Goal: Task Accomplishment & Management: Manage account settings

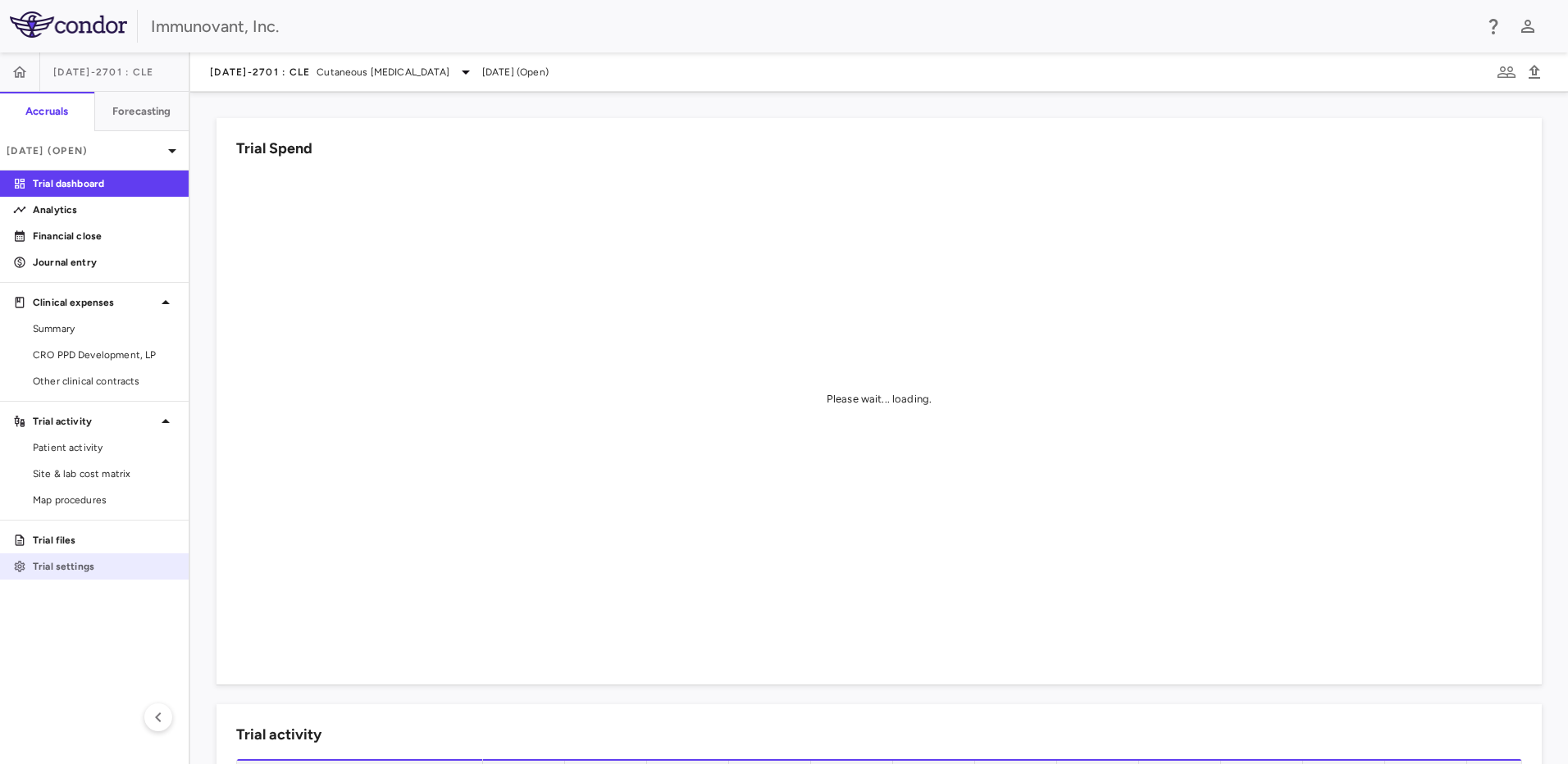
click at [29, 569] on div "Trial settings" at bounding box center [101, 566] width 149 height 15
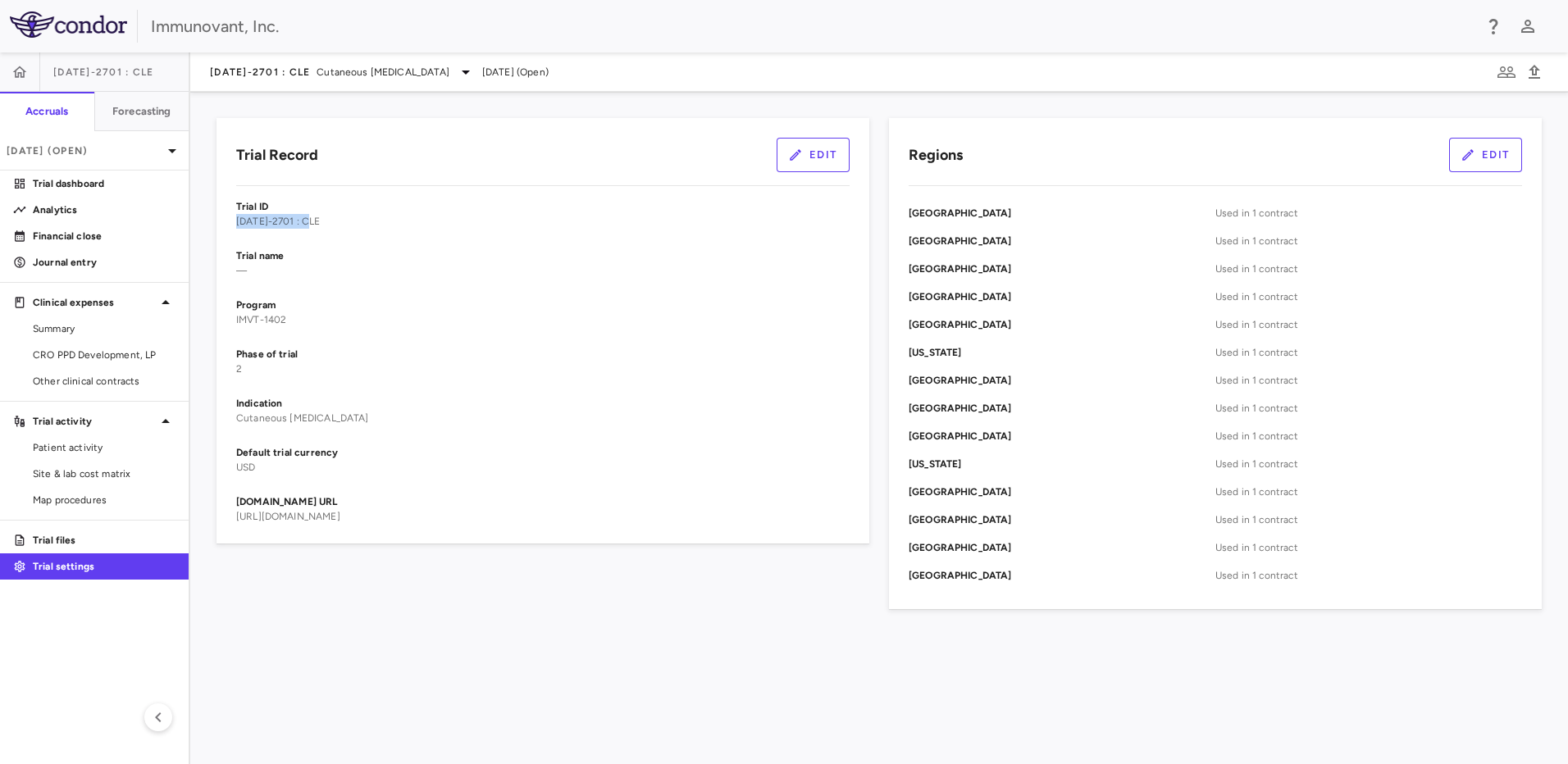
drag, startPoint x: 328, startPoint y: 229, endPoint x: 231, endPoint y: 230, distance: 97.0
click at [231, 230] on div "Trial Record Edit Trial ID 1402-2701 : CLE Trial name — Program IMVT-1402 Phase…" at bounding box center [543, 331] width 653 height 426
click at [829, 152] on button "Edit" at bounding box center [812, 154] width 73 height 34
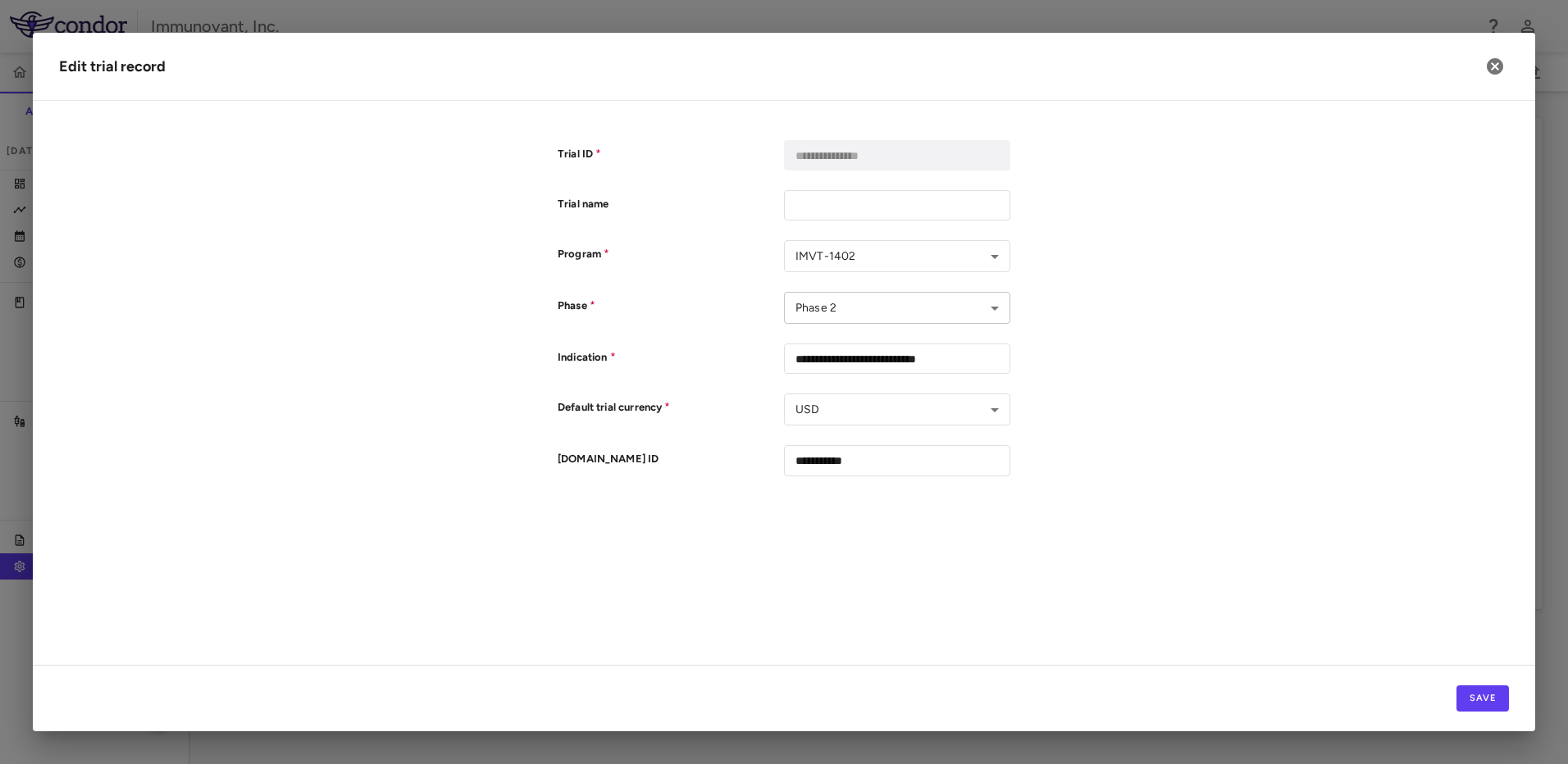
click at [991, 308] on body "Skip to sidebar Skip to main content Immunovant, Inc. 1402-2701 : CLE Accruals …" at bounding box center [784, 382] width 1568 height 764
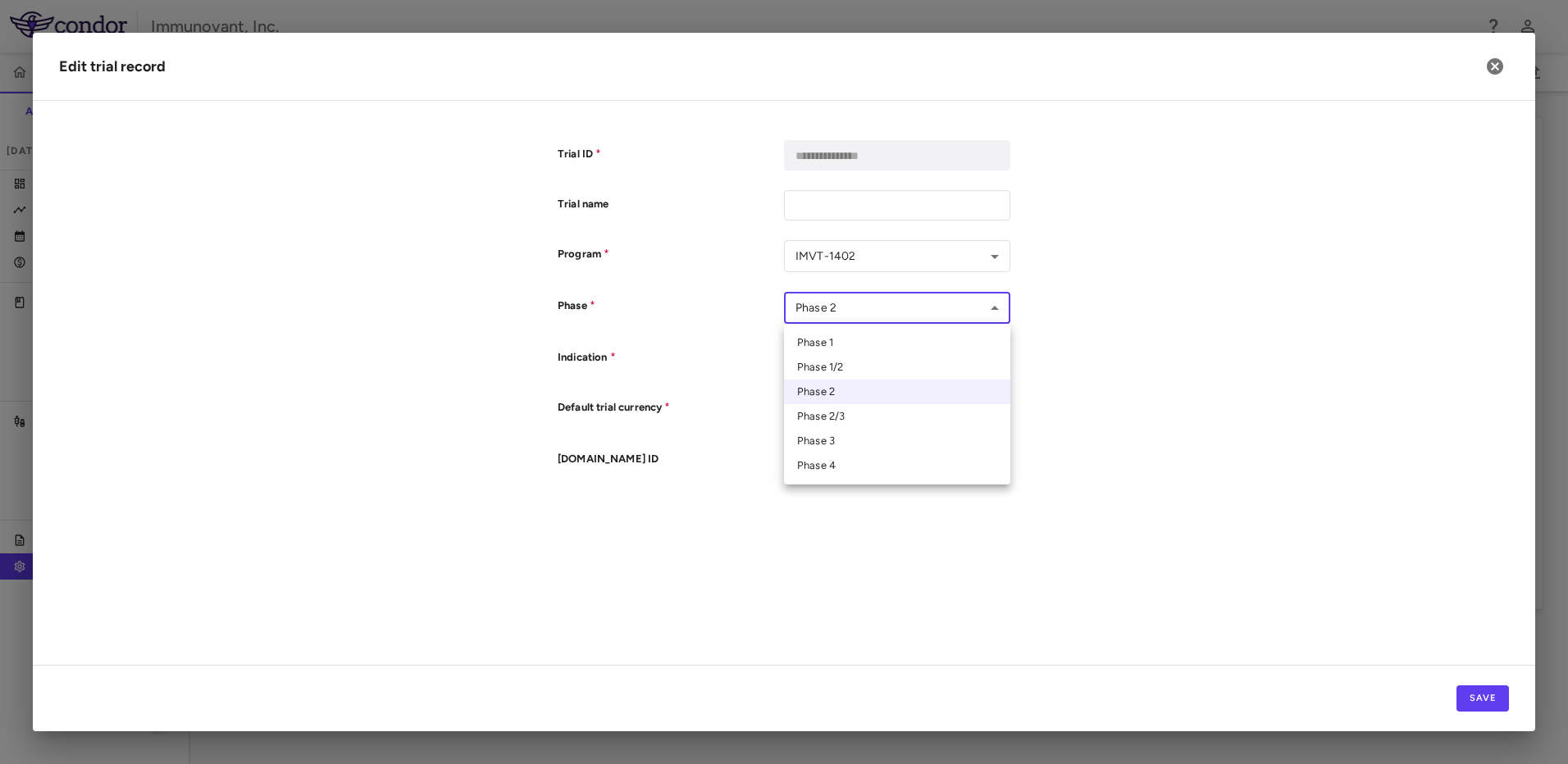
click at [1102, 282] on div at bounding box center [784, 382] width 1568 height 764
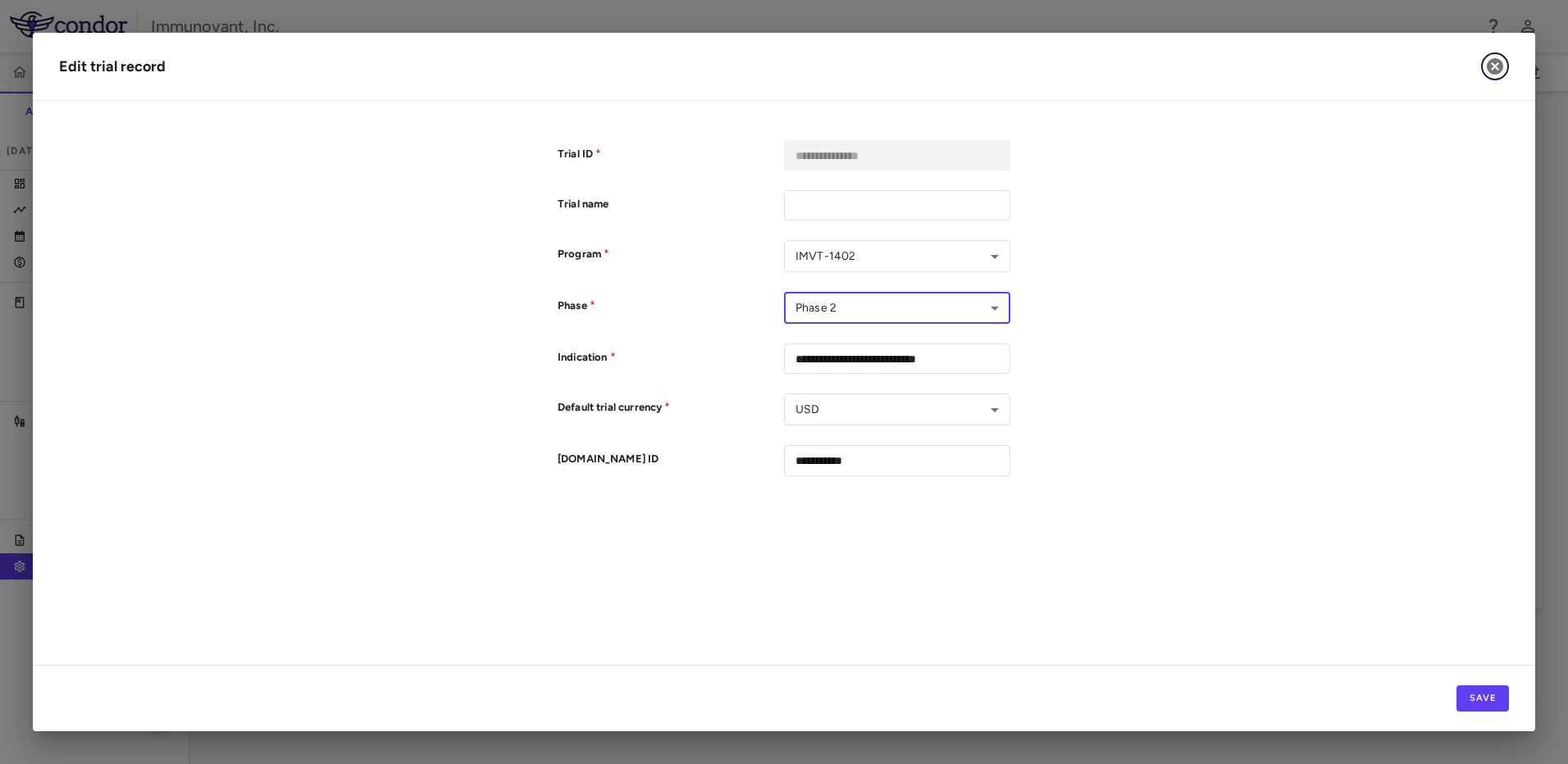
click at [1503, 66] on icon "button" at bounding box center [1494, 67] width 19 height 19
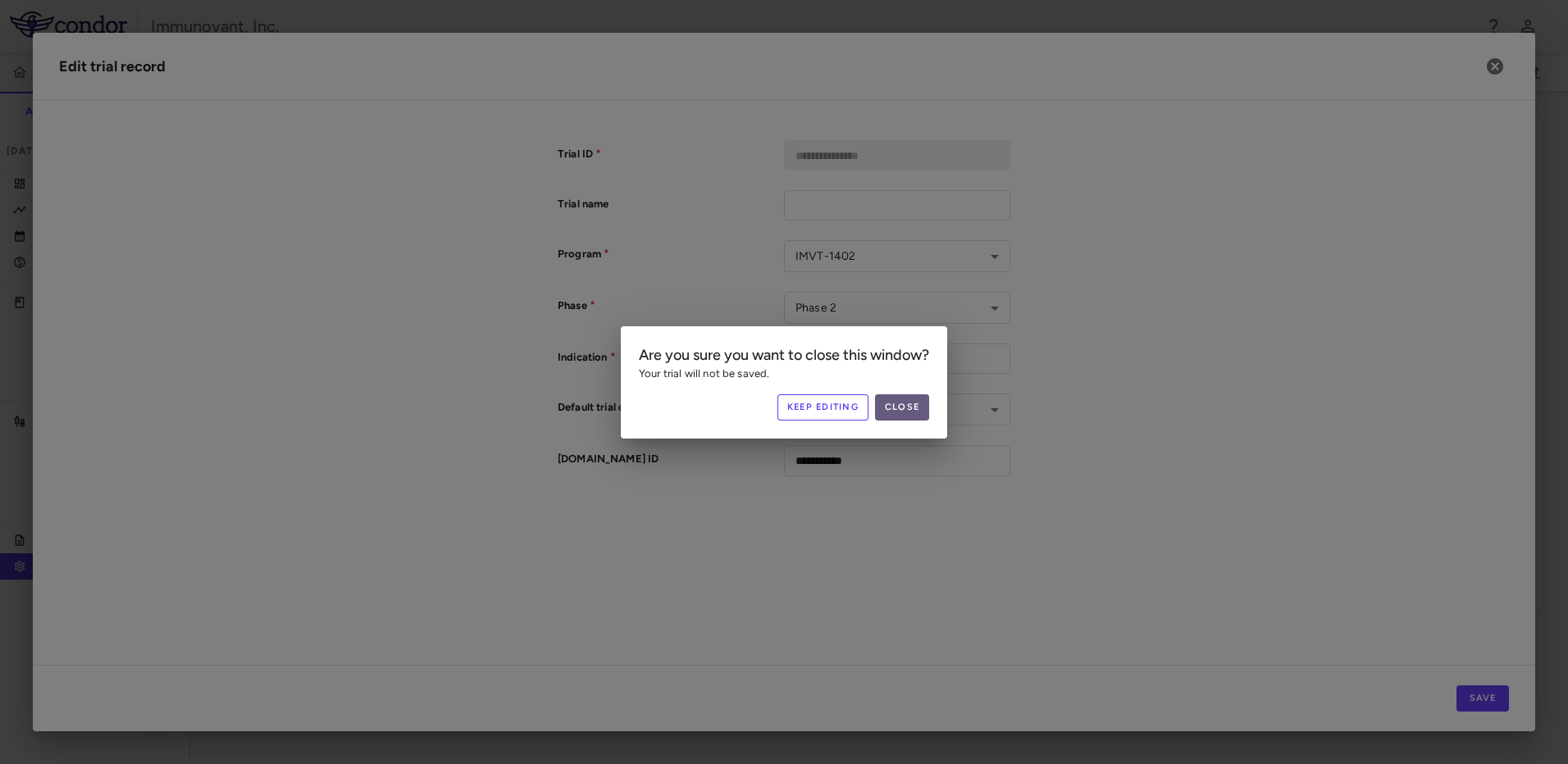
click at [885, 407] on button "Close" at bounding box center [902, 407] width 54 height 26
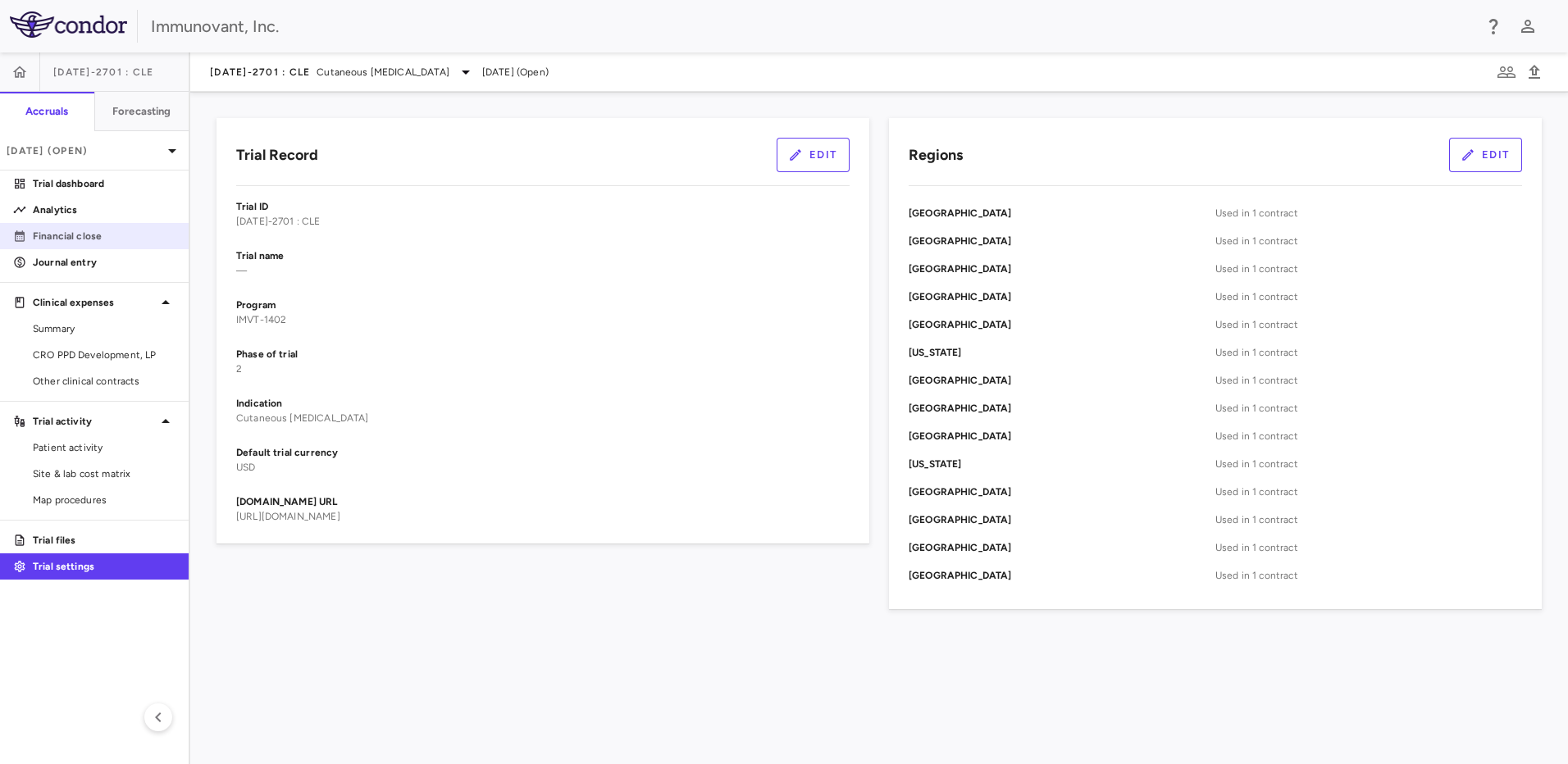
click at [49, 228] on link "Financial close" at bounding box center [94, 236] width 188 height 25
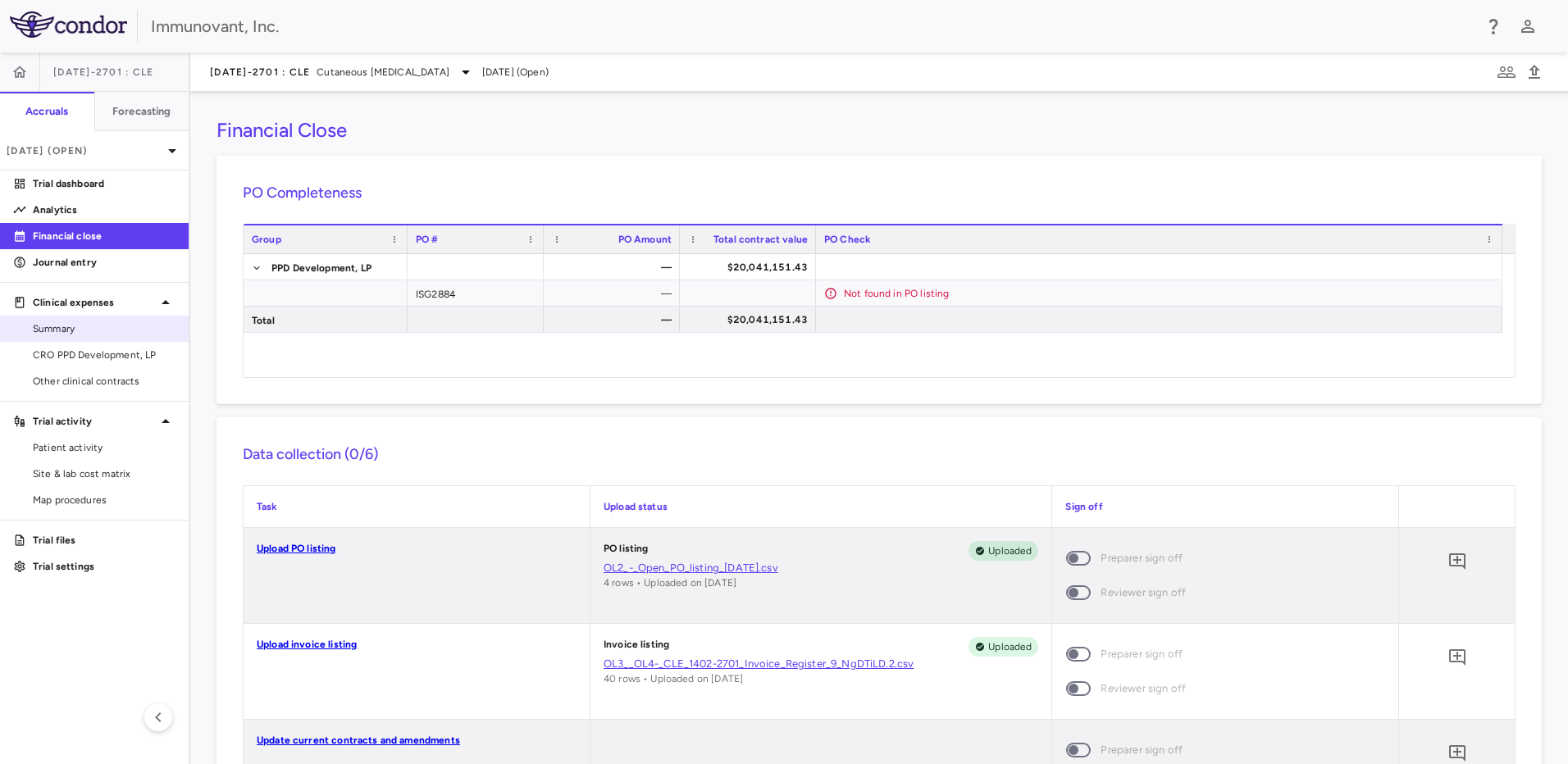
click at [121, 325] on span "Summary" at bounding box center [103, 329] width 143 height 15
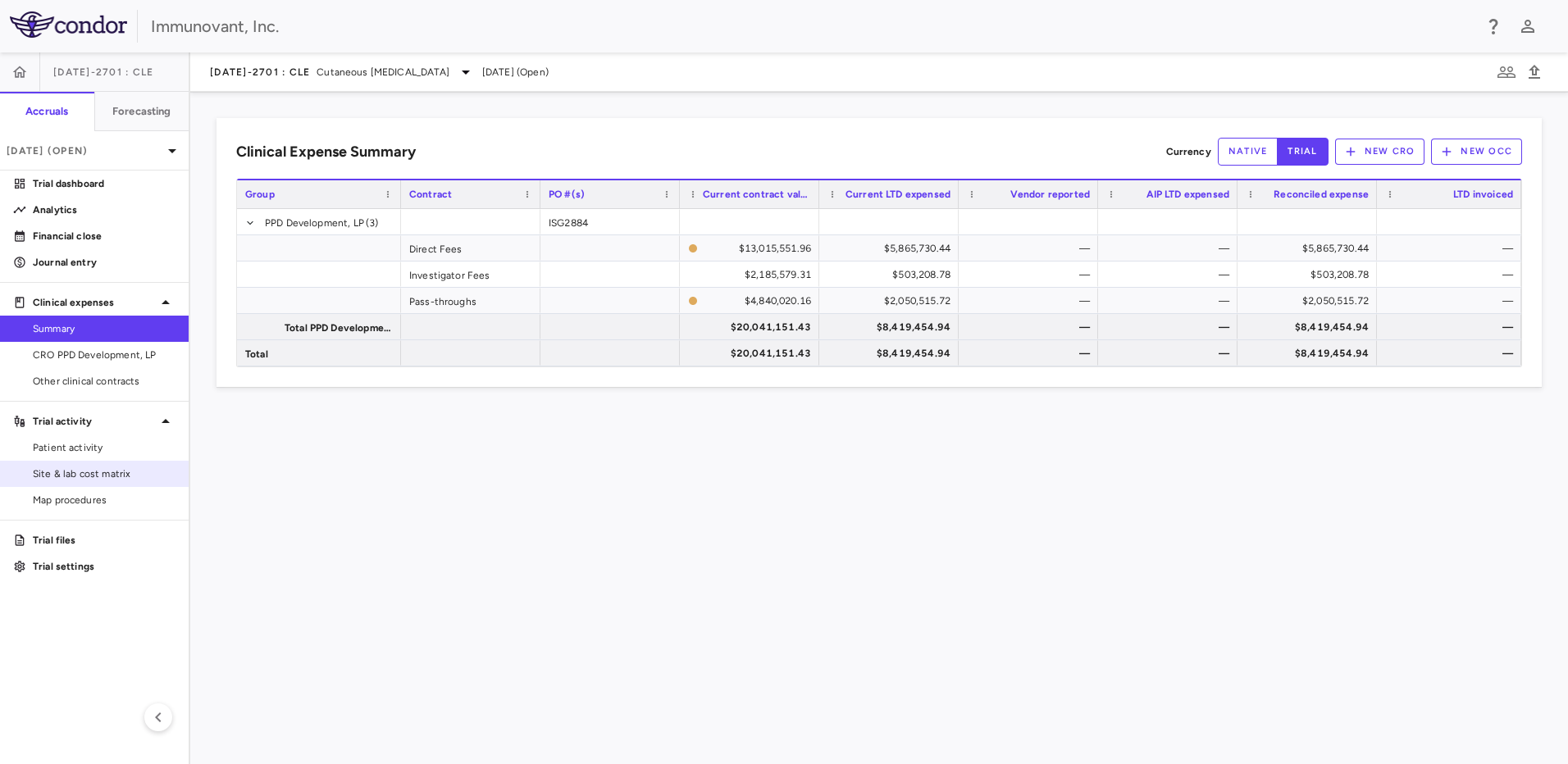
click at [143, 471] on span "Site & lab cost matrix" at bounding box center [103, 473] width 143 height 15
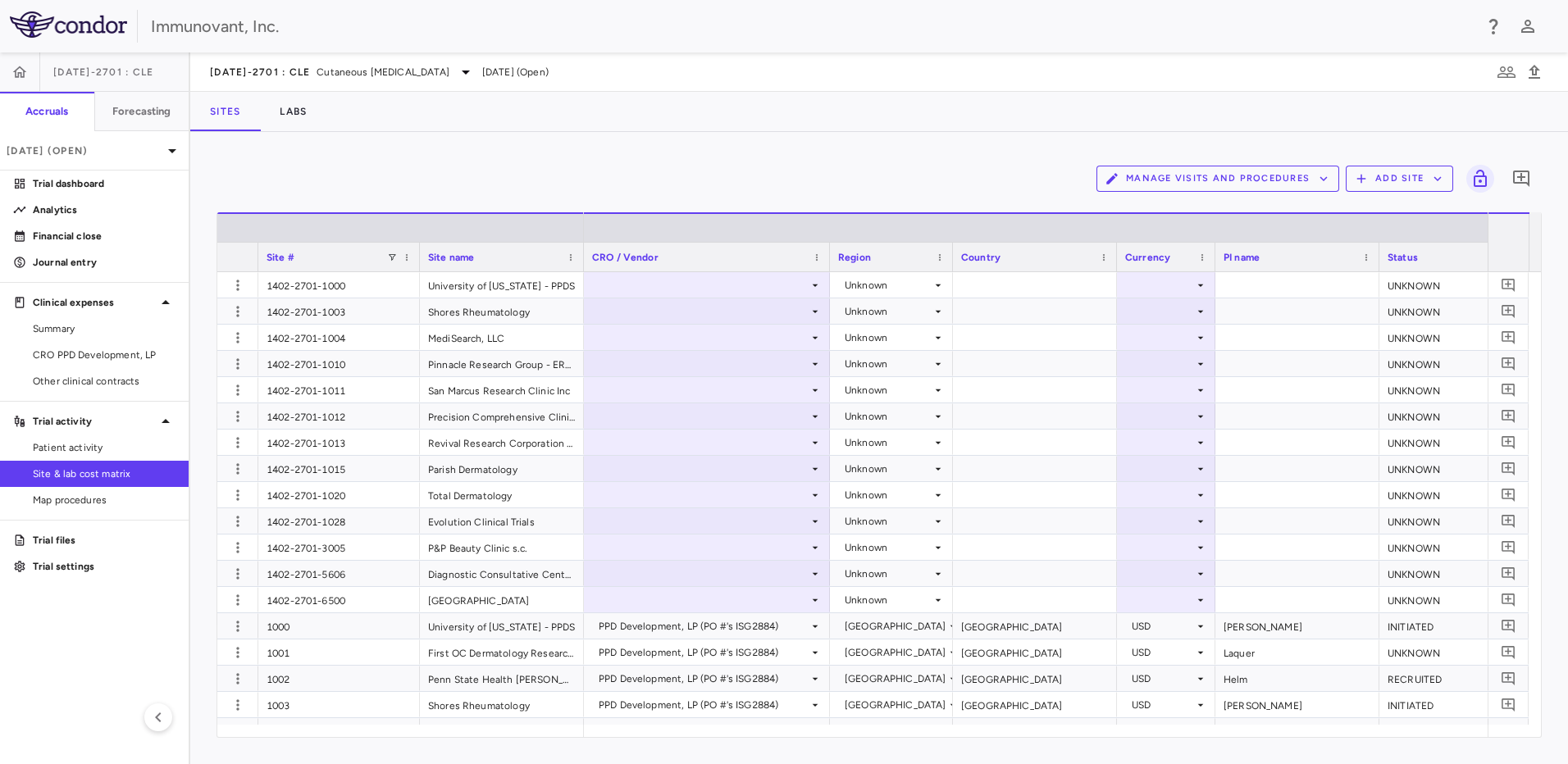
drag, startPoint x: 338, startPoint y: 258, endPoint x: 418, endPoint y: 244, distance: 81.2
click at [418, 244] on div at bounding box center [418, 257] width 6 height 29
click at [1150, 187] on button "Manage Visits and Procedures" at bounding box center [1217, 179] width 243 height 26
click at [1178, 243] on li "Manage Procedure Categories" at bounding box center [1200, 235] width 174 height 25
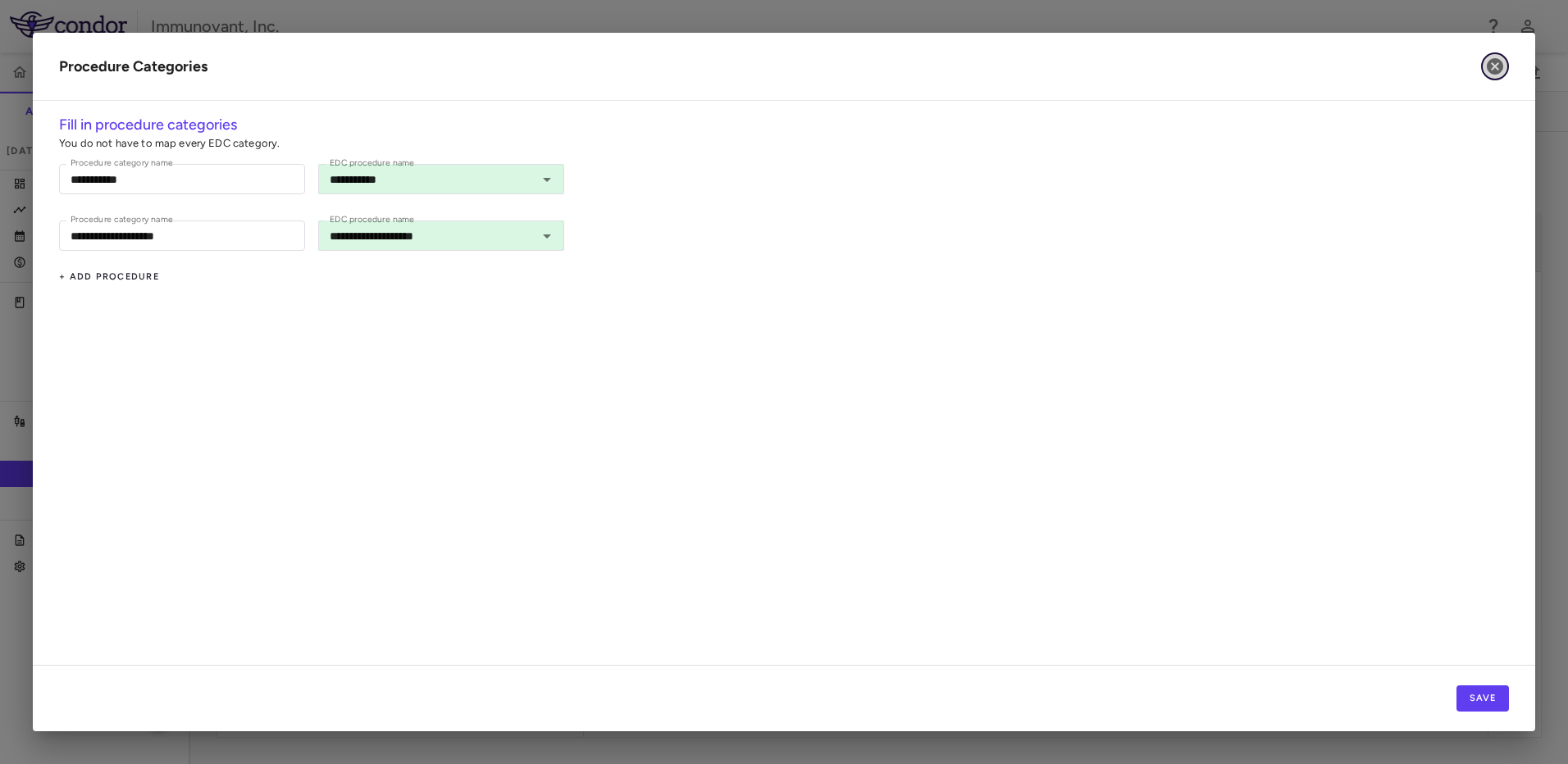
click at [1497, 71] on icon "button" at bounding box center [1494, 66] width 17 height 17
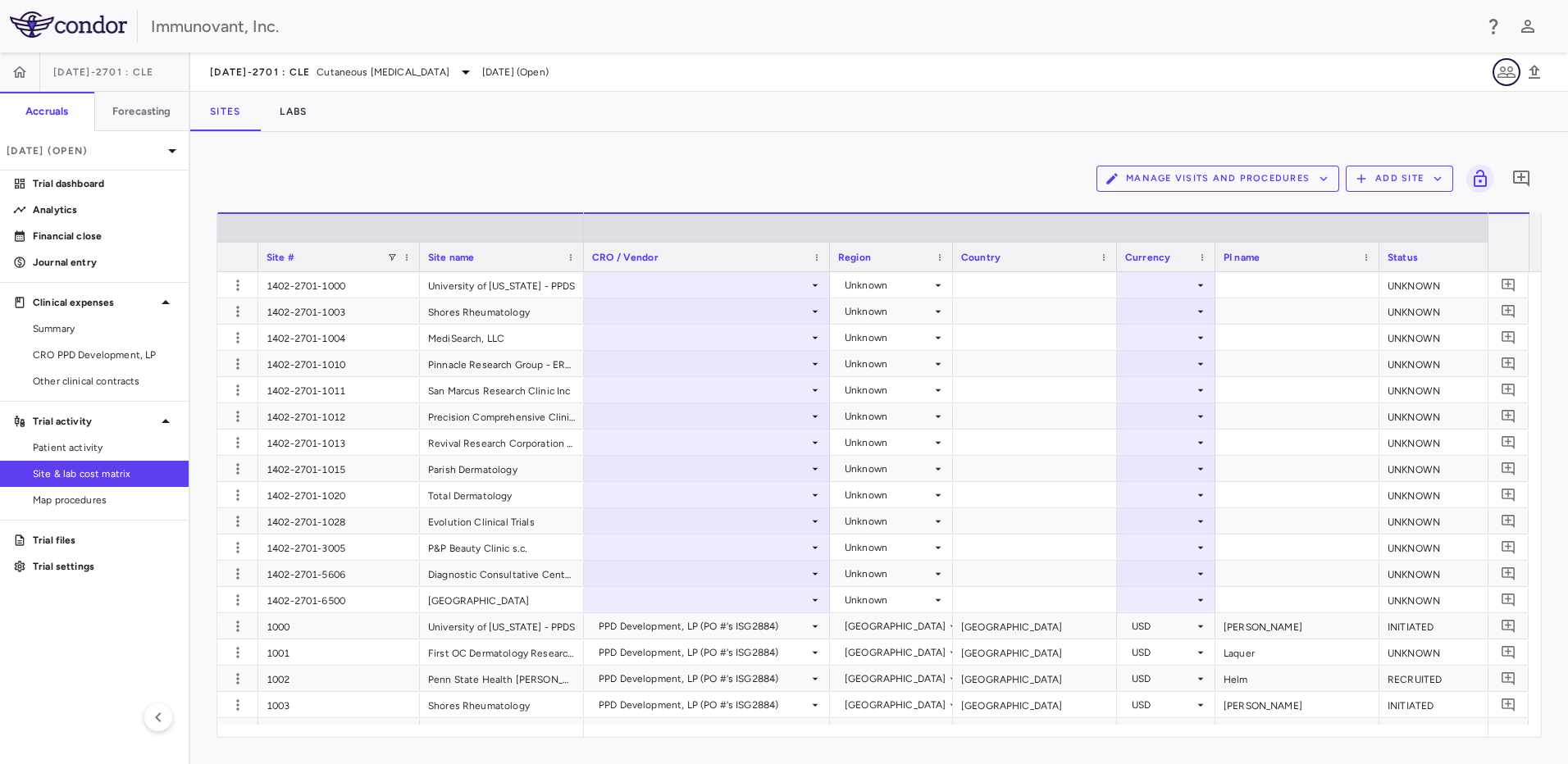
click at [1501, 76] on icon "button" at bounding box center [1506, 72] width 18 height 11
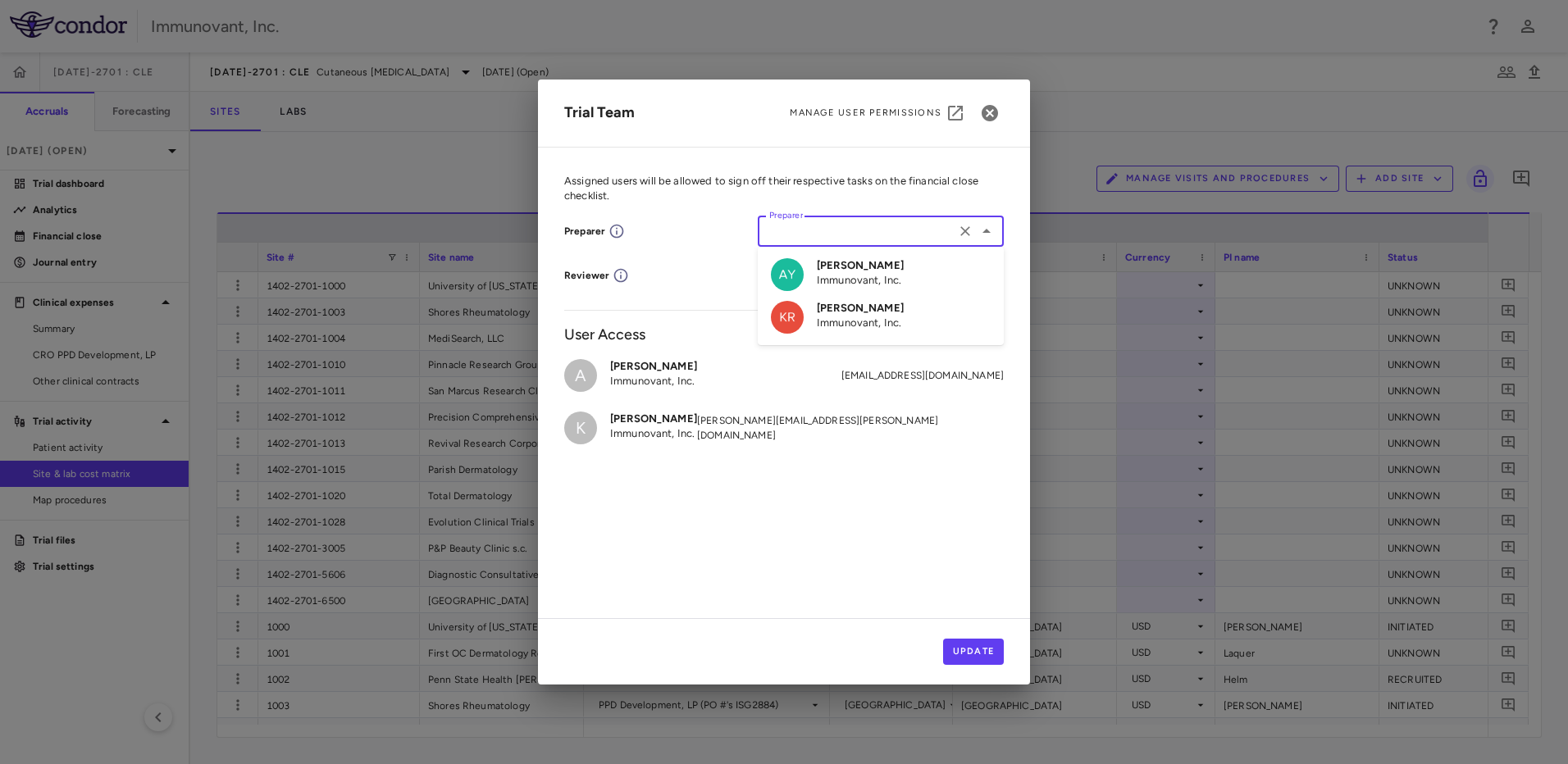
click at [848, 235] on input "Preparer" at bounding box center [856, 231] width 188 height 20
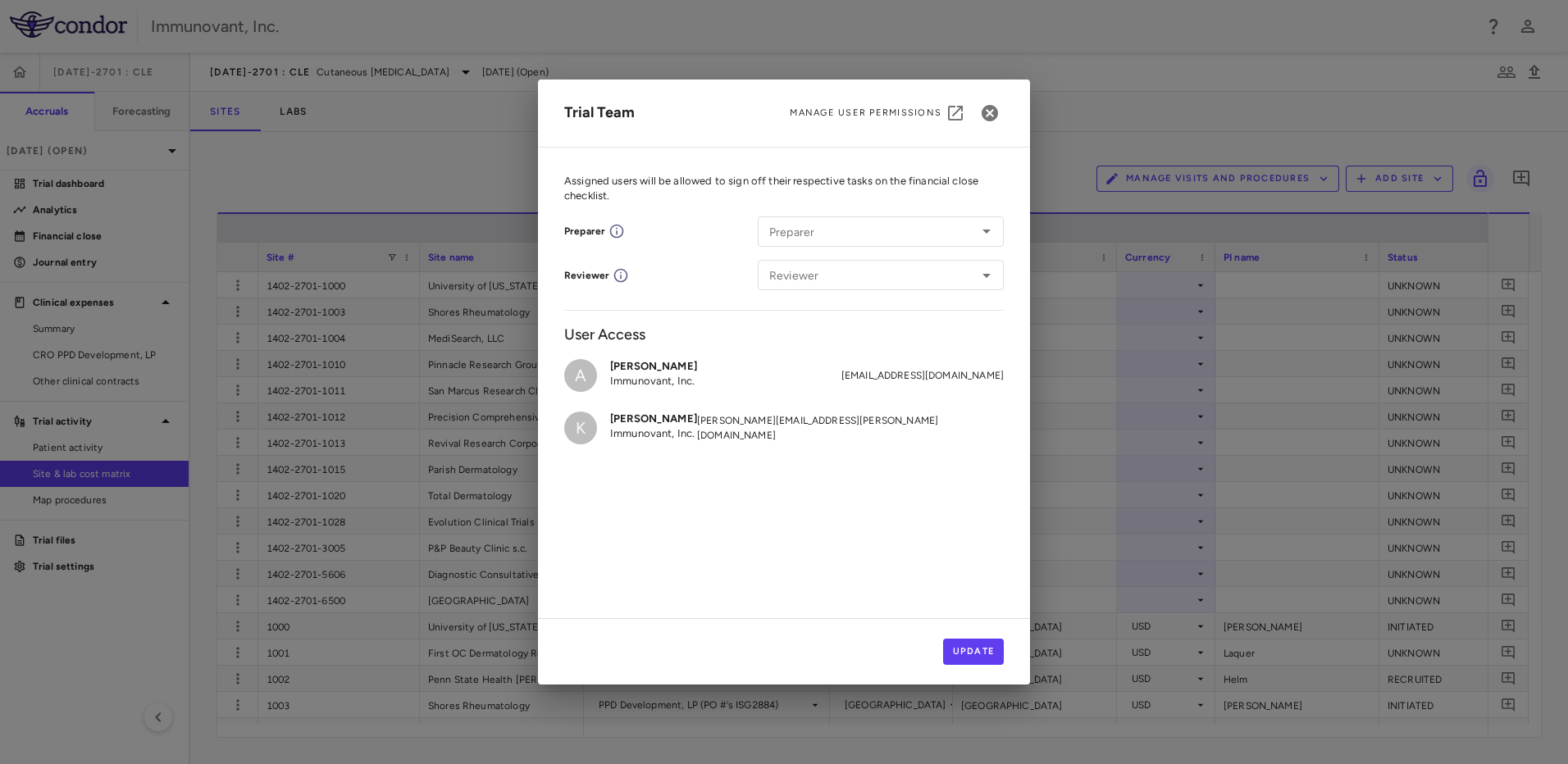
click at [980, 194] on p "Assigned users will be allowed to sign off their respective tasks on the financ…" at bounding box center [784, 188] width 439 height 30
click at [990, 112] on icon "button" at bounding box center [990, 113] width 19 height 19
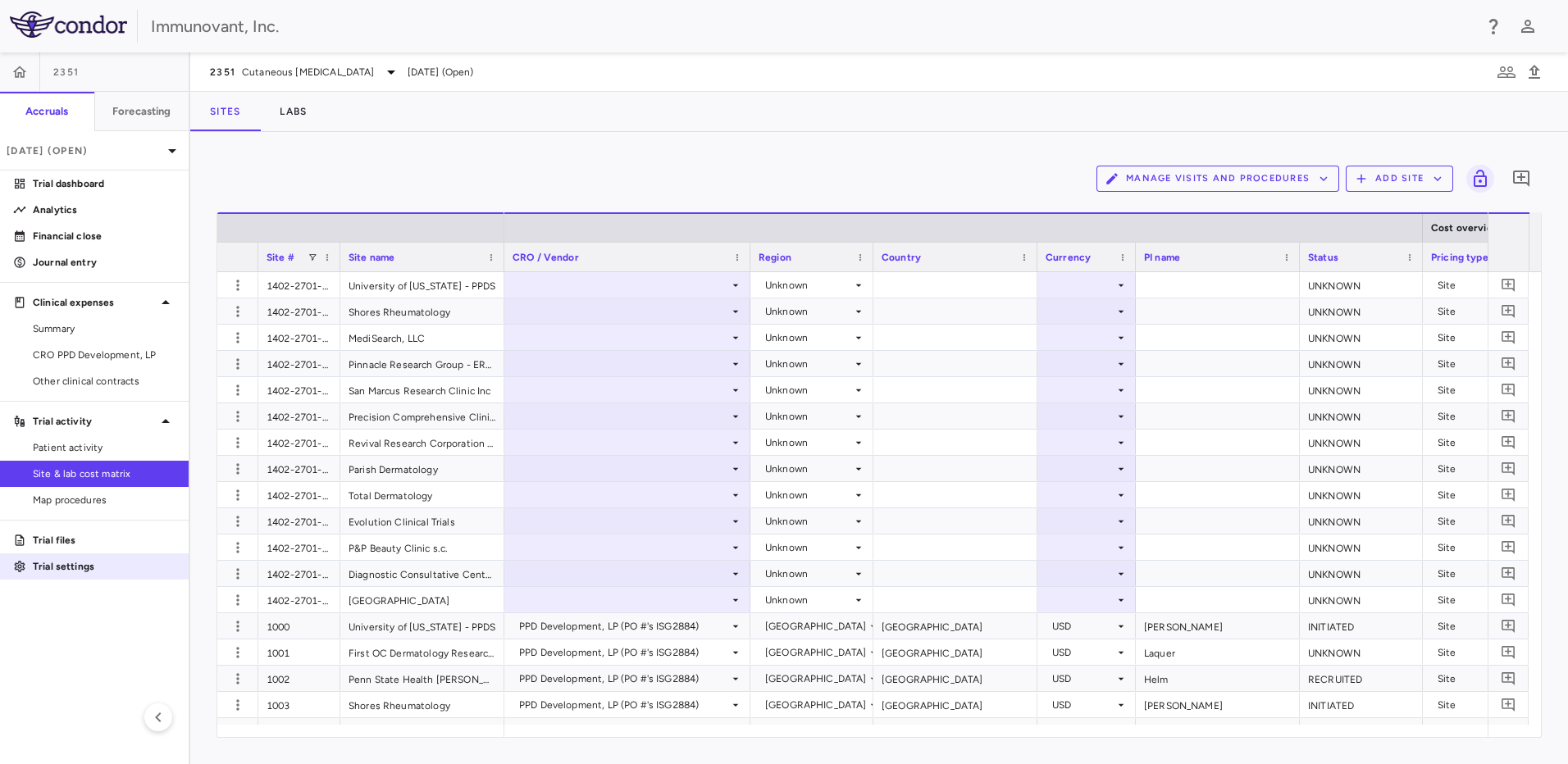
click at [68, 569] on p "Trial settings" at bounding box center [103, 566] width 143 height 15
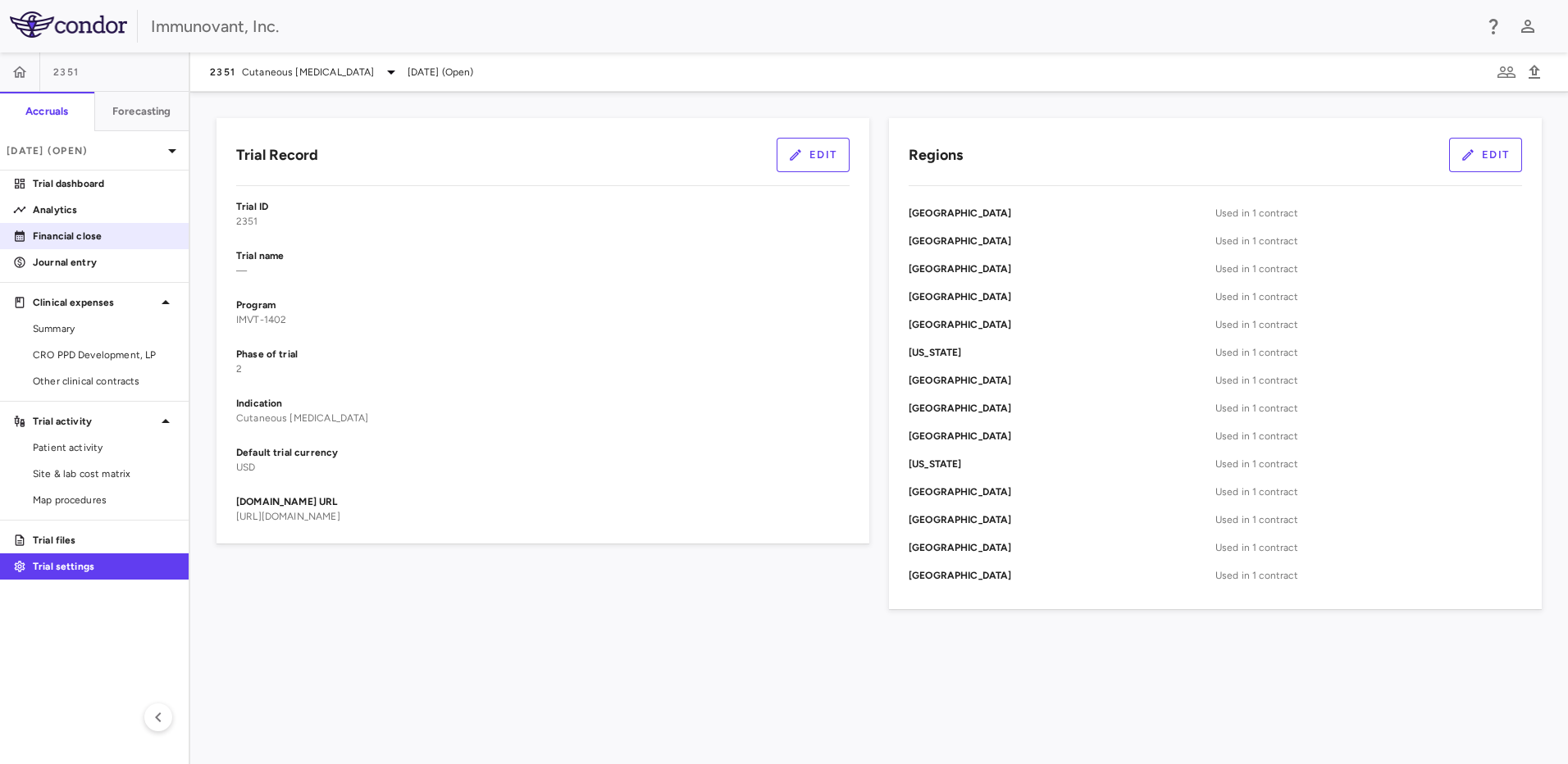
click at [75, 248] on div "Financial close" at bounding box center [94, 236] width 188 height 26
click at [76, 231] on p "Financial close" at bounding box center [103, 236] width 143 height 15
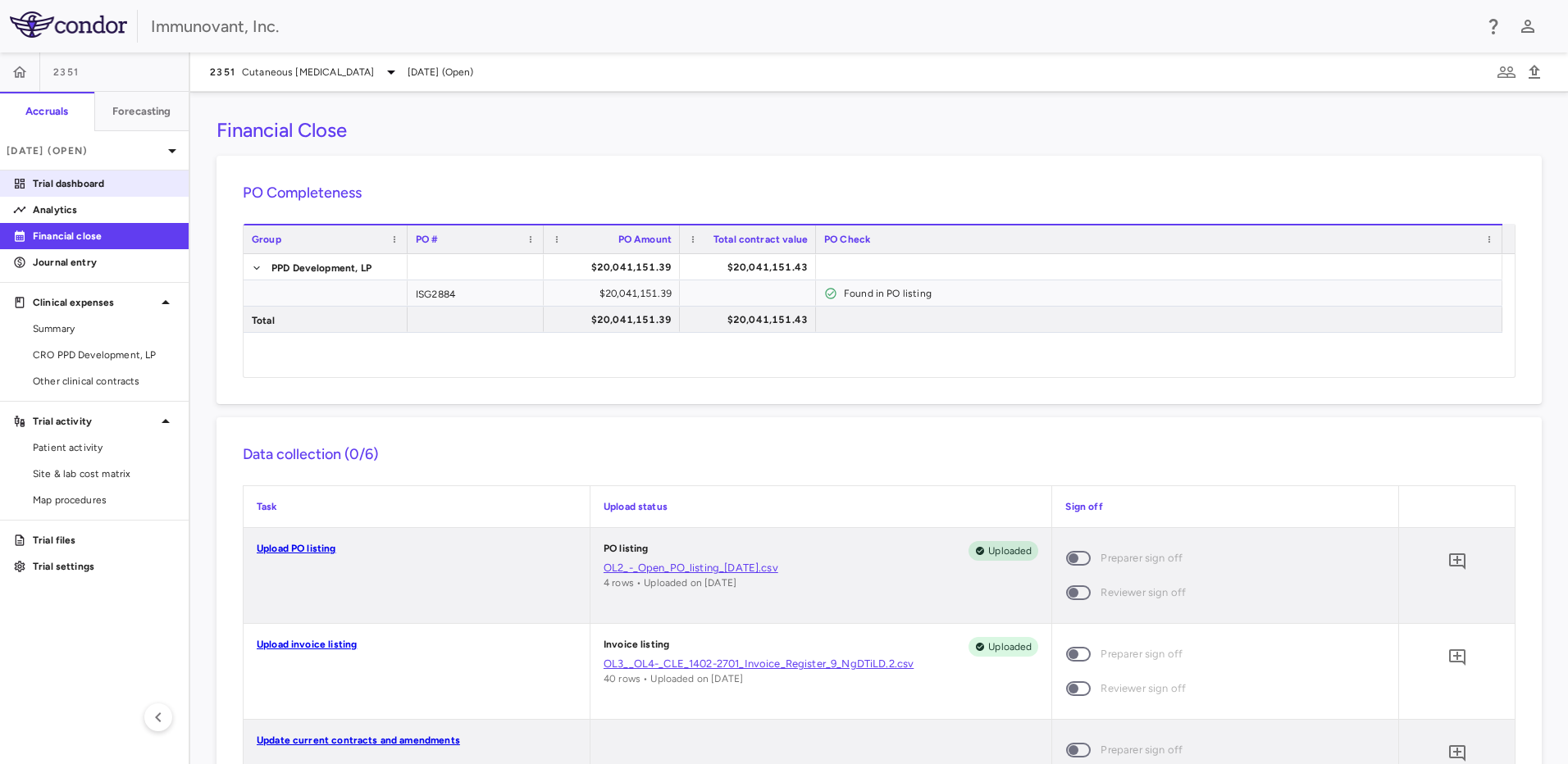
click at [105, 188] on p "Trial dashboard" at bounding box center [103, 183] width 143 height 15
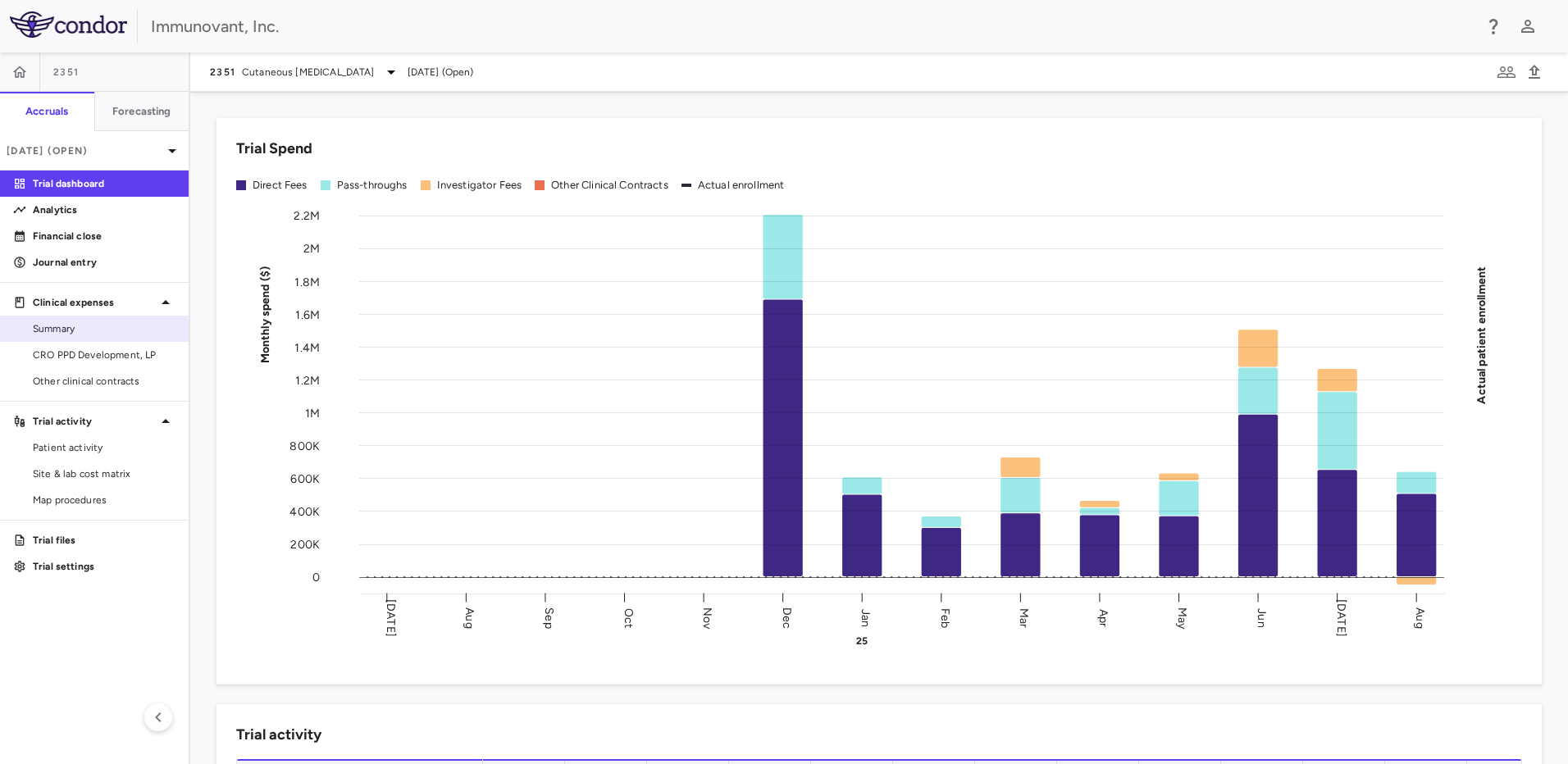
click at [86, 330] on span "Summary" at bounding box center [103, 329] width 143 height 15
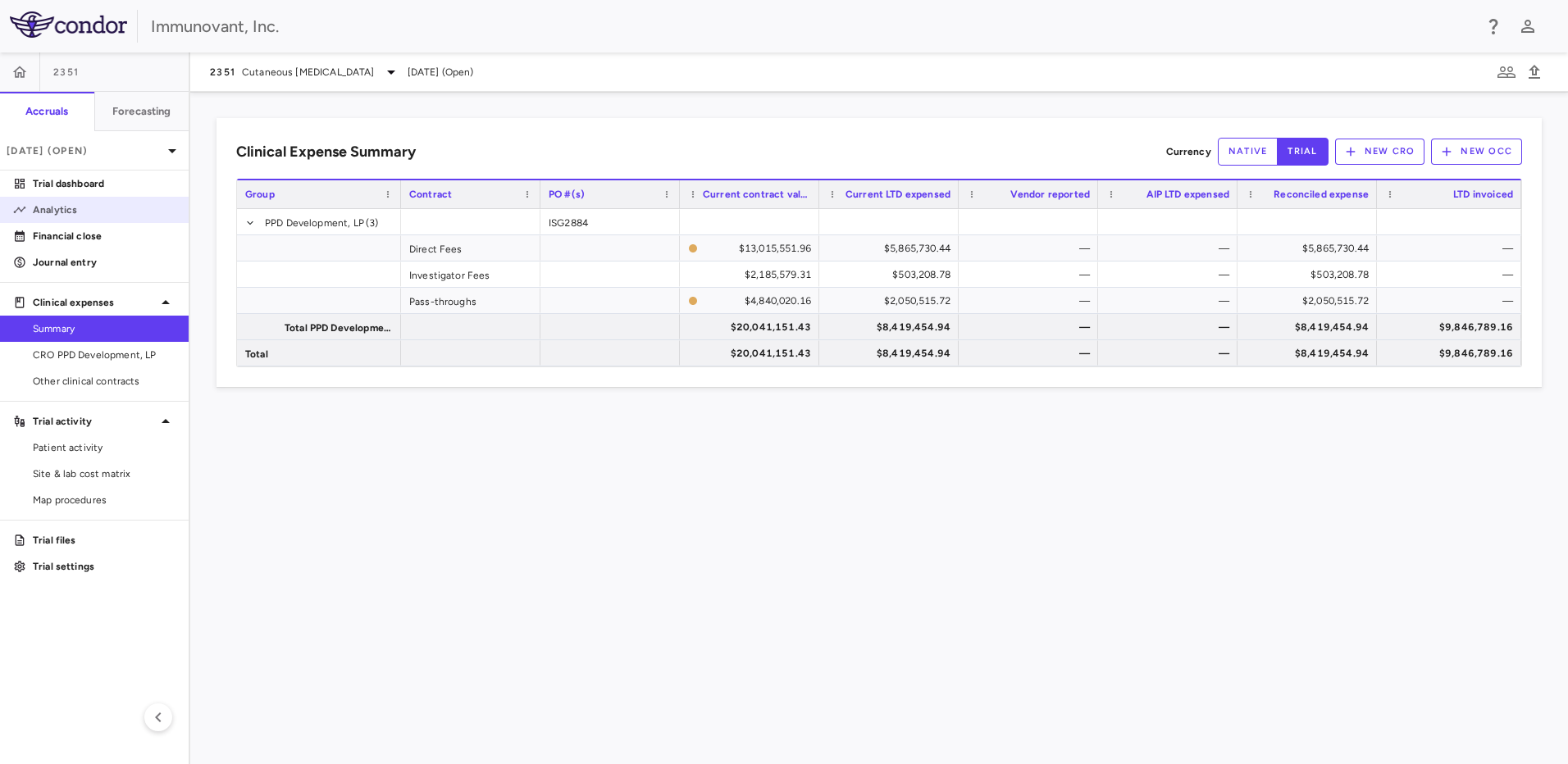
click at [83, 205] on p "Analytics" at bounding box center [103, 209] width 143 height 15
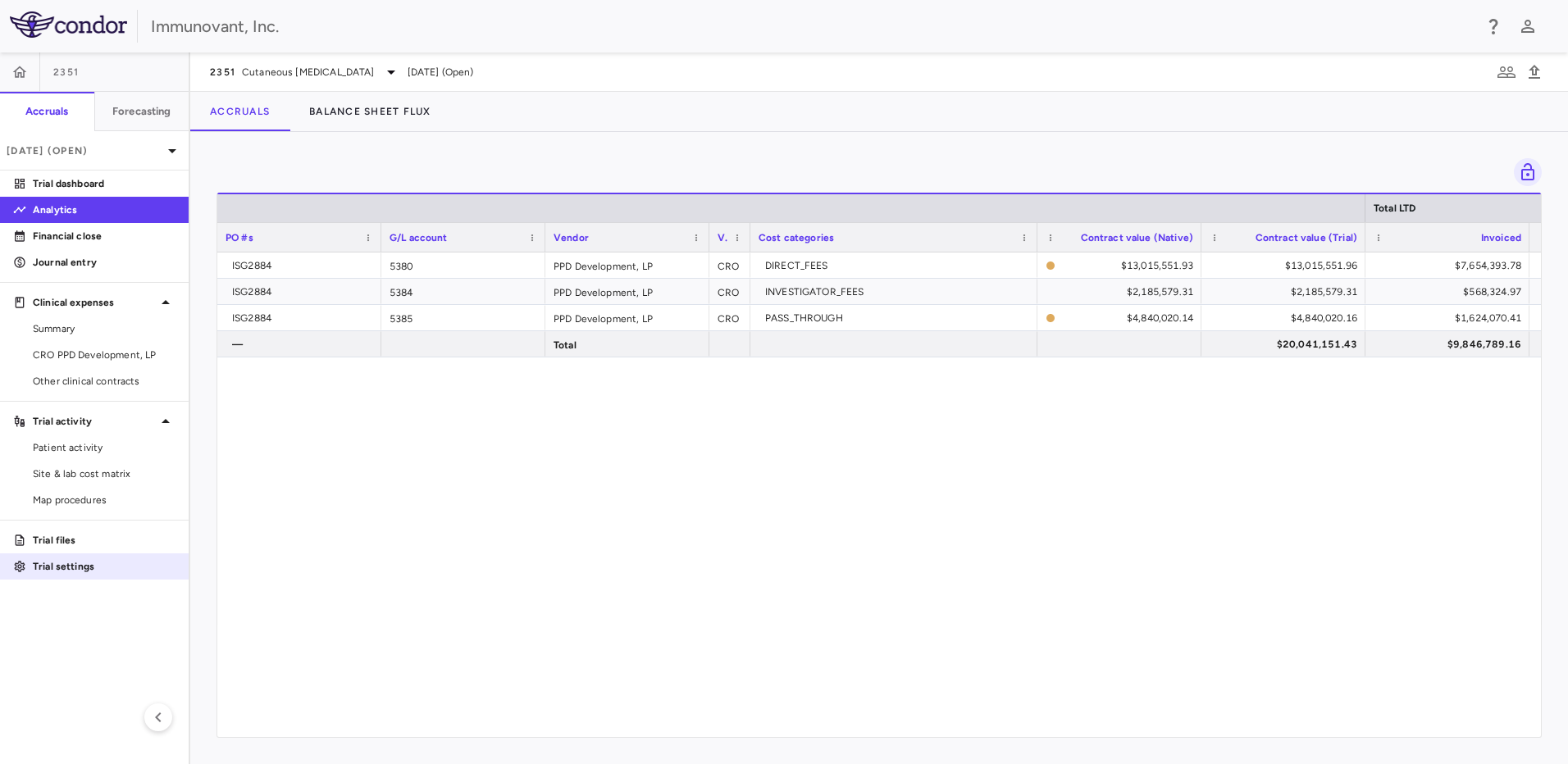
click at [64, 570] on p "Trial settings" at bounding box center [103, 566] width 143 height 15
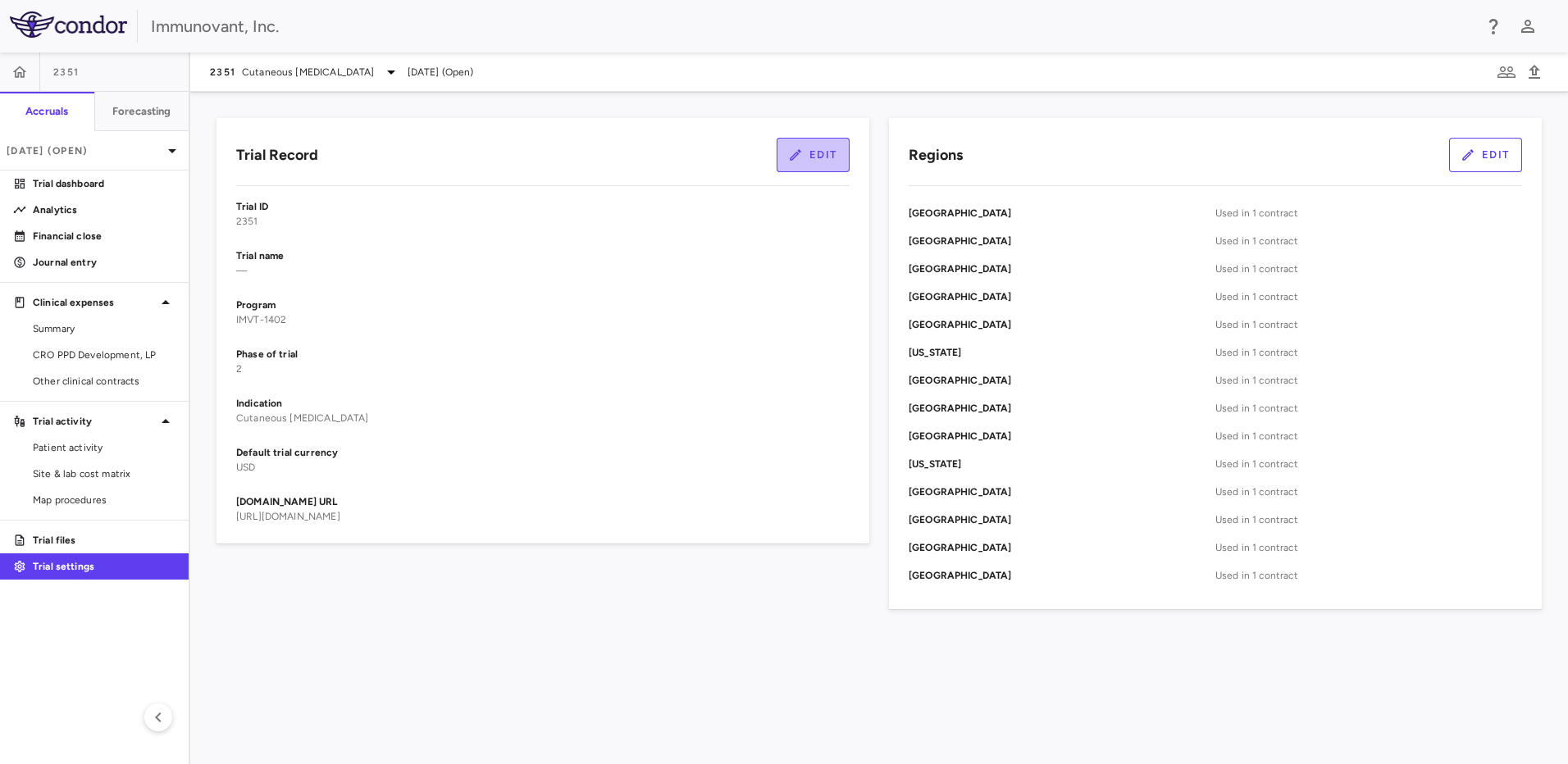
click at [836, 151] on button "Edit" at bounding box center [812, 154] width 73 height 34
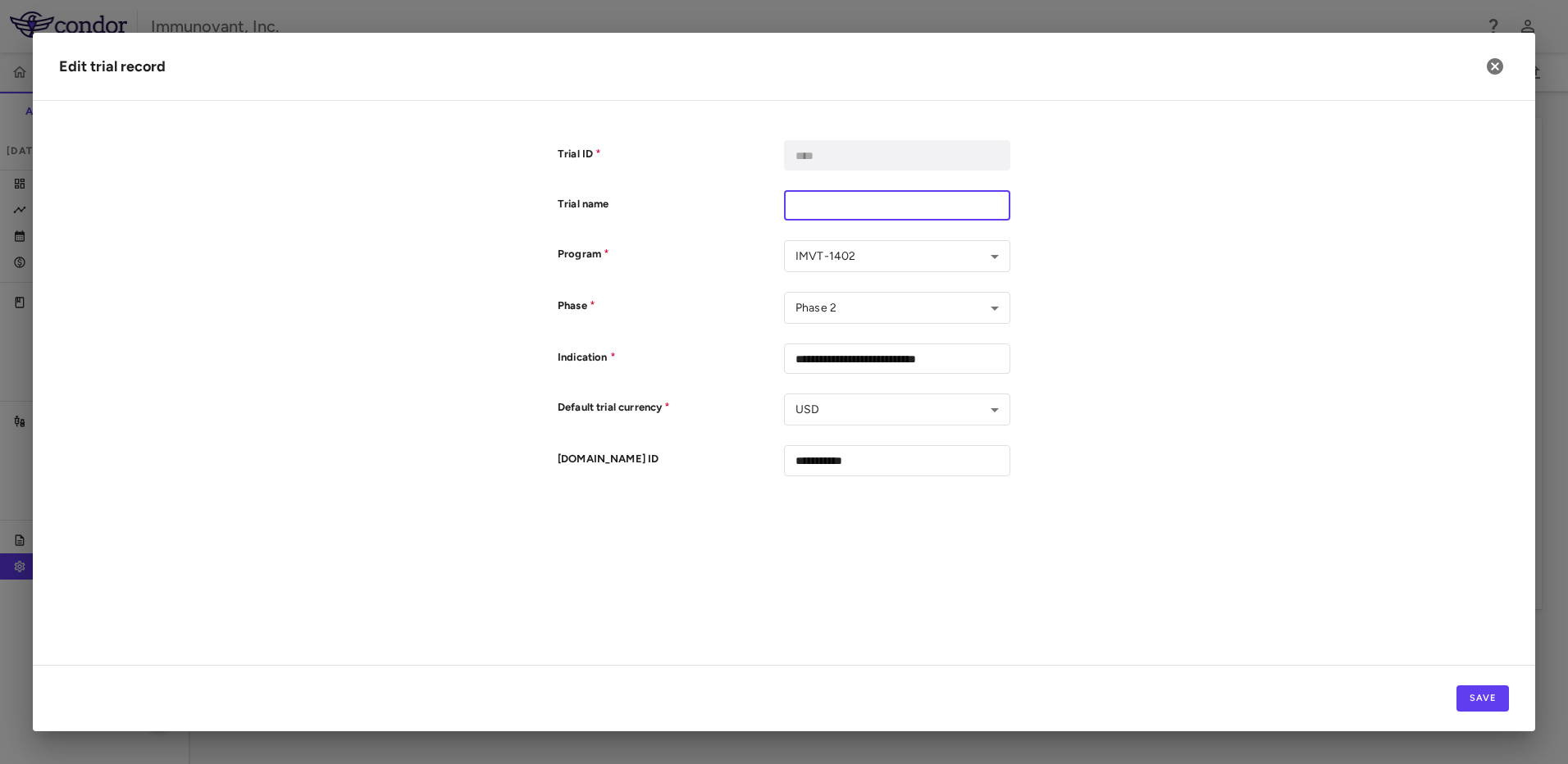
click at [845, 201] on input "text" at bounding box center [897, 205] width 226 height 31
paste input "**********"
type input "**********"
click at [1132, 200] on form "**********" at bounding box center [784, 308] width 1450 height 336
click at [1481, 697] on button "Save" at bounding box center [1483, 698] width 53 height 26
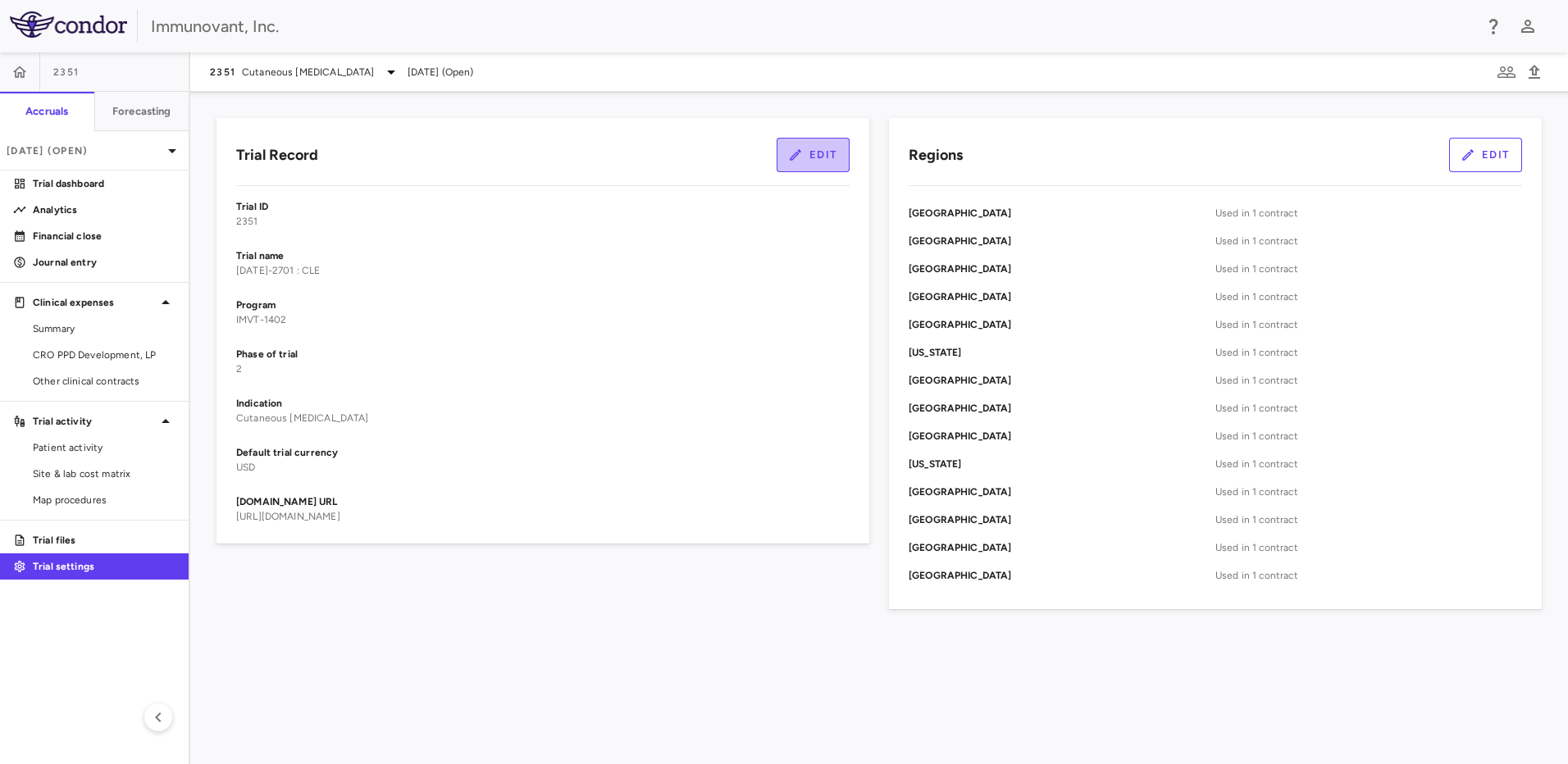
click at [817, 144] on button "Edit" at bounding box center [812, 154] width 73 height 34
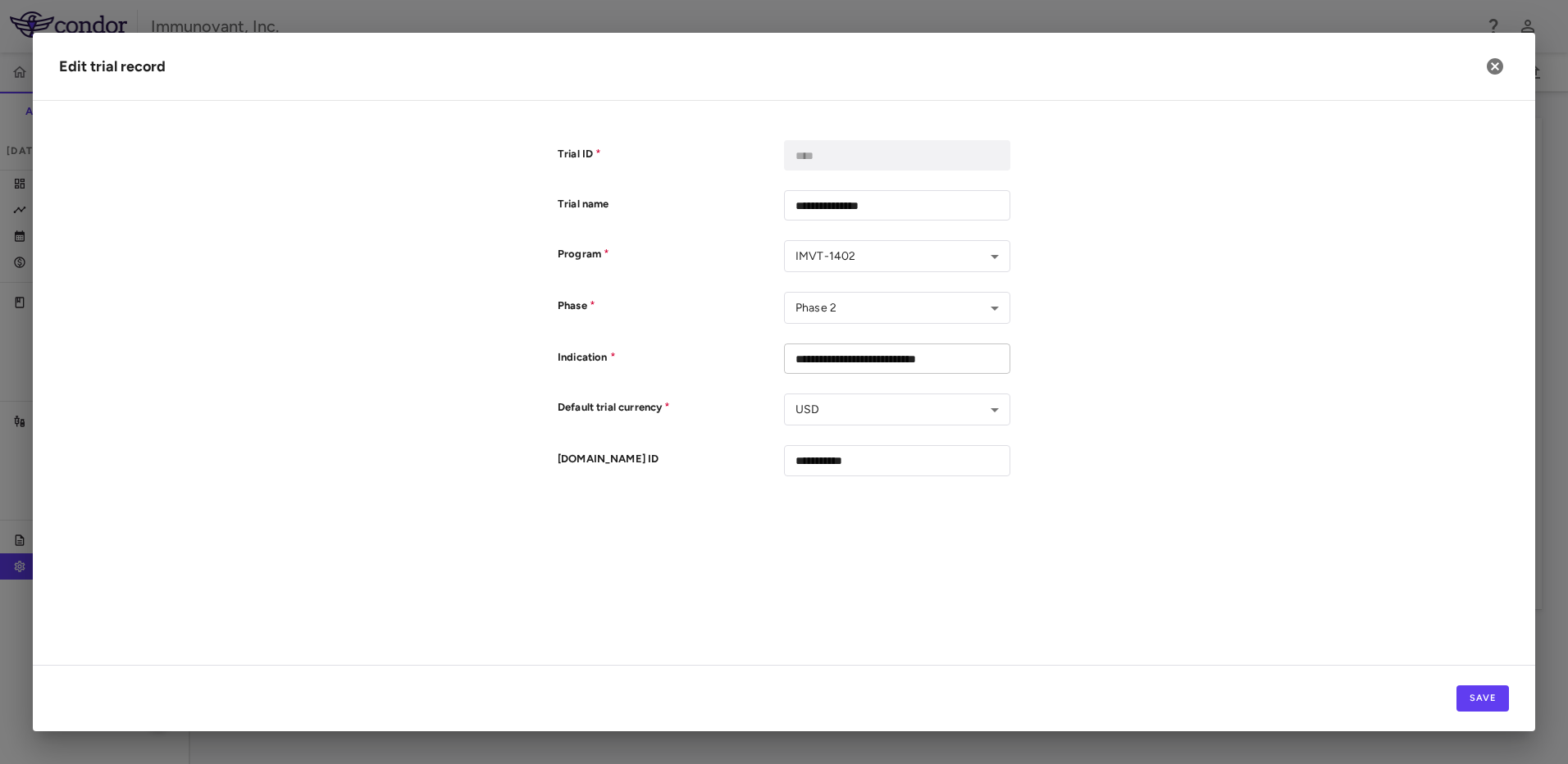
click at [796, 350] on input "**********" at bounding box center [897, 358] width 226 height 31
type input "**********"
click at [1482, 698] on button "Save" at bounding box center [1483, 698] width 53 height 26
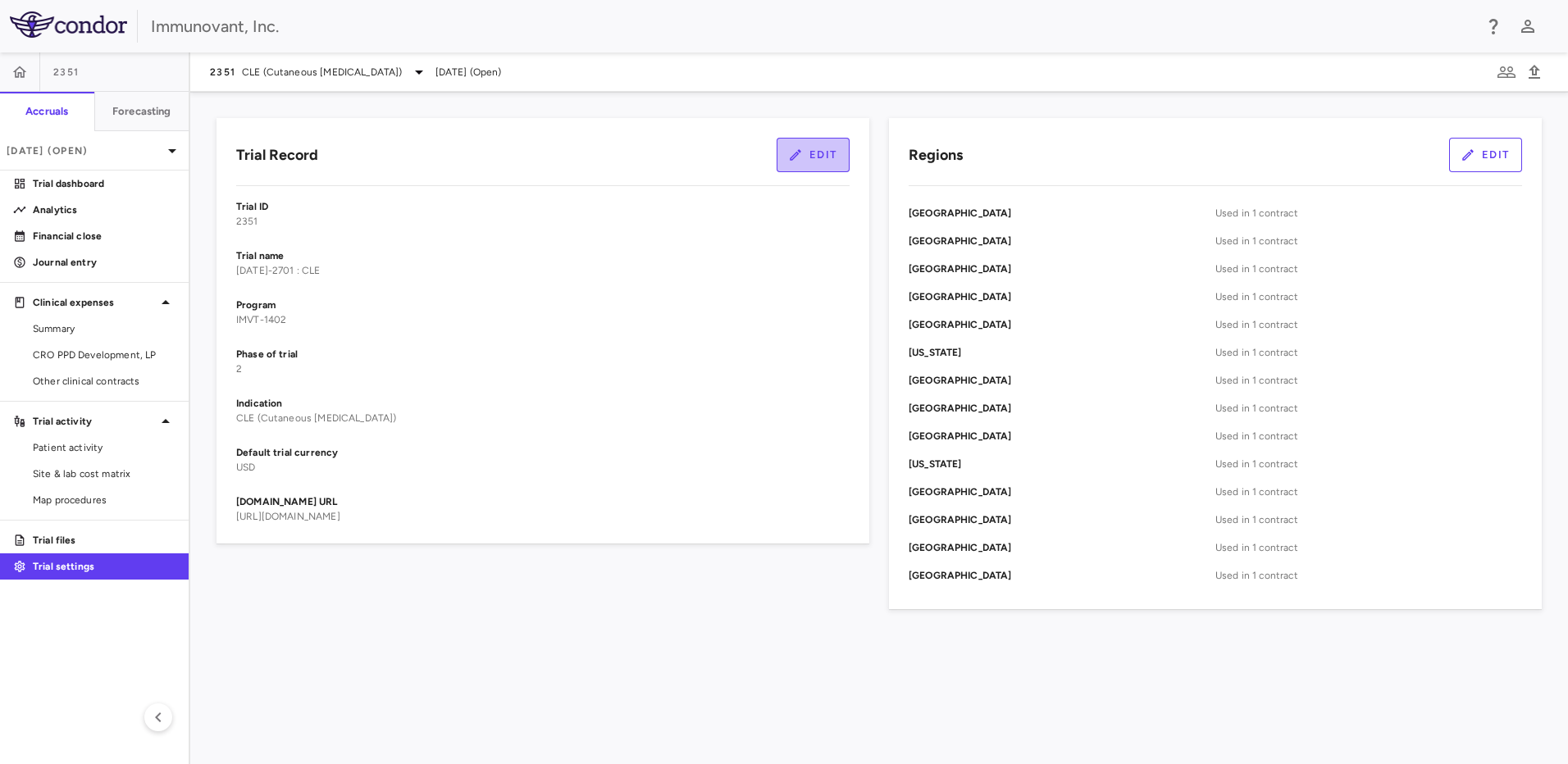
click at [823, 150] on button "Edit" at bounding box center [812, 154] width 73 height 34
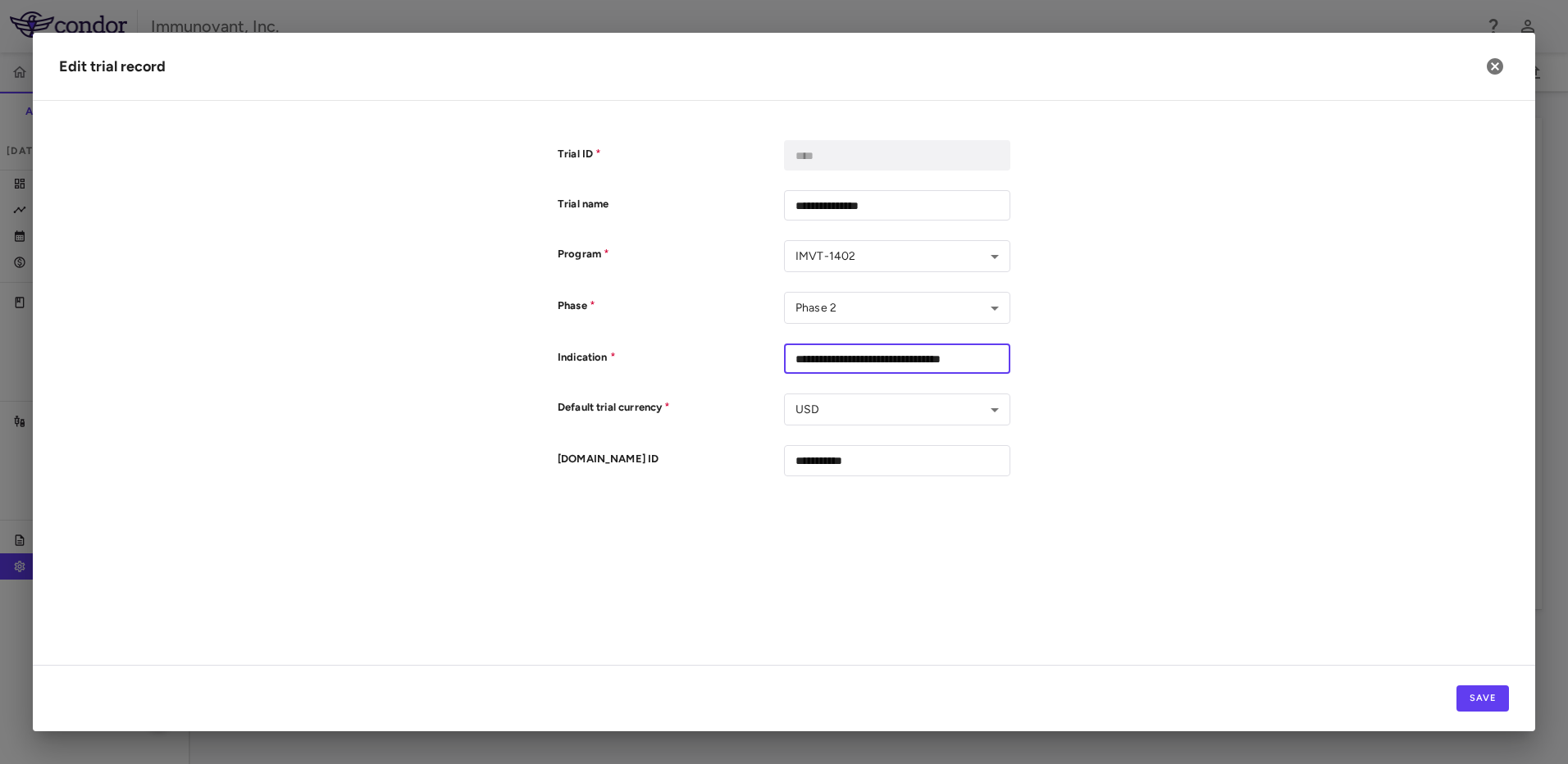
click at [792, 357] on input "**********" at bounding box center [897, 358] width 226 height 31
type input "**********"
click at [1486, 693] on button "Save" at bounding box center [1483, 698] width 53 height 26
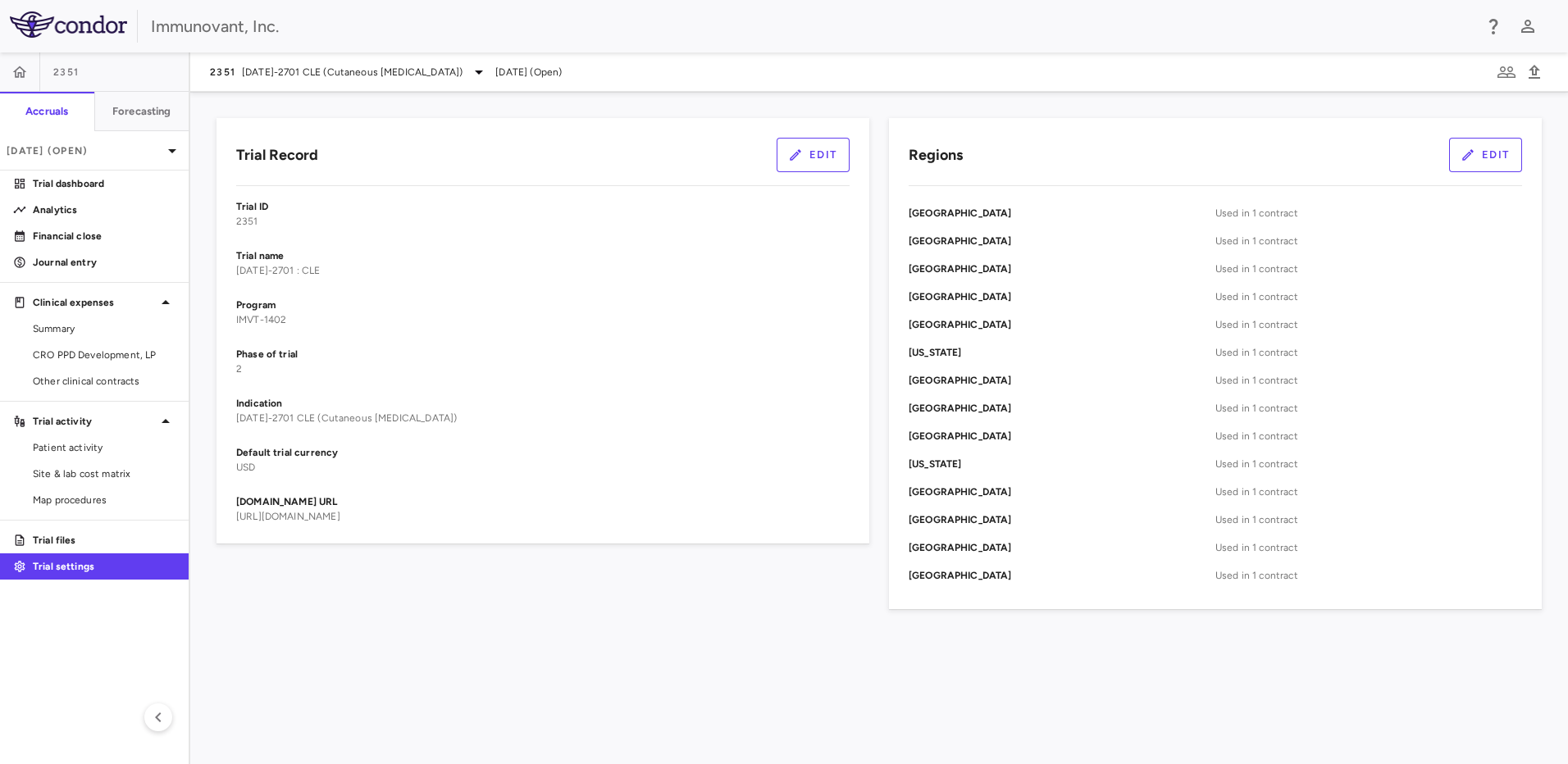
click at [827, 156] on button "Edit" at bounding box center [812, 154] width 73 height 34
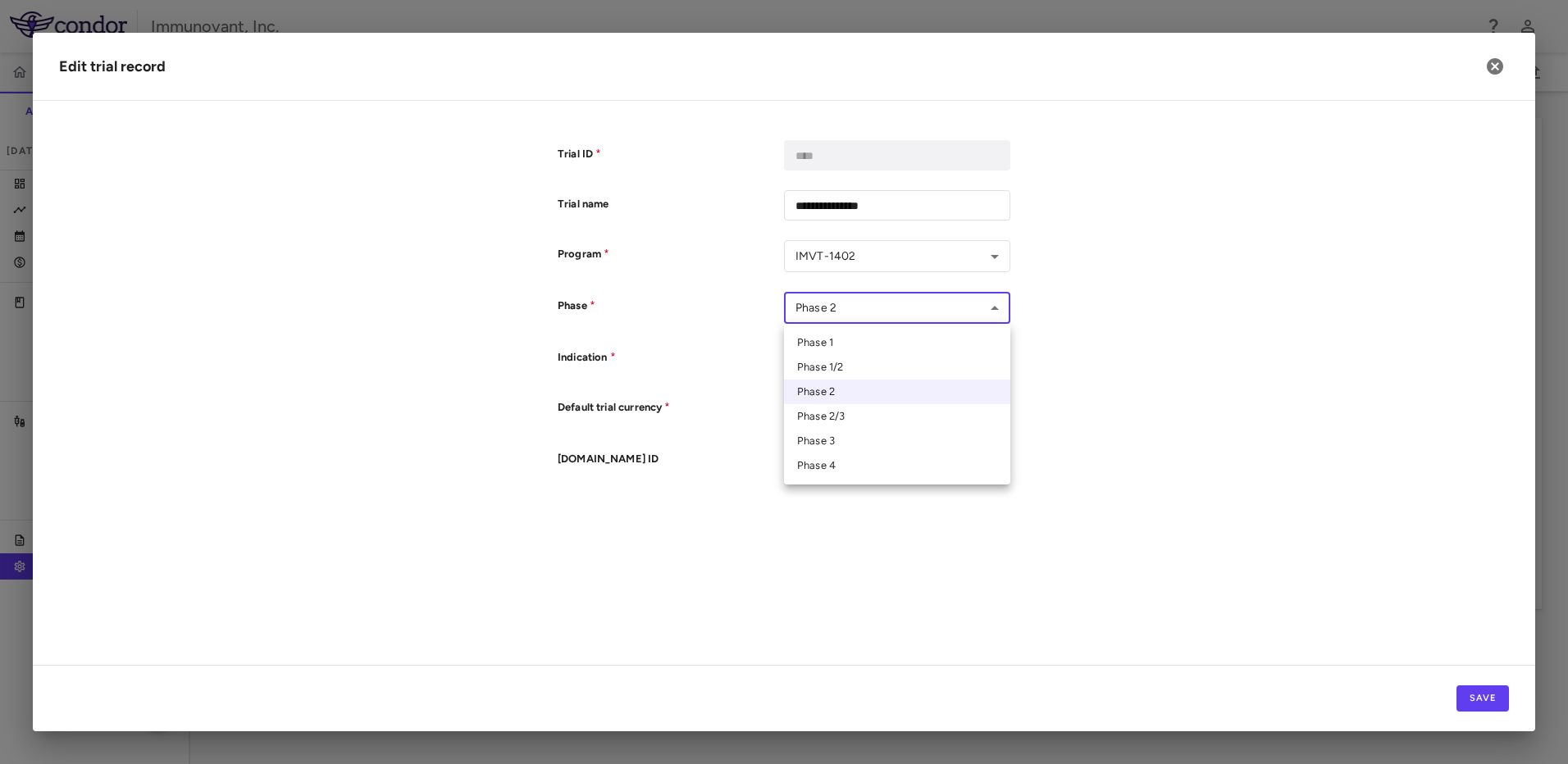
click at [984, 318] on body "Skip to sidebar Skip to main content Immunovant, Inc. 2351 Accruals Forecasting…" at bounding box center [784, 382] width 1568 height 764
click at [1157, 264] on div at bounding box center [784, 382] width 1568 height 764
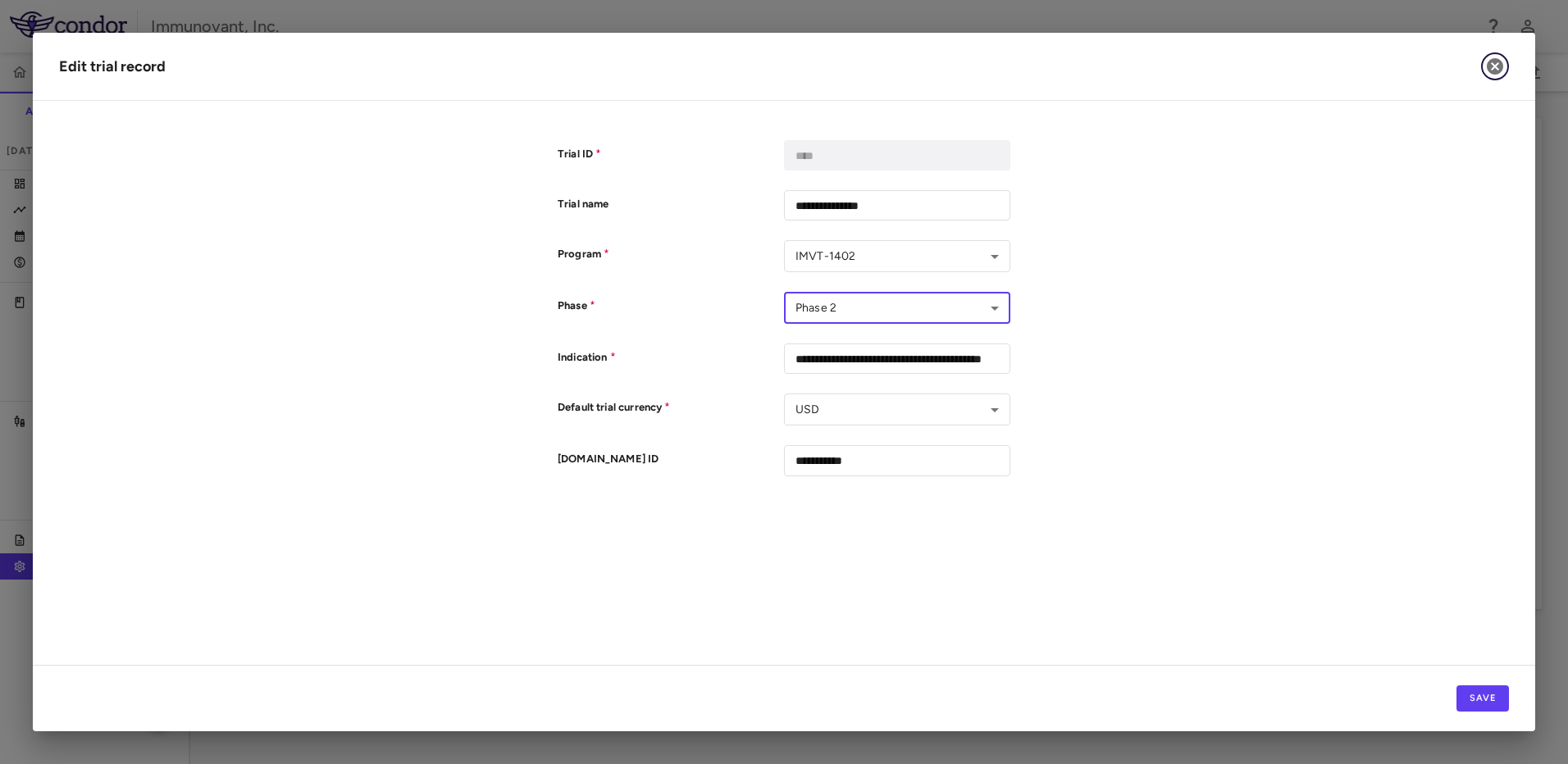
click at [1495, 64] on icon "button" at bounding box center [1494, 66] width 17 height 17
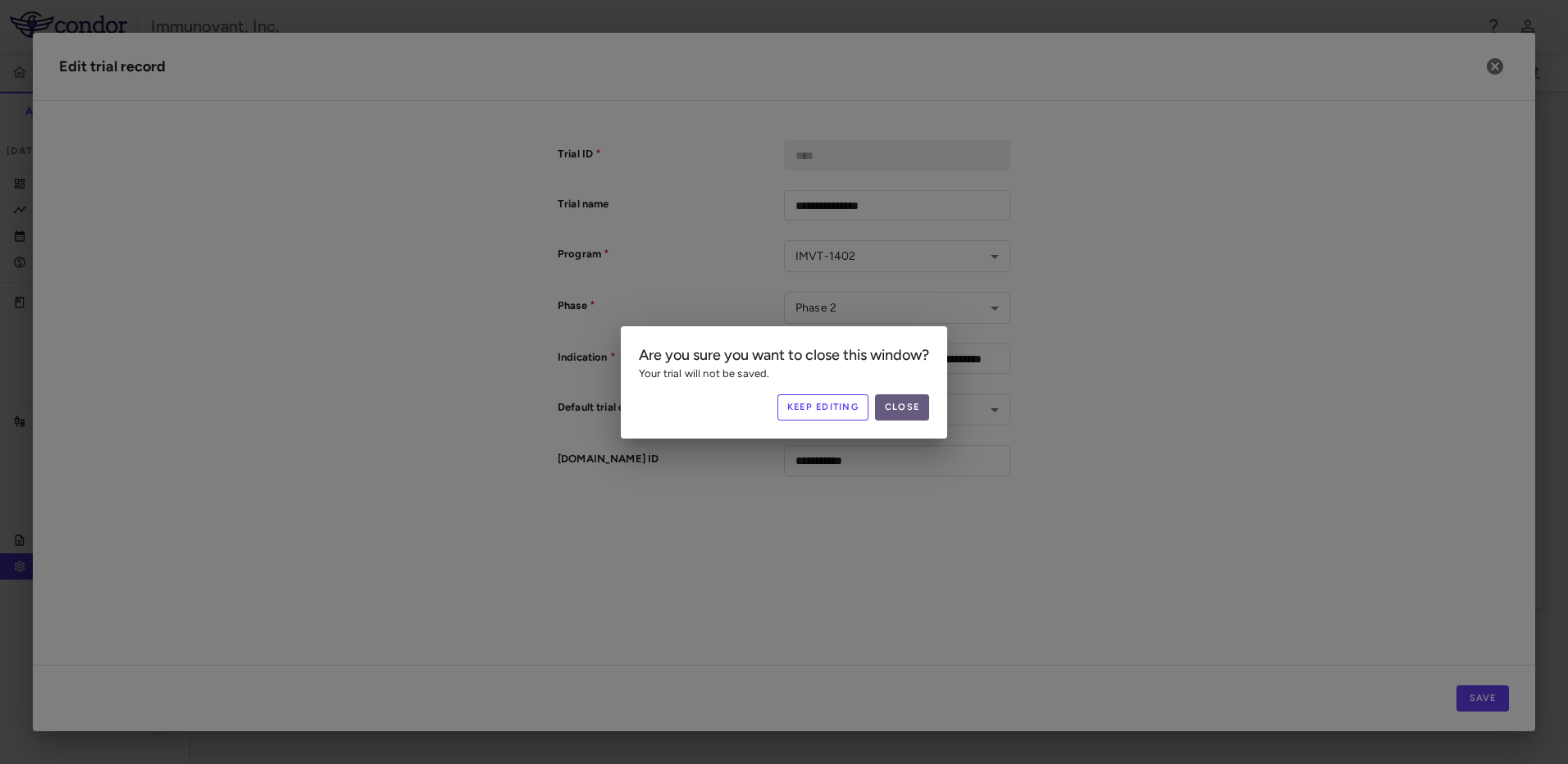
click at [915, 404] on button "Close" at bounding box center [902, 407] width 54 height 26
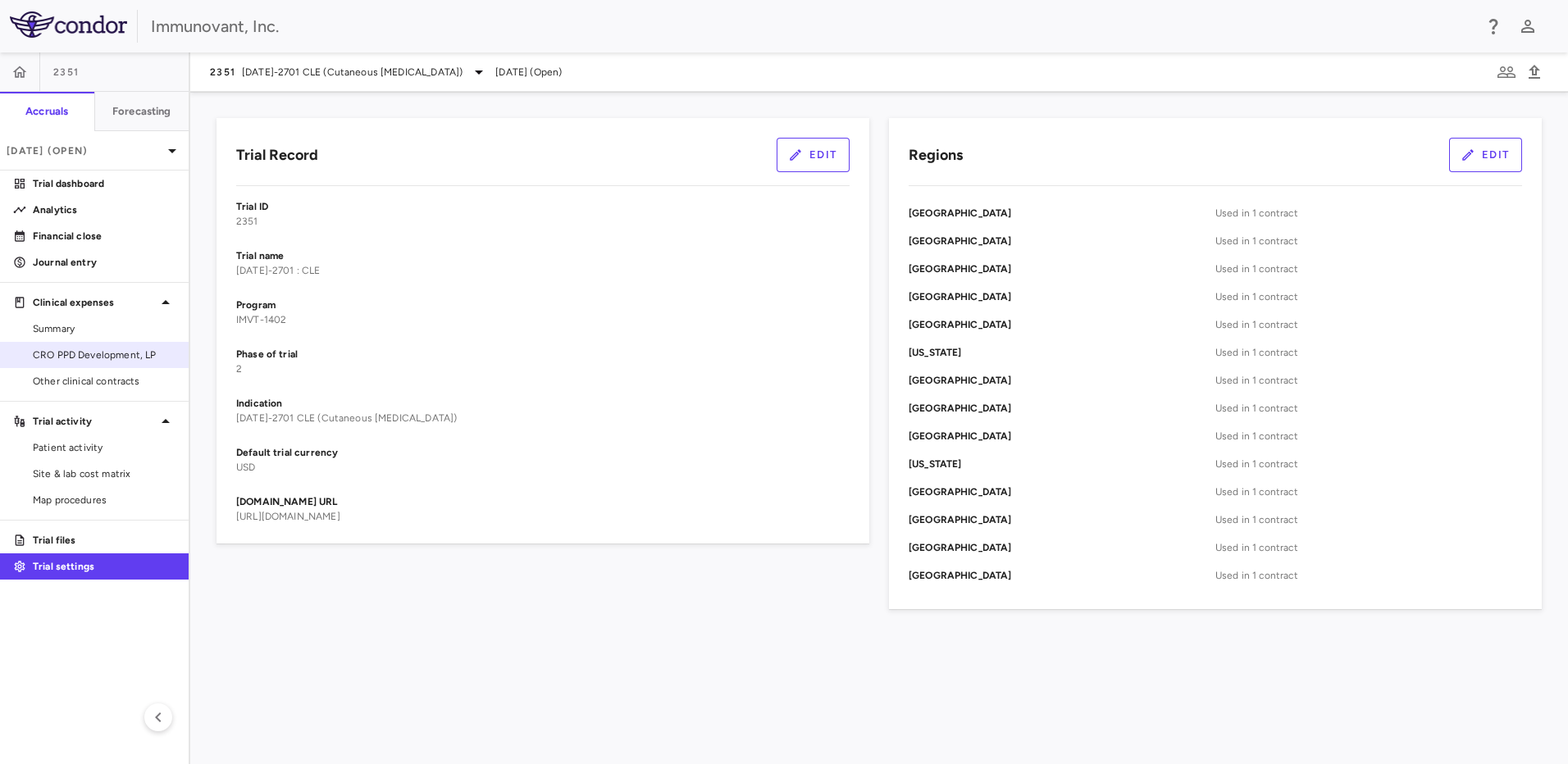
click at [93, 350] on span "CRO PPD Development, LP" at bounding box center [103, 355] width 143 height 15
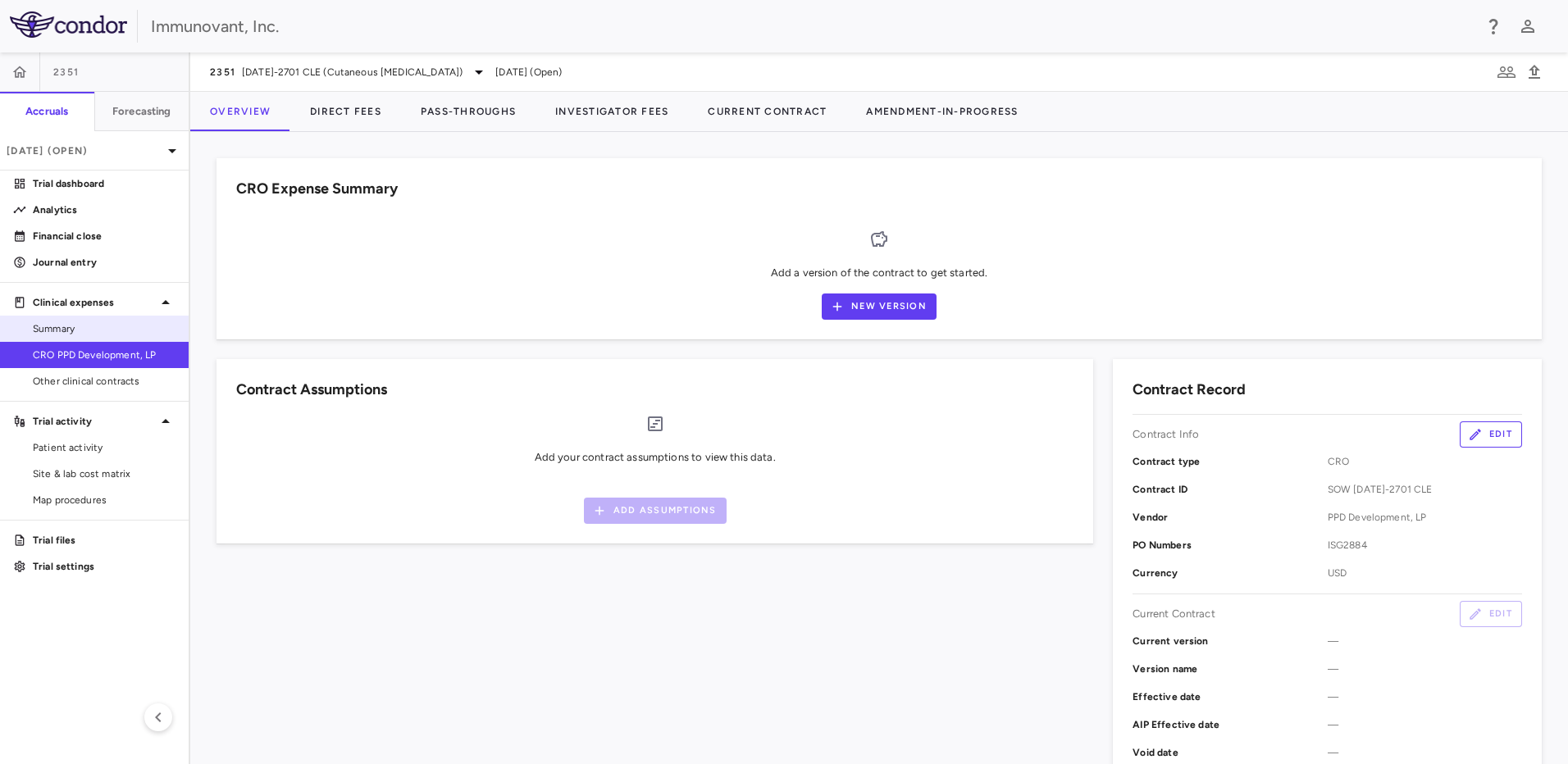
click at [88, 334] on span "Summary" at bounding box center [103, 329] width 143 height 15
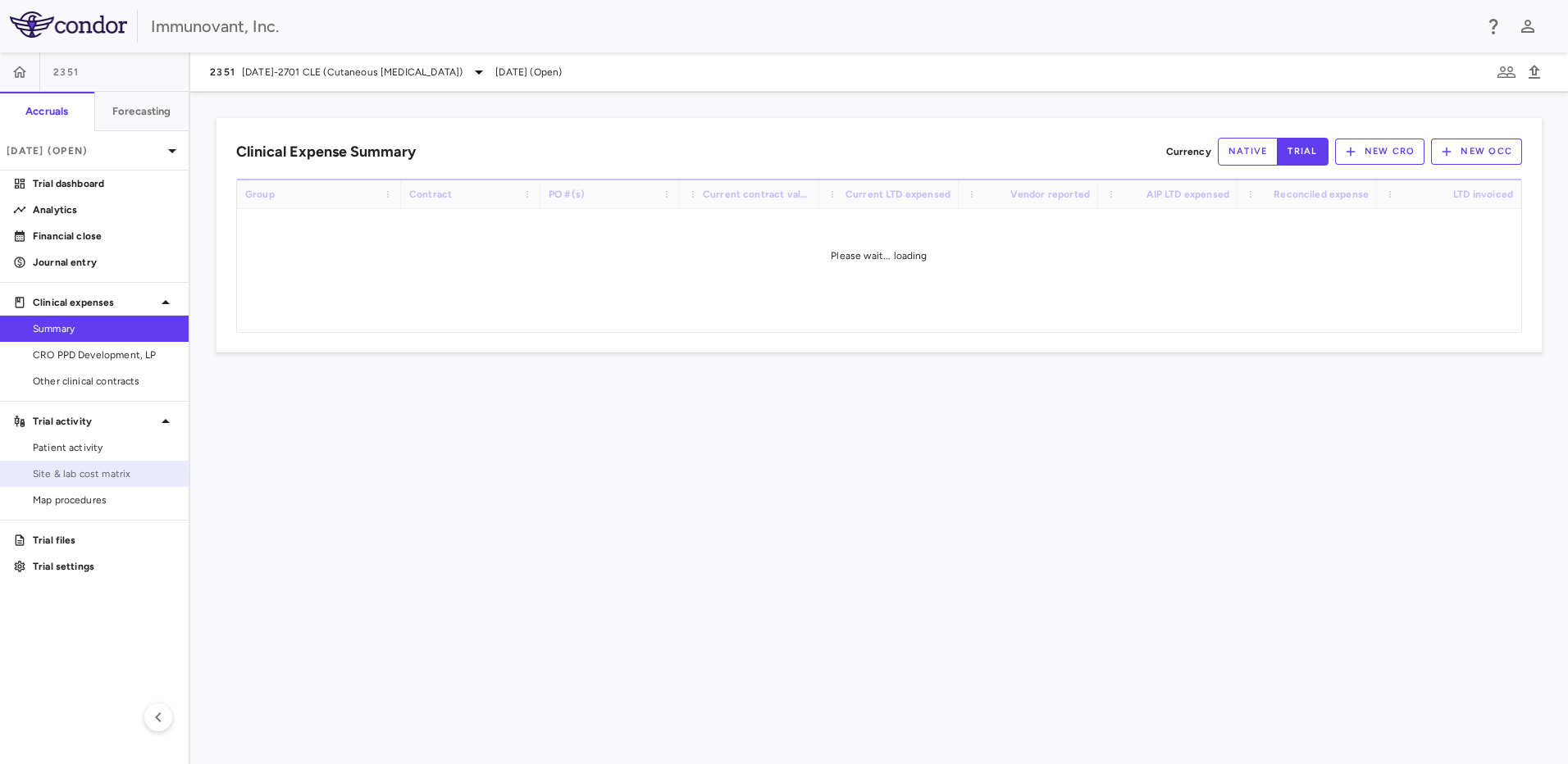
click at [120, 468] on span "Site & lab cost matrix" at bounding box center [103, 473] width 143 height 15
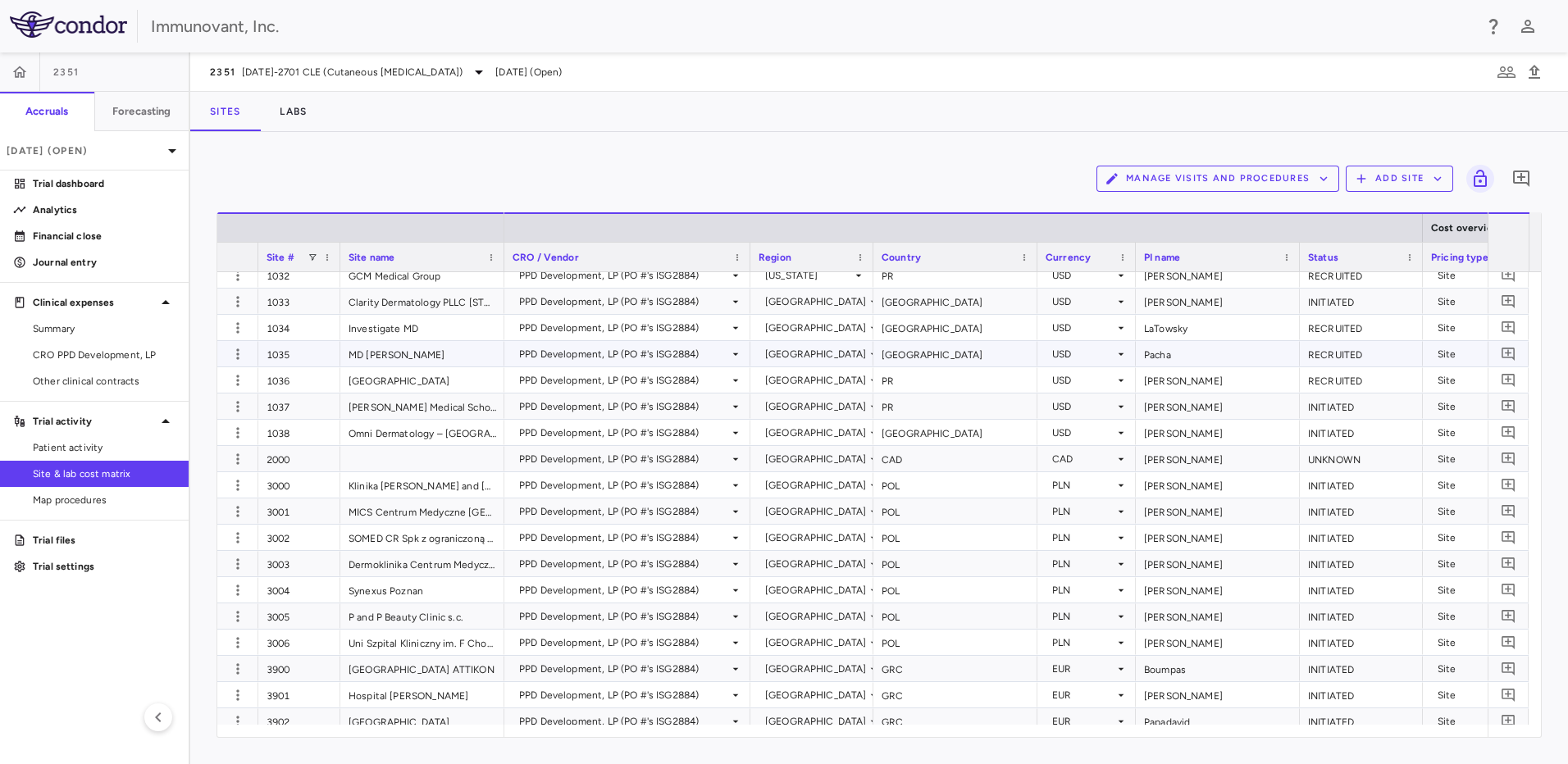
scroll to position [959, 0]
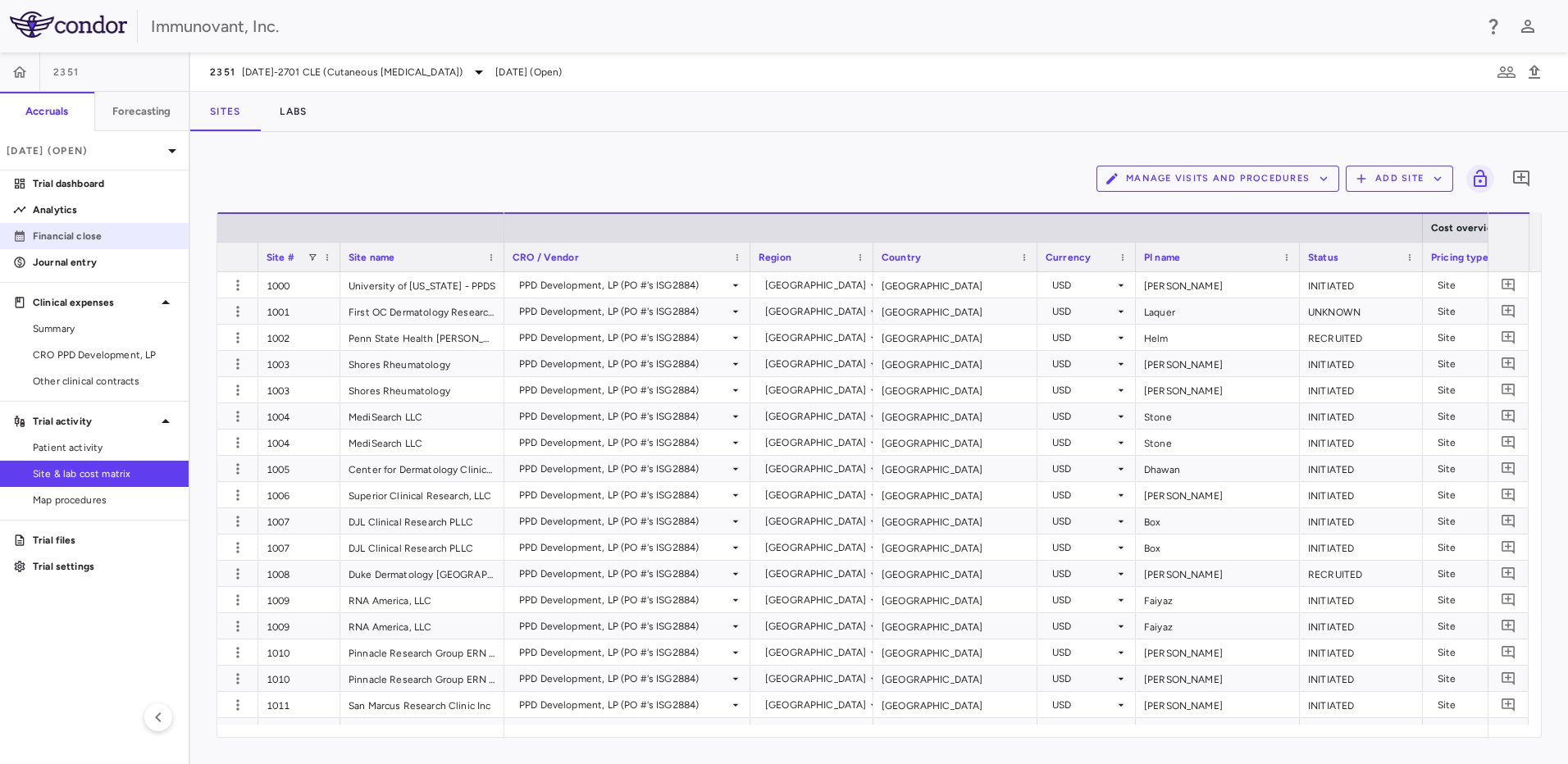
click at [50, 235] on p "Financial close" at bounding box center [103, 236] width 143 height 15
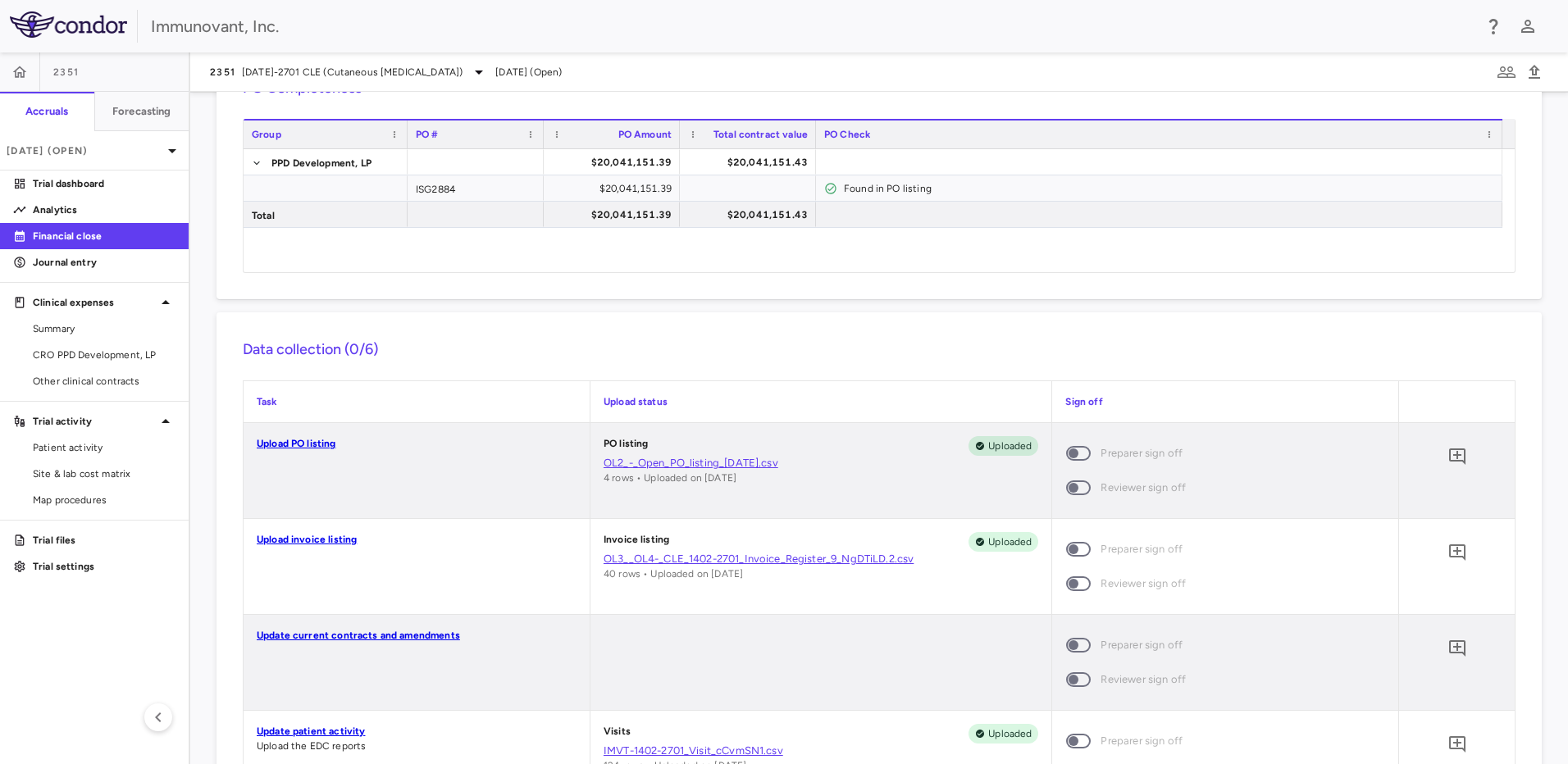
scroll to position [15, 0]
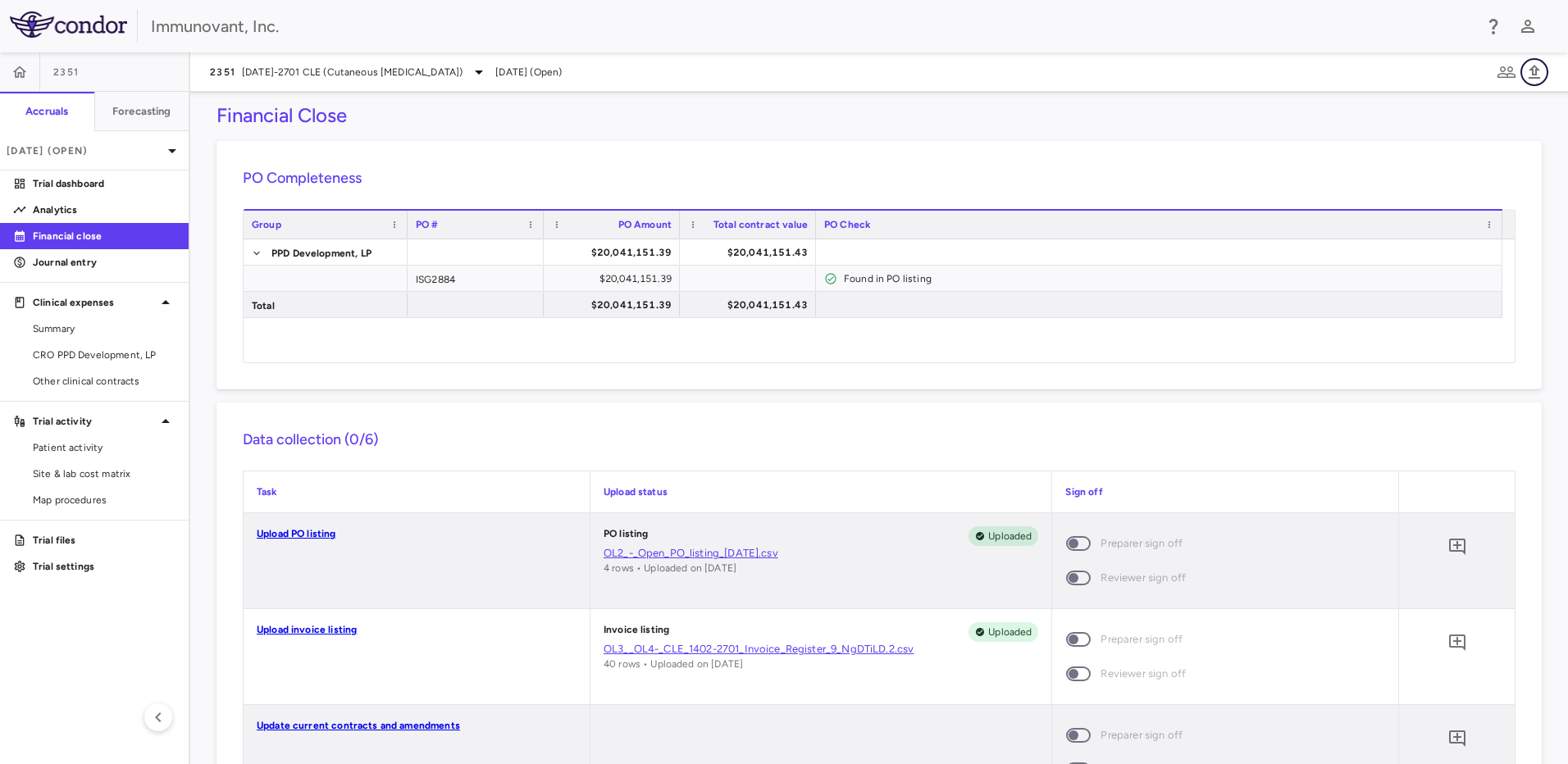
click at [1543, 74] on icon "button" at bounding box center [1534, 72] width 19 height 19
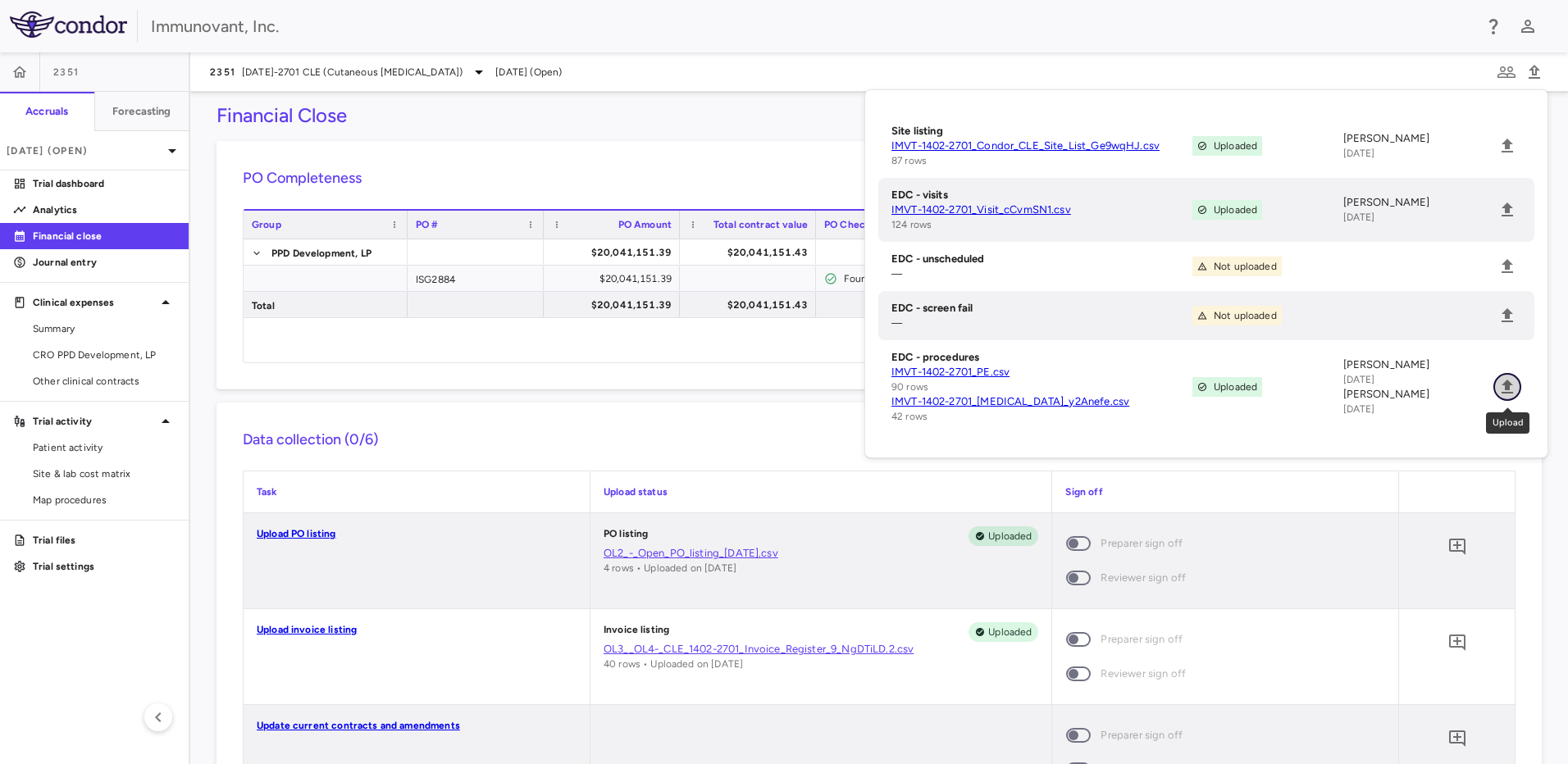
click at [1507, 384] on icon "Upload" at bounding box center [1507, 386] width 11 height 14
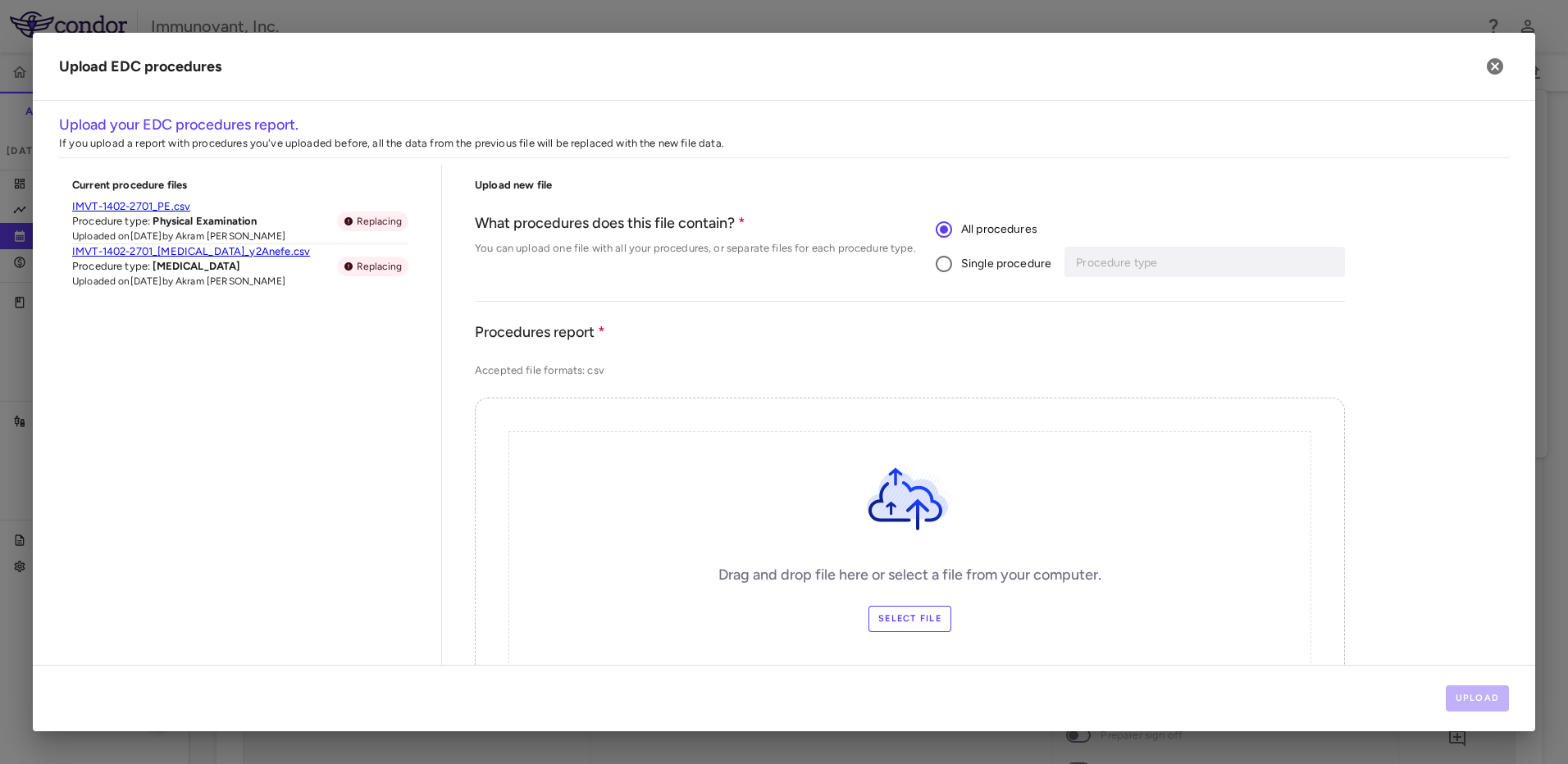
click at [974, 256] on span "Single procedure" at bounding box center [1005, 264] width 90 height 18
click at [1220, 271] on input "Procedure type" at bounding box center [1193, 261] width 238 height 20
click at [1494, 64] on icon "button" at bounding box center [1494, 67] width 19 height 19
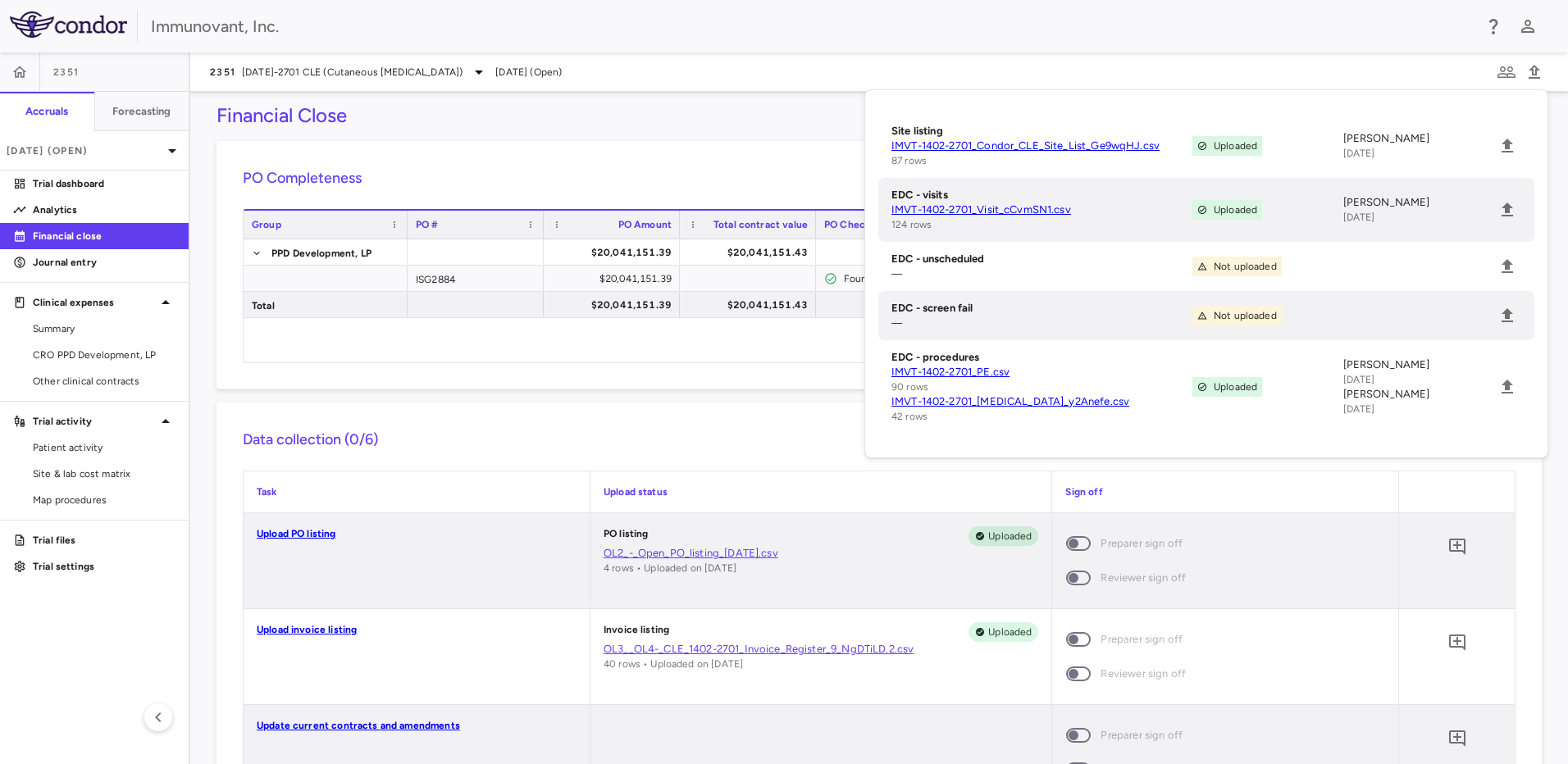
click at [679, 375] on div "PO Completeness Vendor Drag here to set column labels Group PO # PO Amount" at bounding box center [879, 265] width 1325 height 248
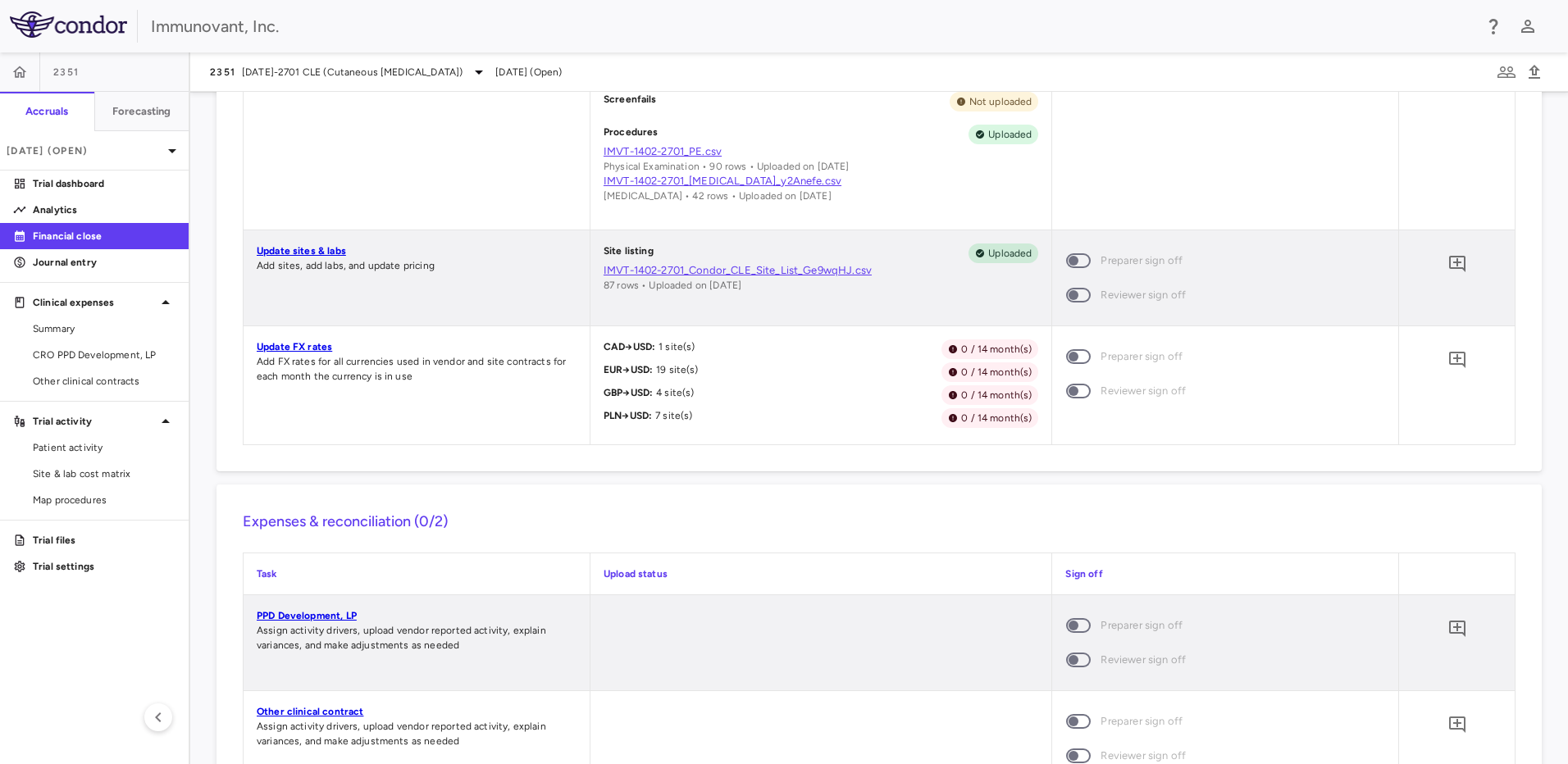
scroll to position [832, 0]
click at [301, 343] on link "Update FX rates" at bounding box center [294, 345] width 75 height 11
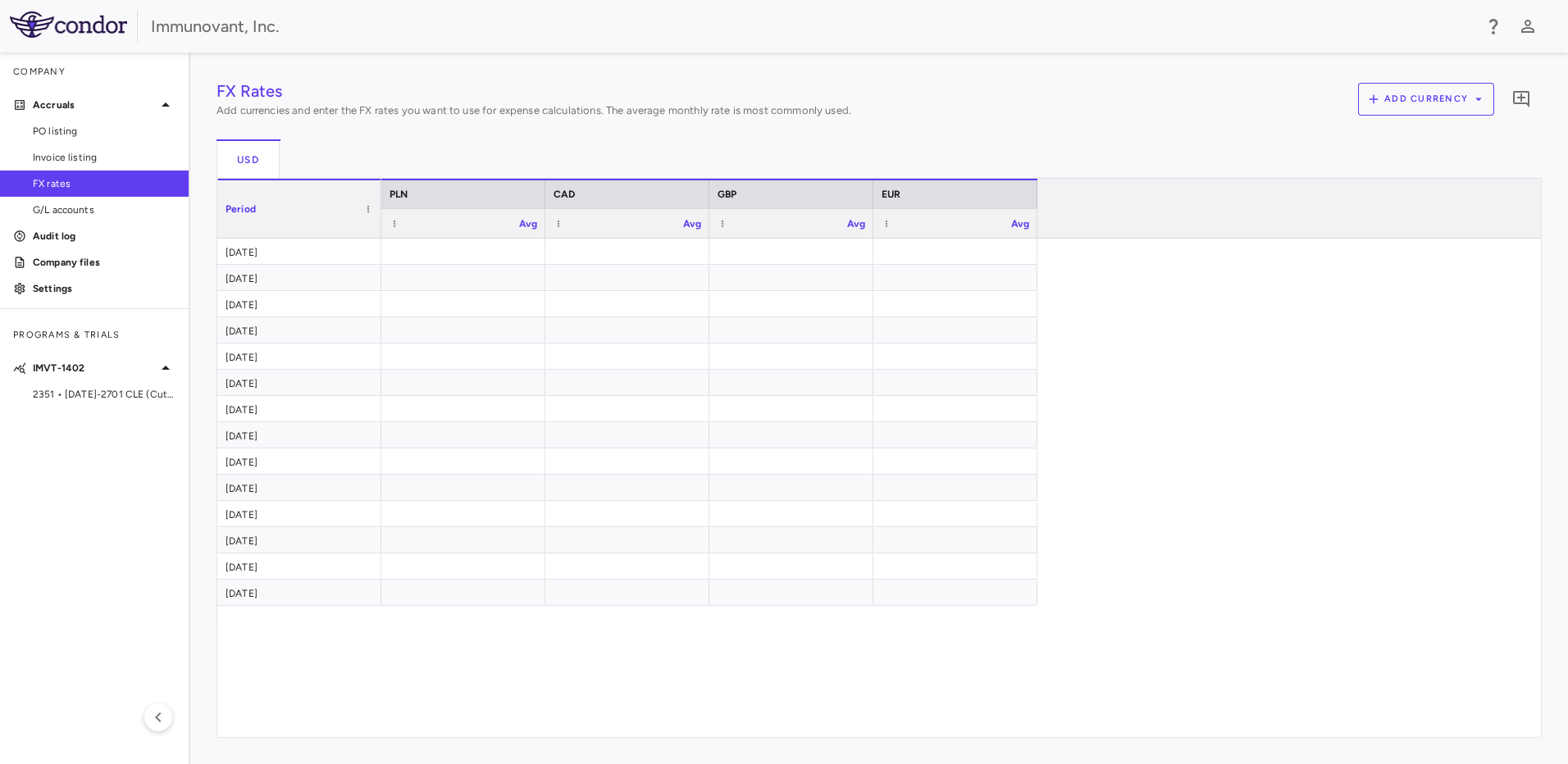
click at [96, 525] on aside "Company Accruals PO listing Invoice listing FX rates G/L accounts Audit log Com…" at bounding box center [95, 408] width 190 height 711
click at [82, 403] on div "2351 • [DATE]-2701 CLE (Cutaneous [MEDICAL_DATA])" at bounding box center [94, 394] width 188 height 25
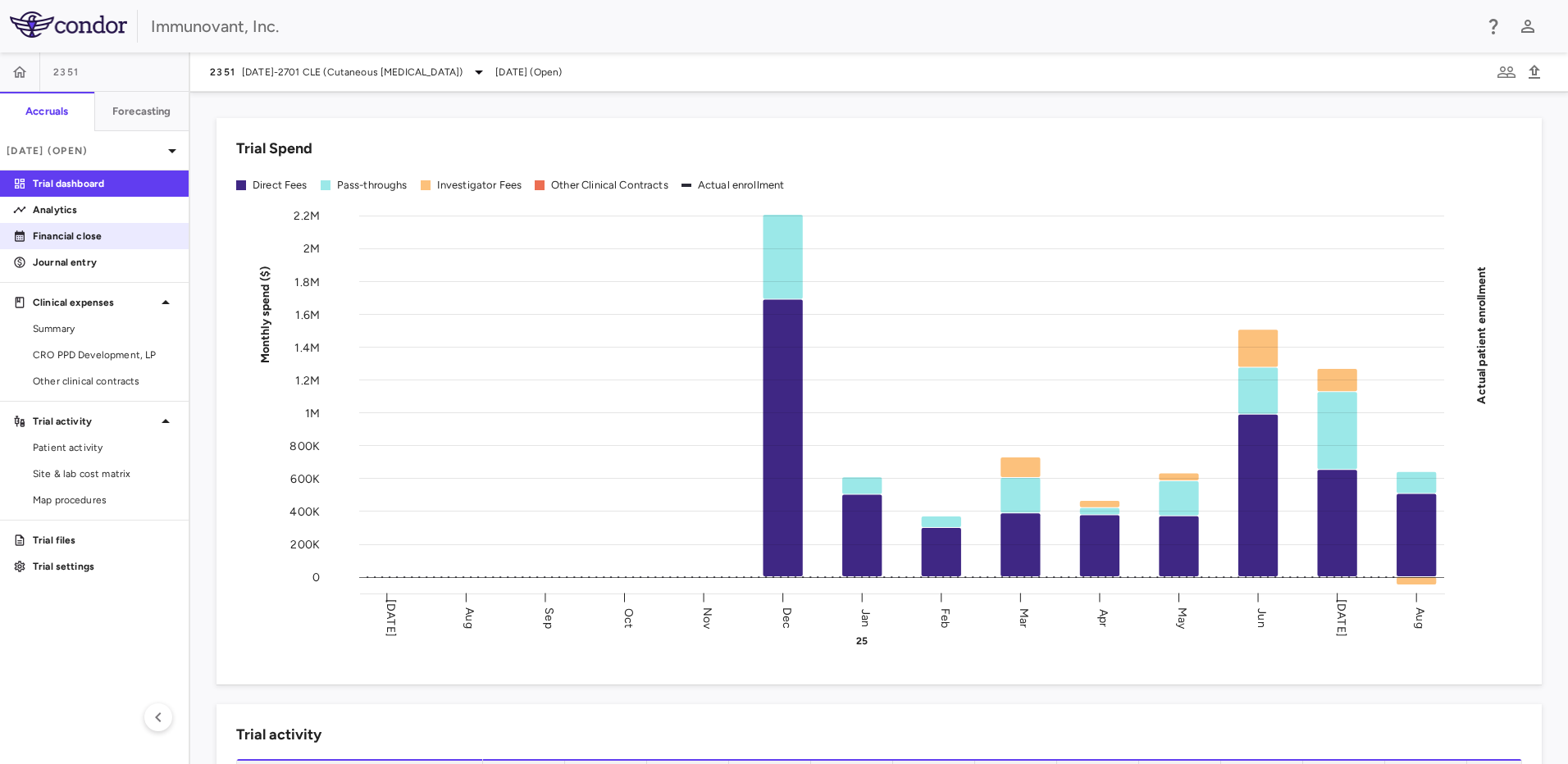
click at [88, 233] on p "Financial close" at bounding box center [103, 236] width 143 height 15
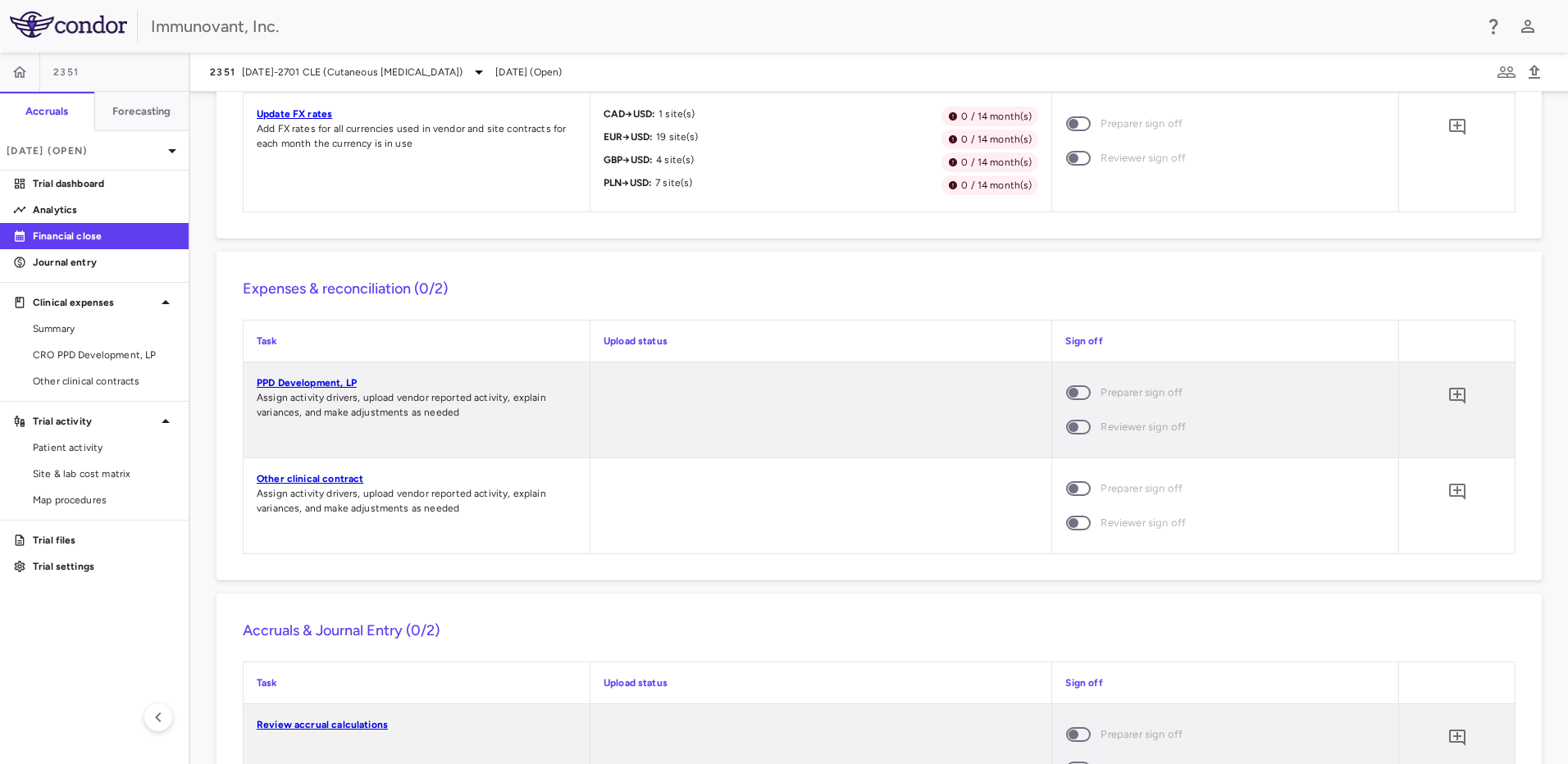
scroll to position [1064, 0]
click at [1493, 25] on icon "button" at bounding box center [1493, 26] width 19 height 19
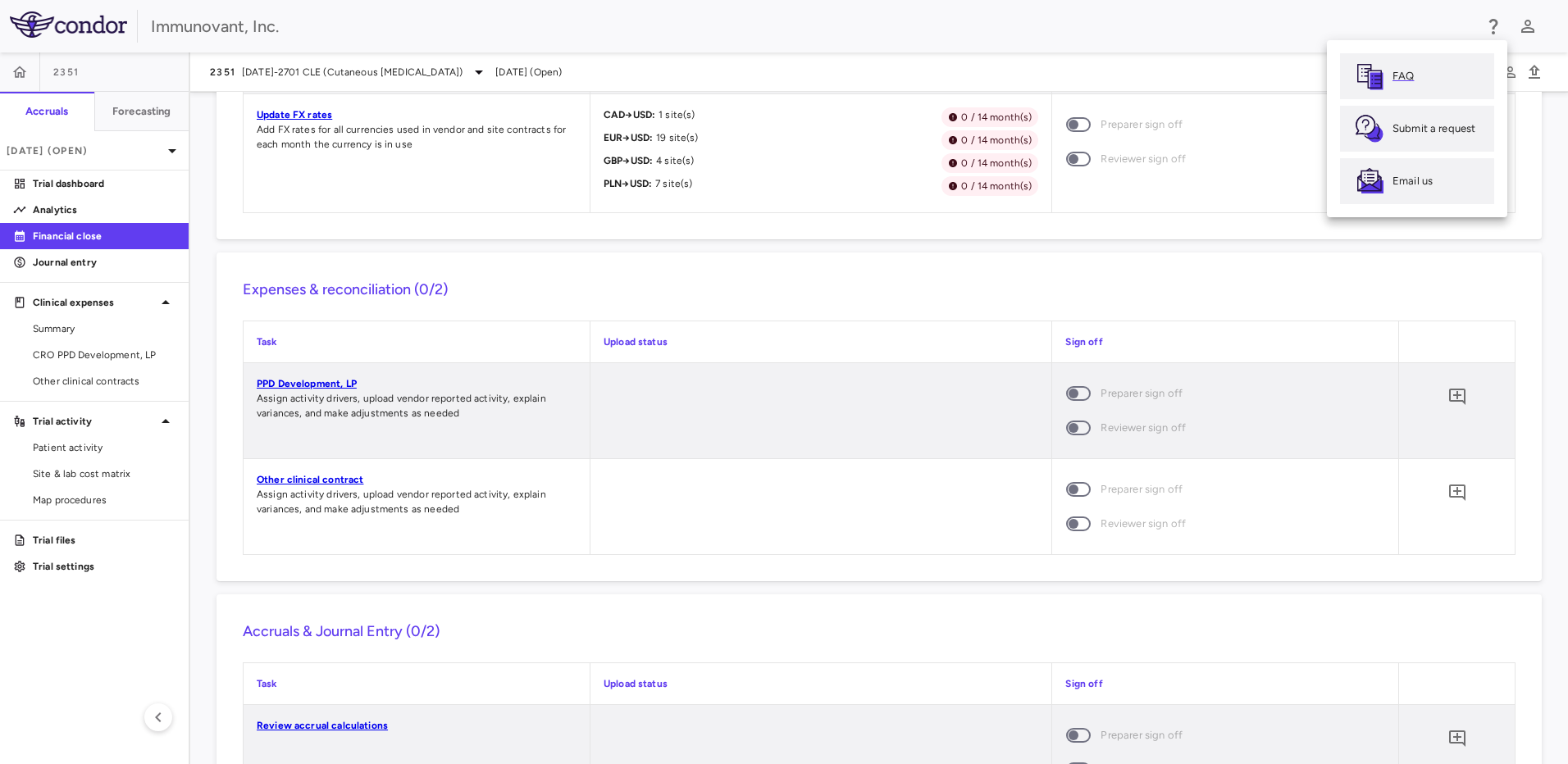
click at [1437, 88] on link "FAQ" at bounding box center [1417, 76] width 154 height 46
click at [173, 152] on div at bounding box center [784, 382] width 1568 height 764
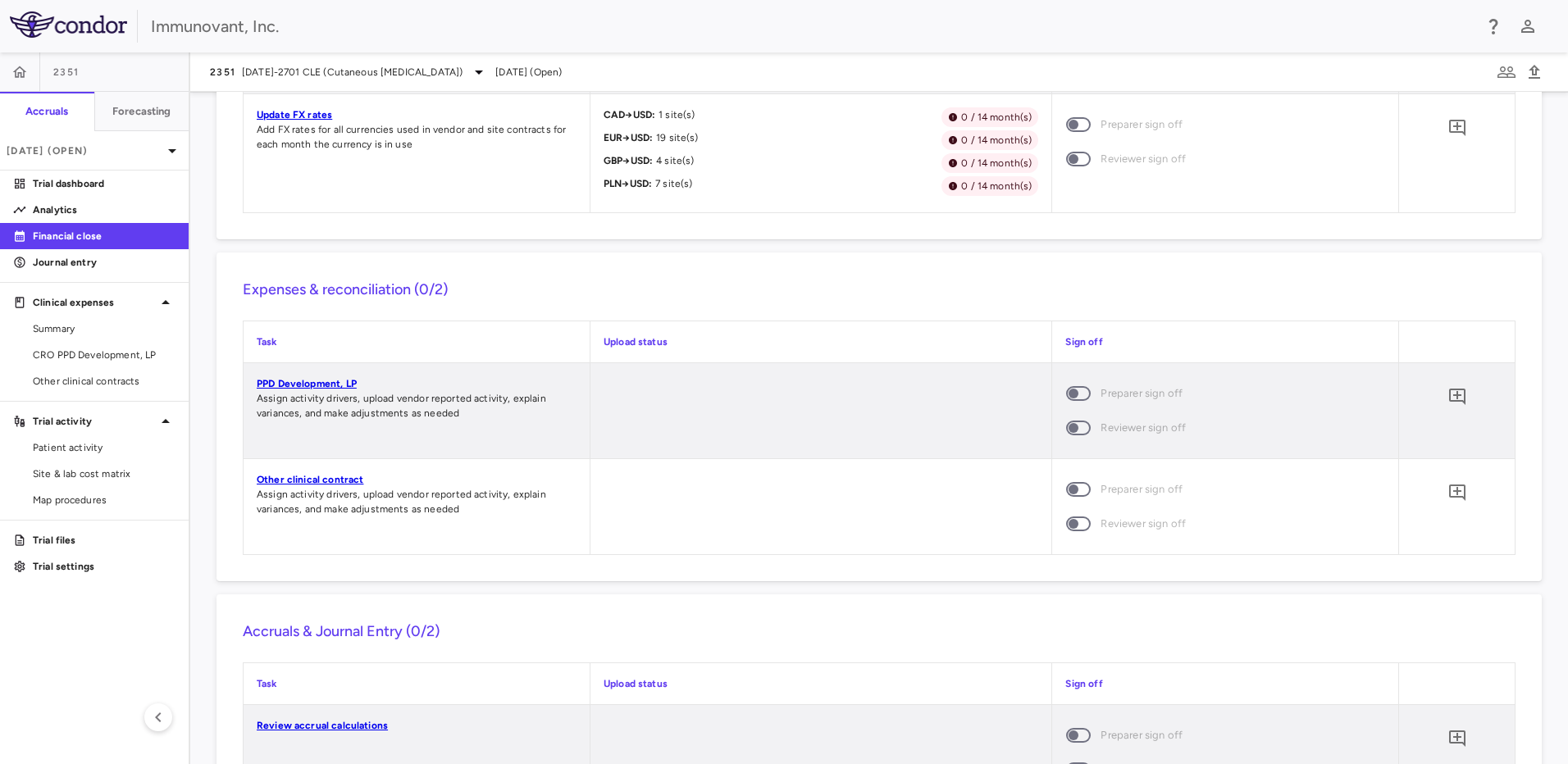
click at [172, 153] on icon at bounding box center [172, 151] width 19 height 19
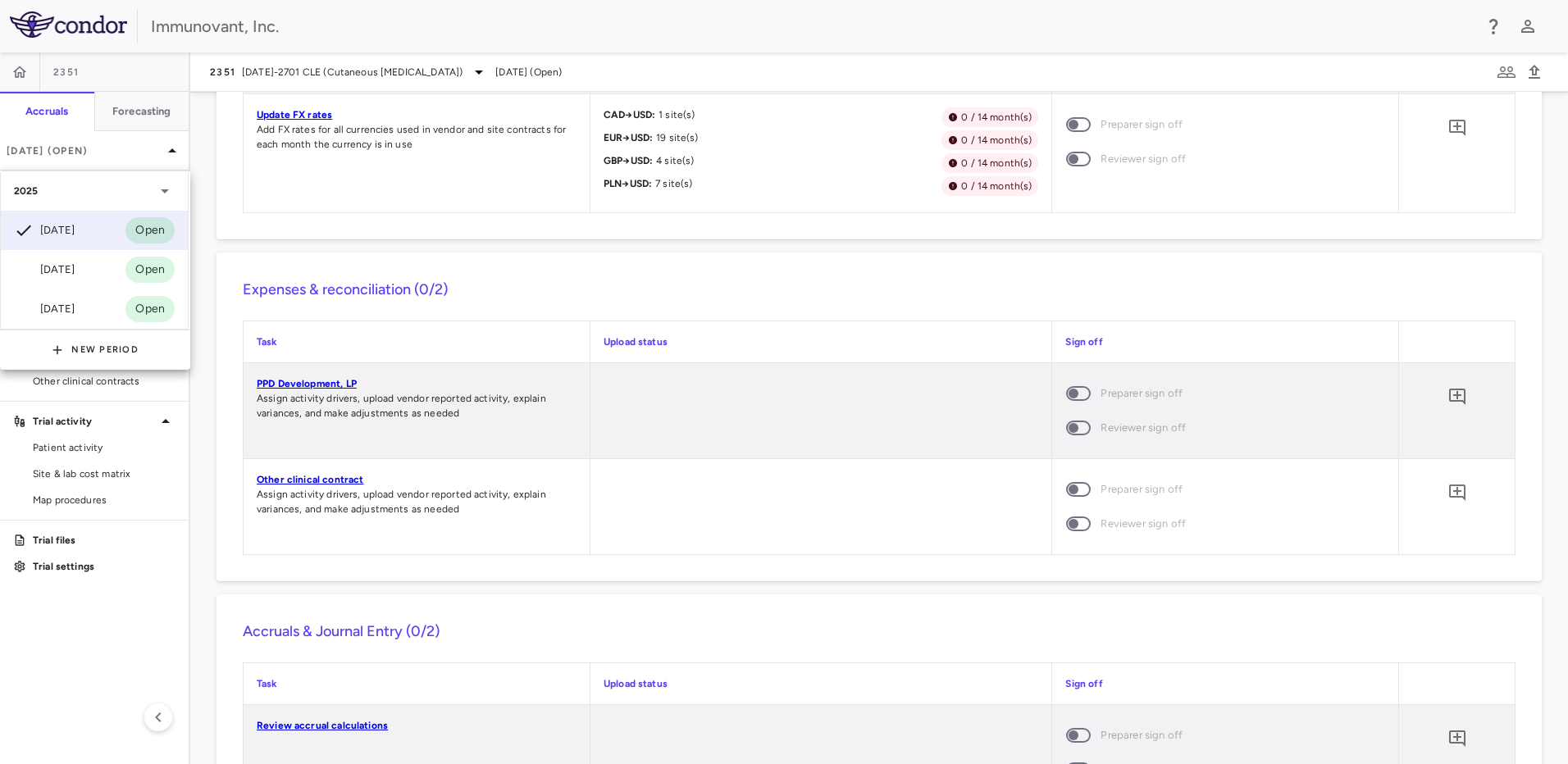
click at [1048, 38] on div at bounding box center [784, 382] width 1568 height 764
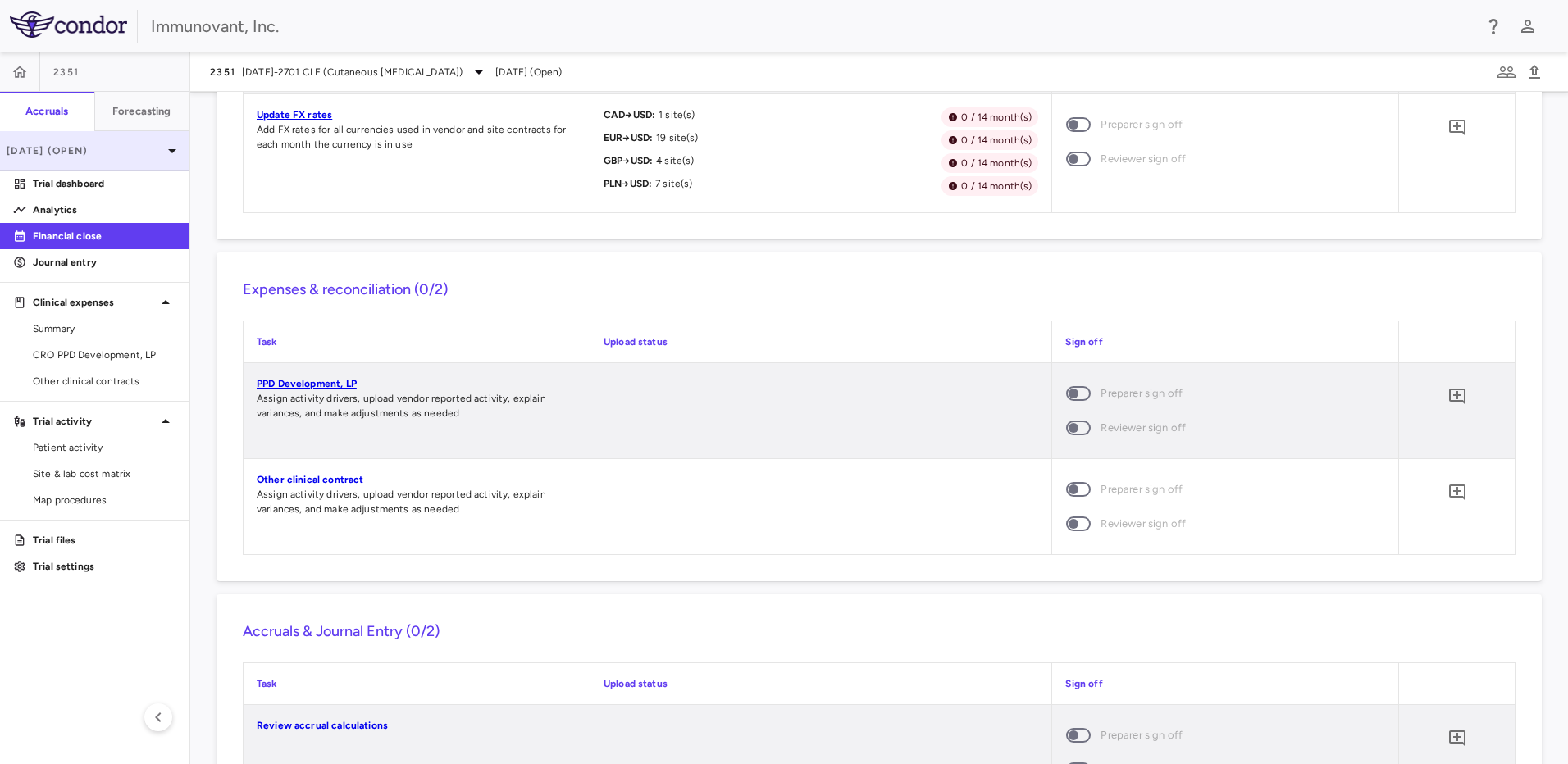
click at [175, 150] on icon at bounding box center [172, 151] width 19 height 19
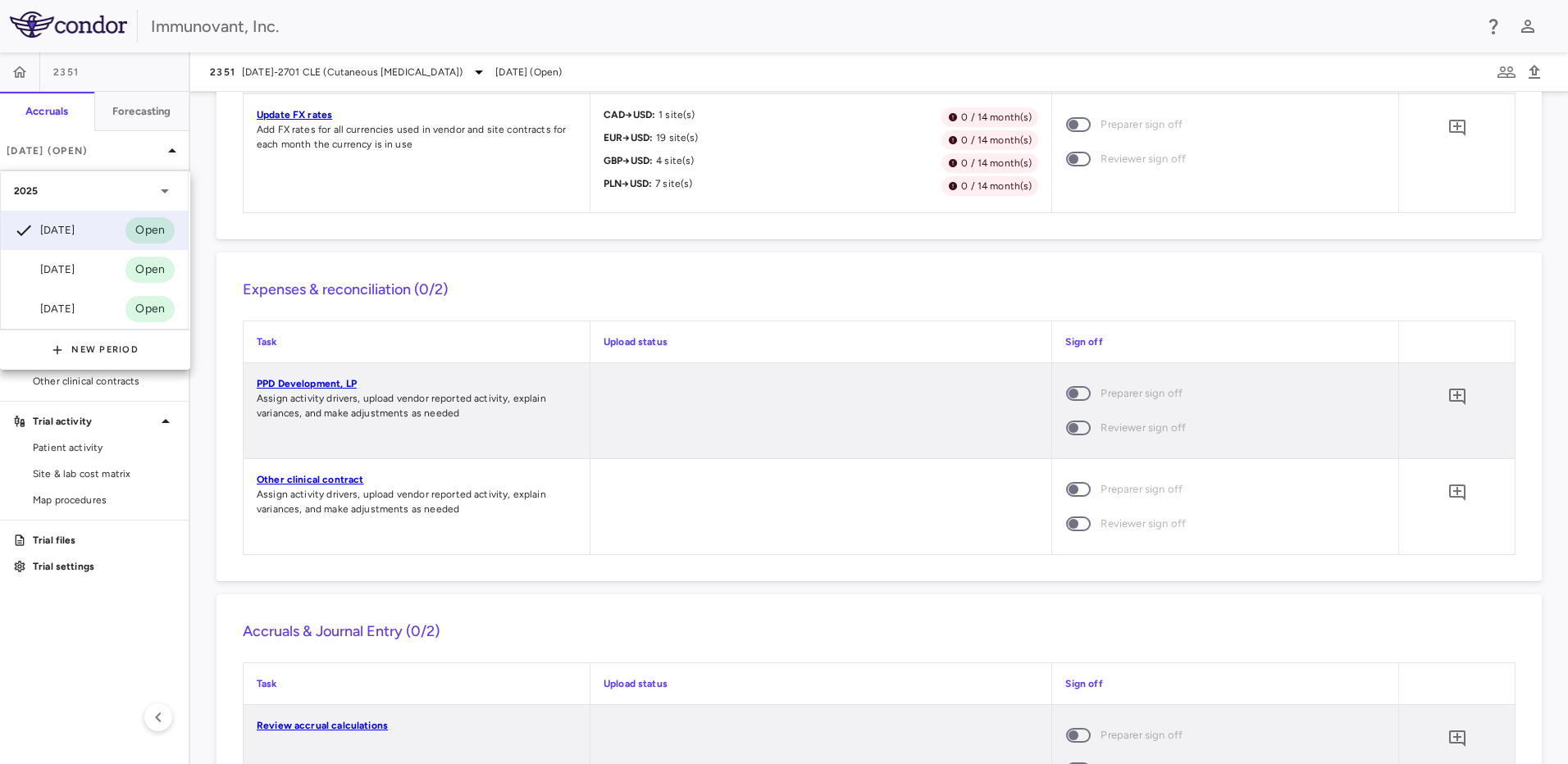
click at [427, 230] on div at bounding box center [784, 382] width 1568 height 764
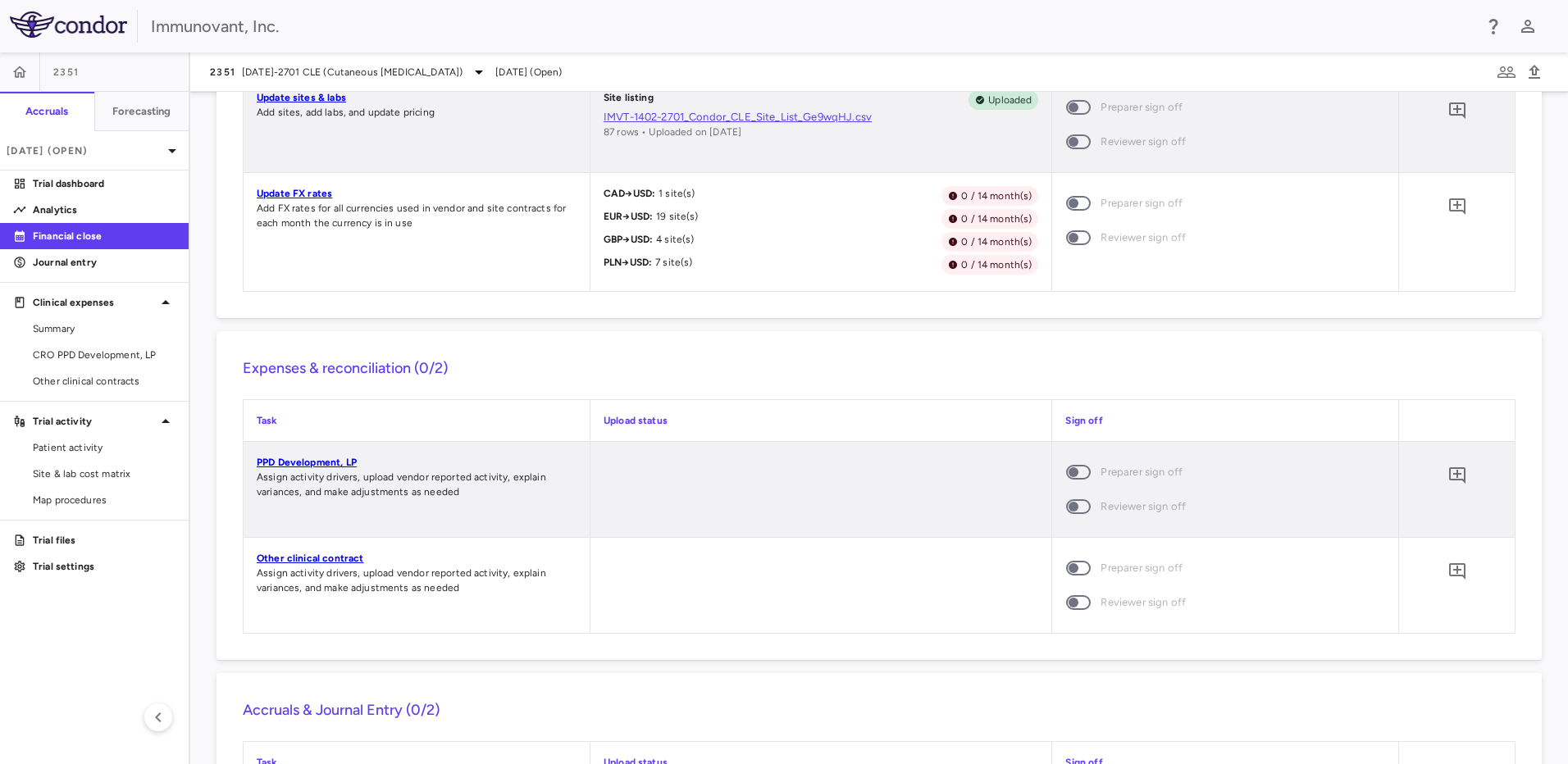
scroll to position [984, 0]
click at [122, 157] on p "[DATE] (Open)" at bounding box center [84, 151] width 156 height 15
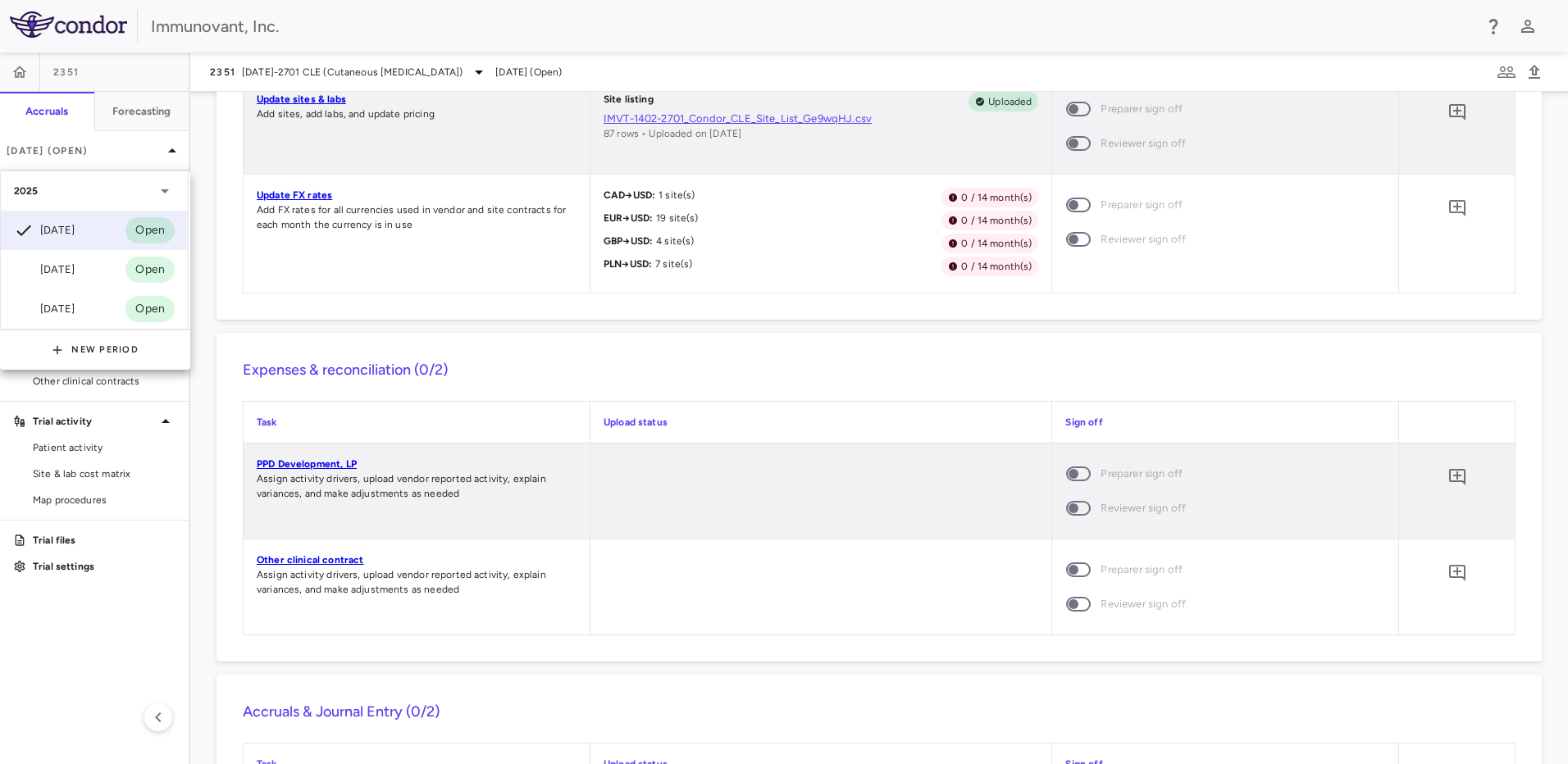
drag, startPoint x: 1558, startPoint y: 461, endPoint x: 1544, endPoint y: 304, distance: 157.6
click at [1544, 304] on div at bounding box center [784, 382] width 1568 height 764
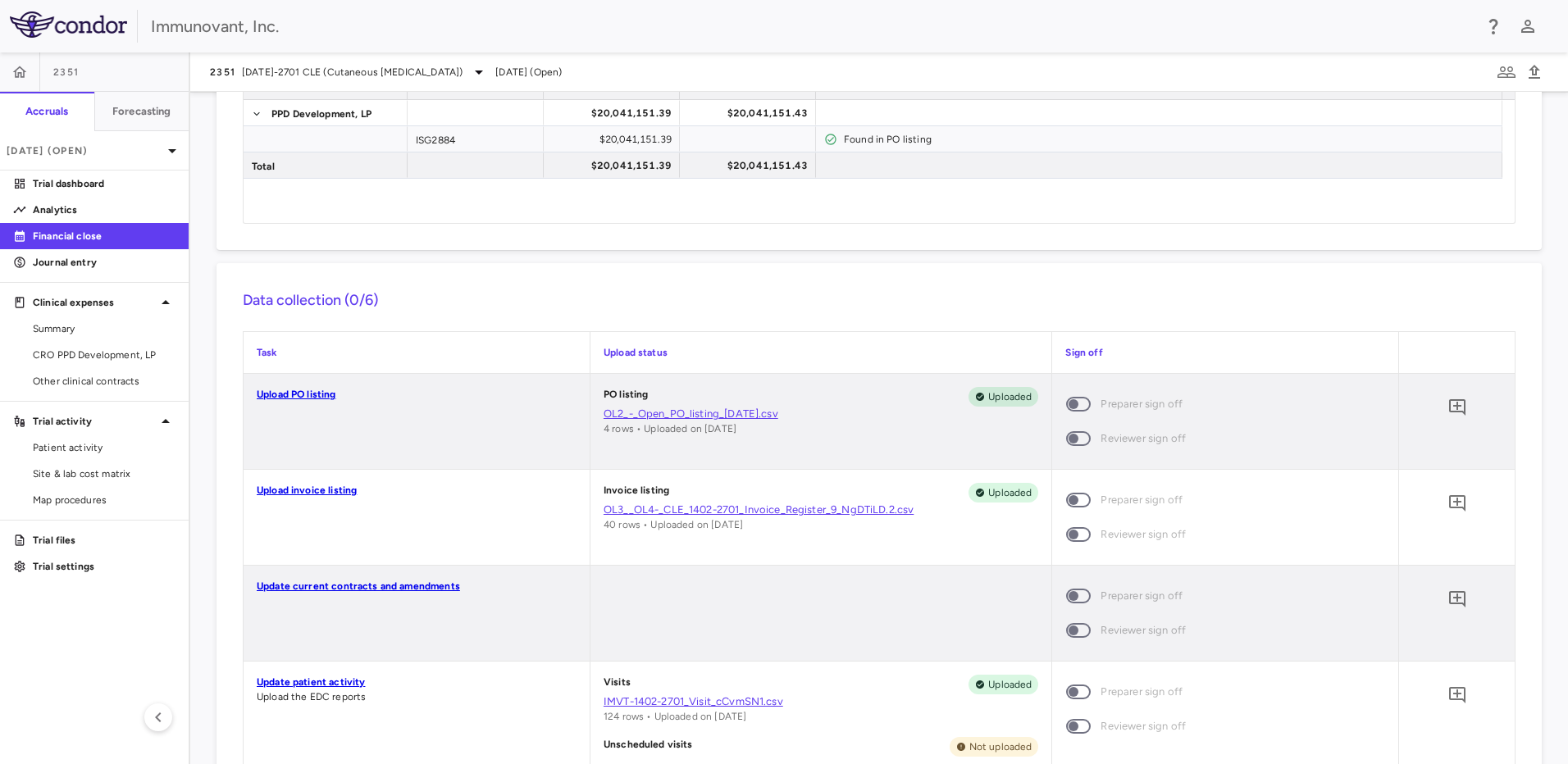
scroll to position [0, 0]
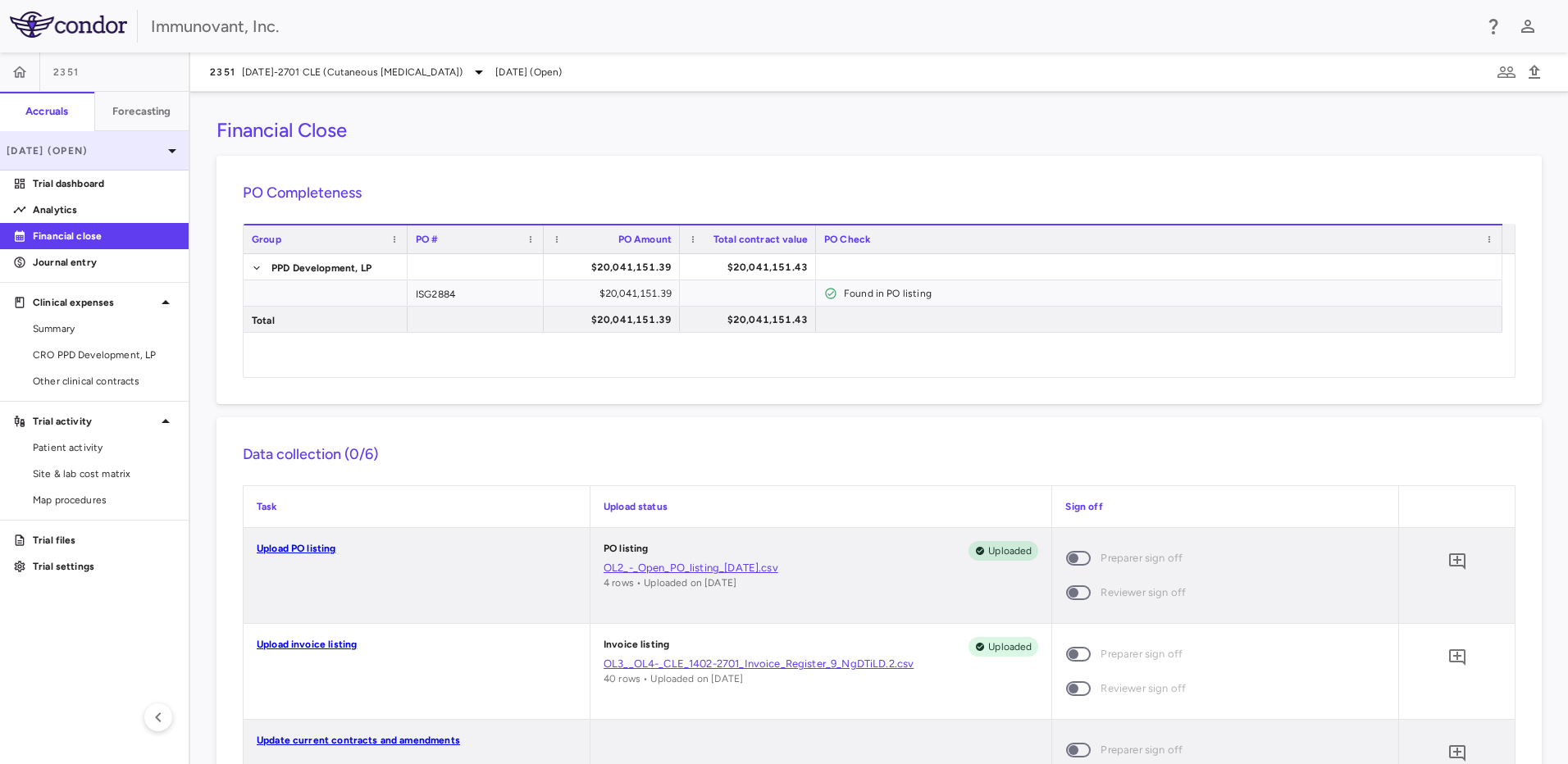
click at [147, 157] on p "[DATE] (Open)" at bounding box center [84, 151] width 156 height 15
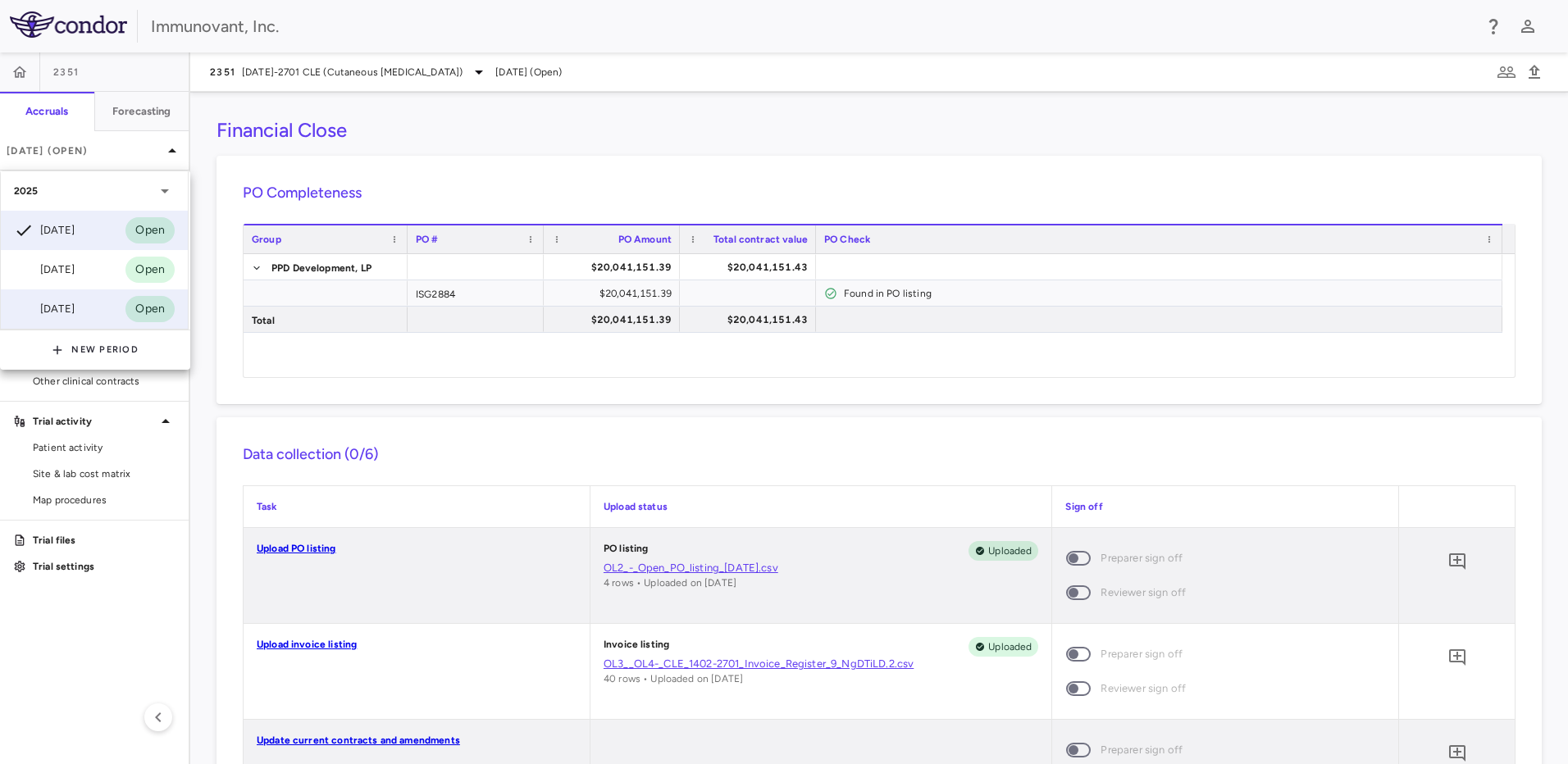
click at [74, 301] on div "[DATE]" at bounding box center [44, 308] width 60 height 19
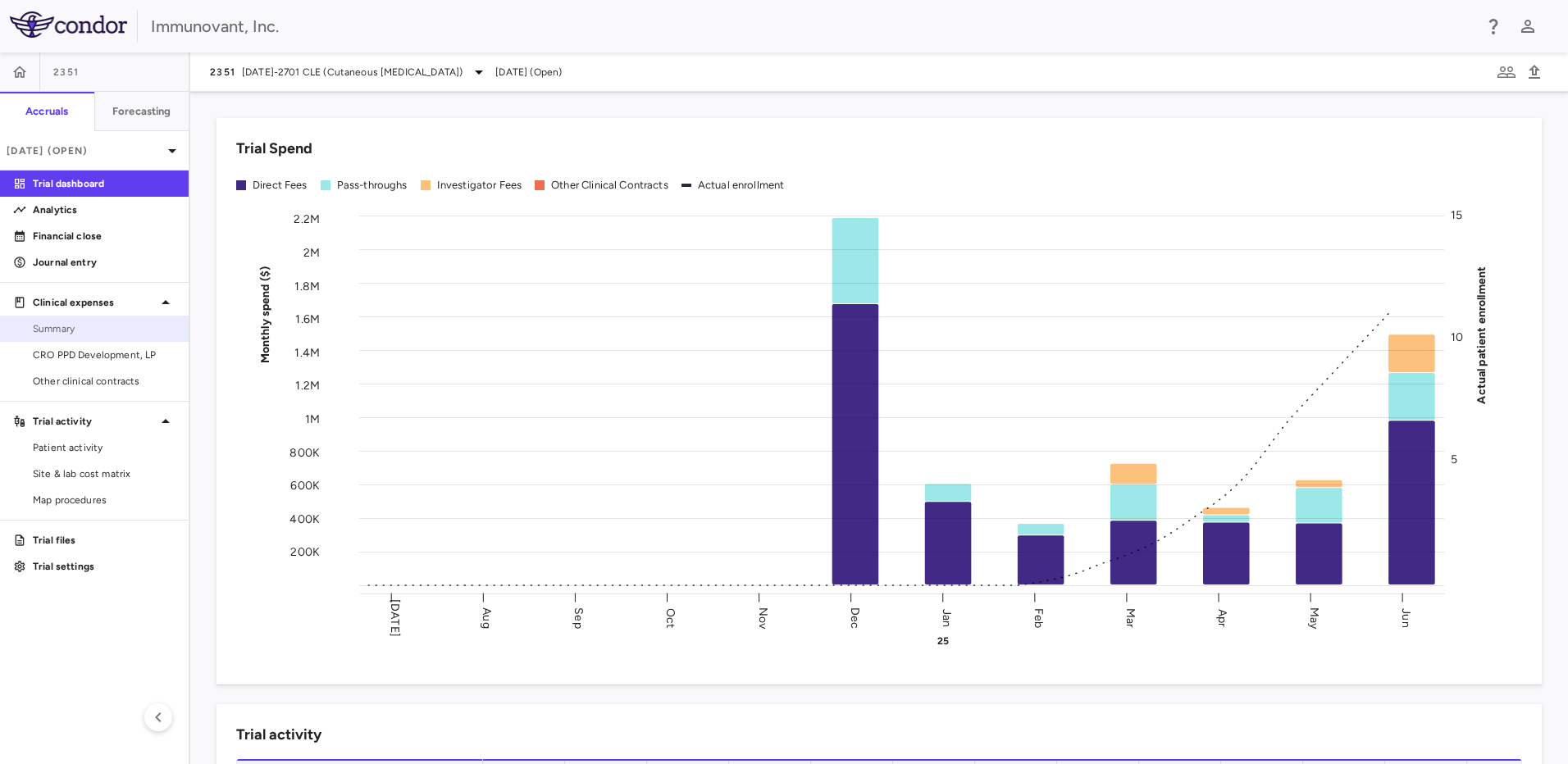
click at [81, 322] on span "Summary" at bounding box center [103, 329] width 143 height 15
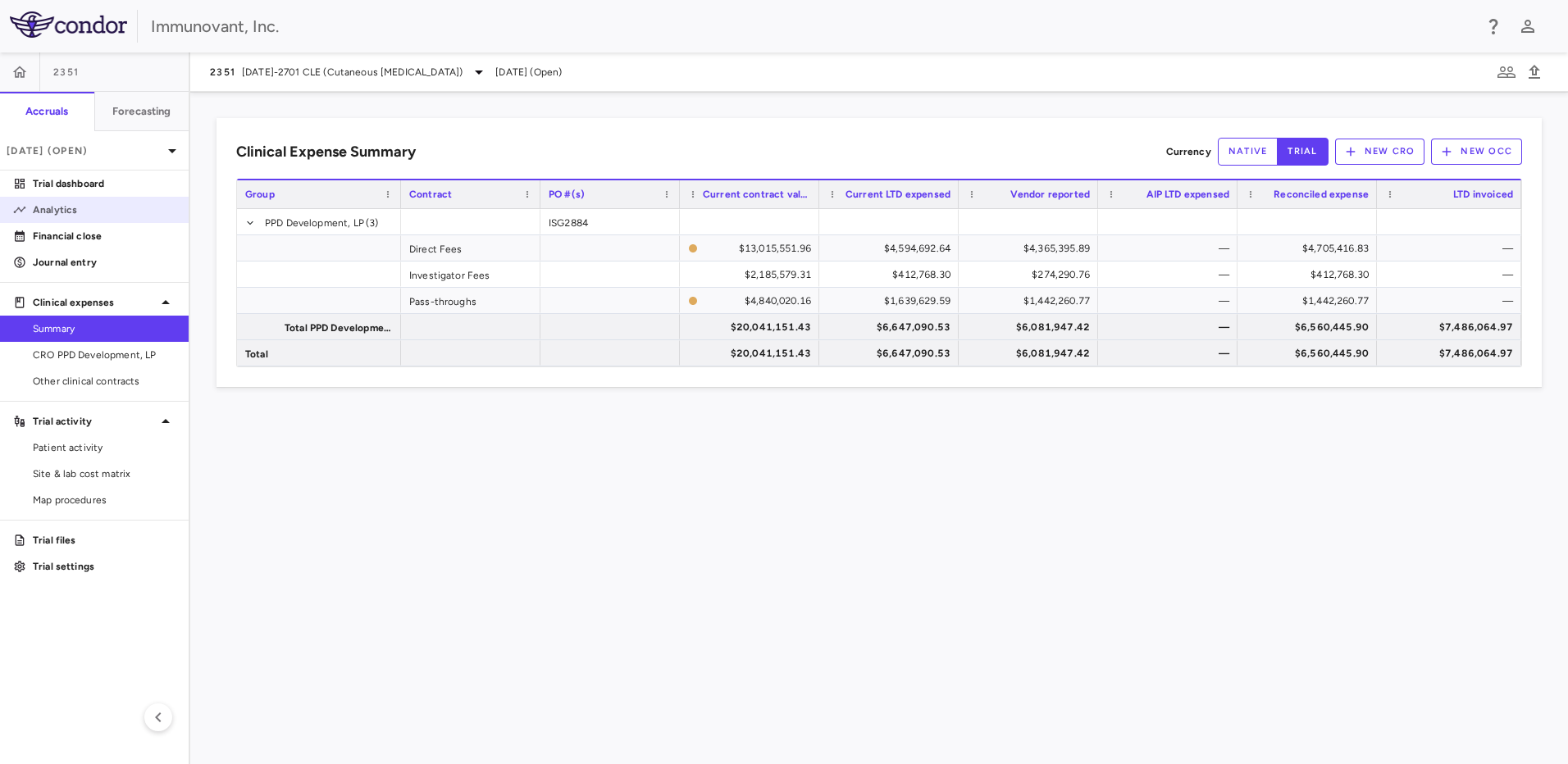
click at [98, 216] on p "Analytics" at bounding box center [103, 209] width 143 height 15
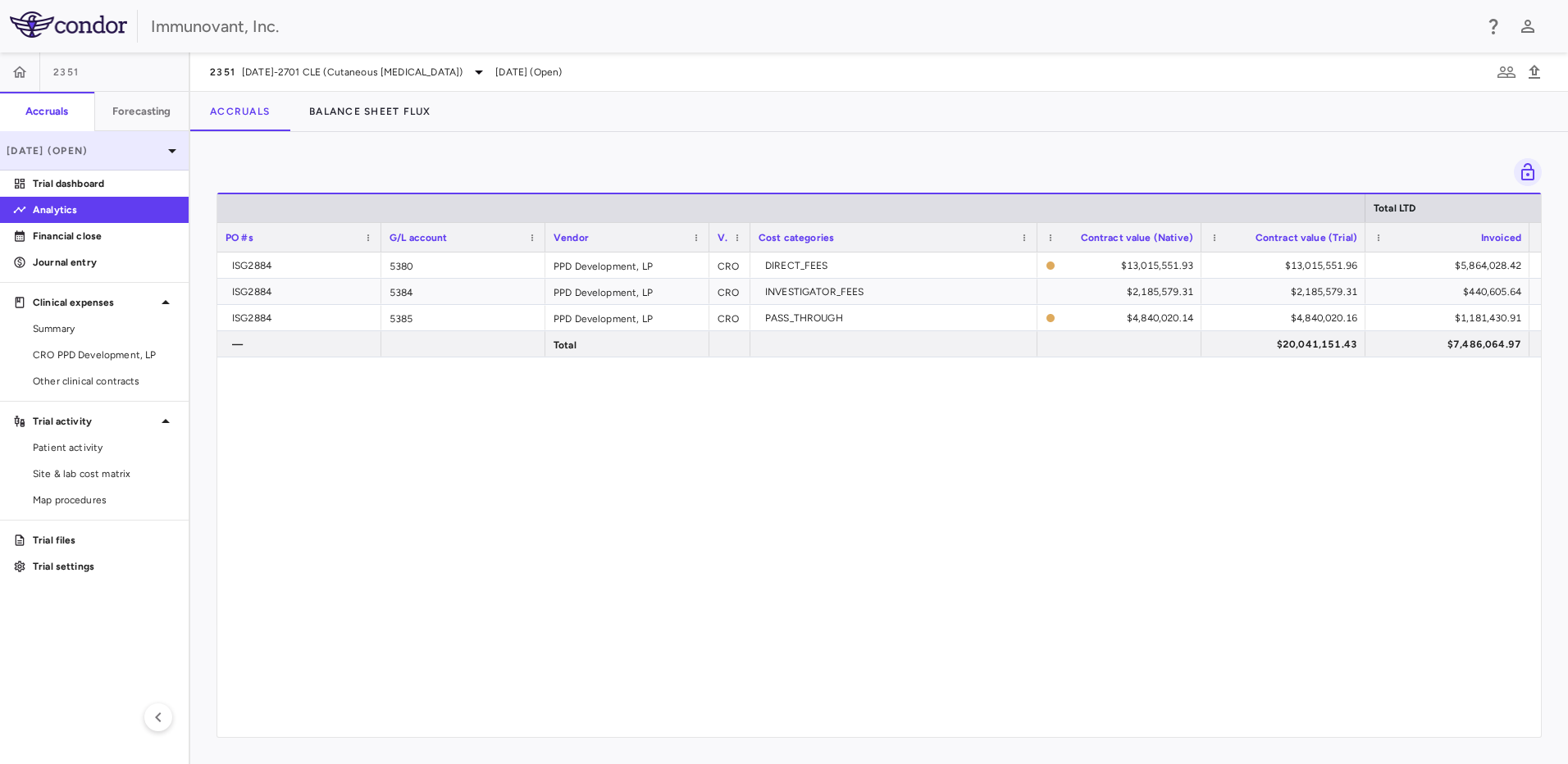
click at [107, 154] on p "[DATE] (Open)" at bounding box center [84, 151] width 156 height 15
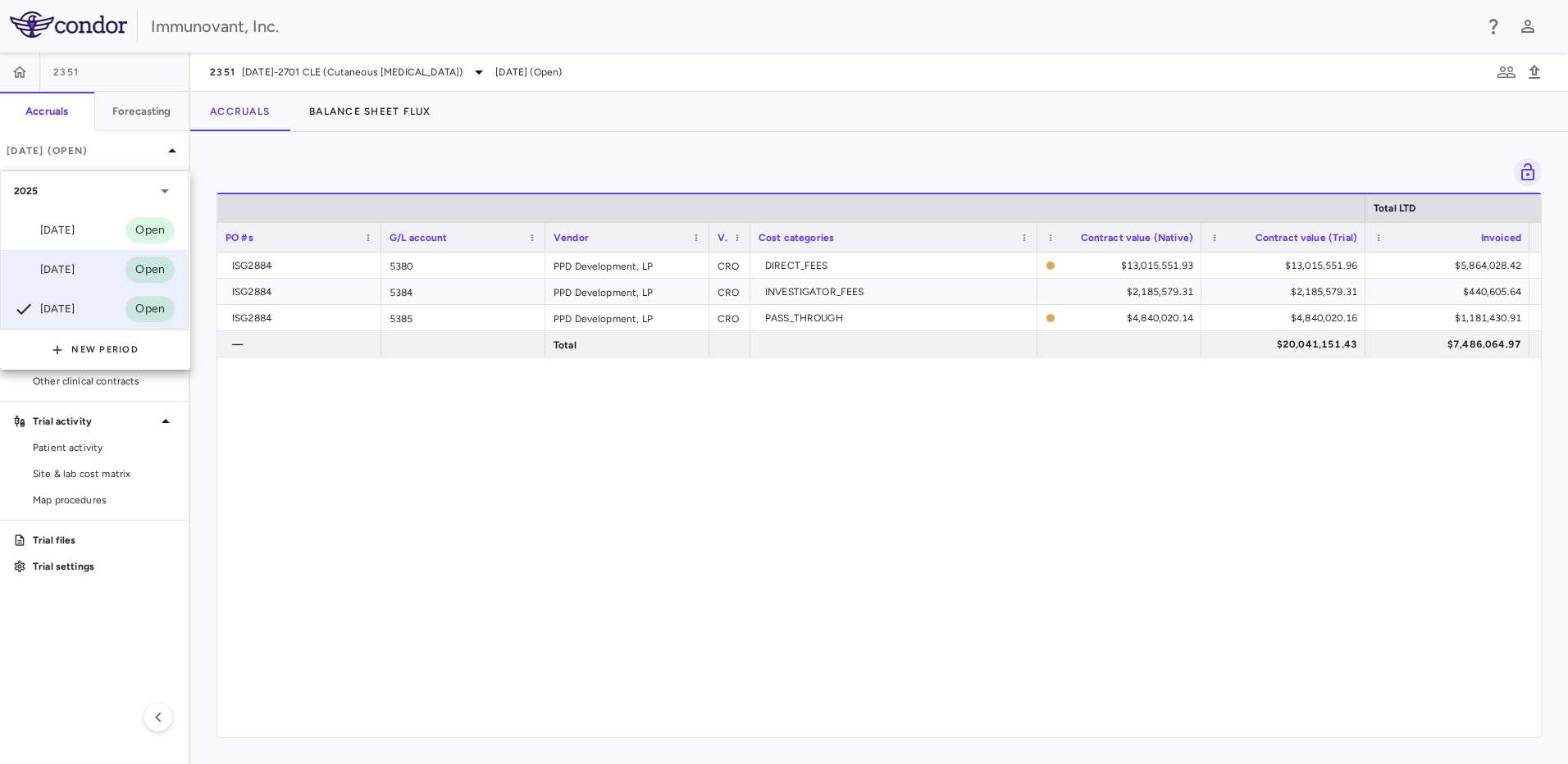
click at [110, 270] on div "[DATE] Open" at bounding box center [94, 269] width 187 height 39
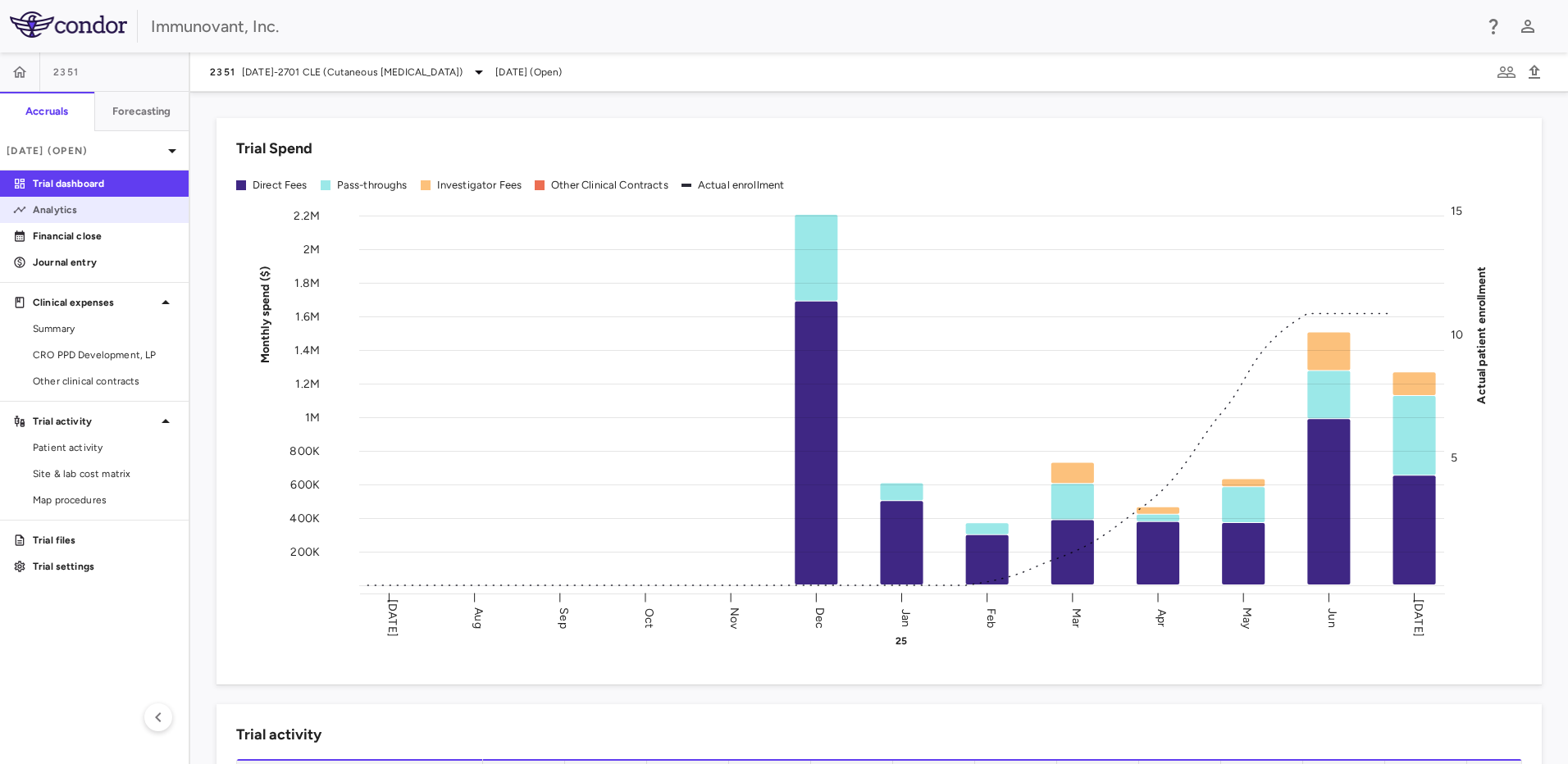
click at [125, 211] on p "Analytics" at bounding box center [103, 209] width 143 height 15
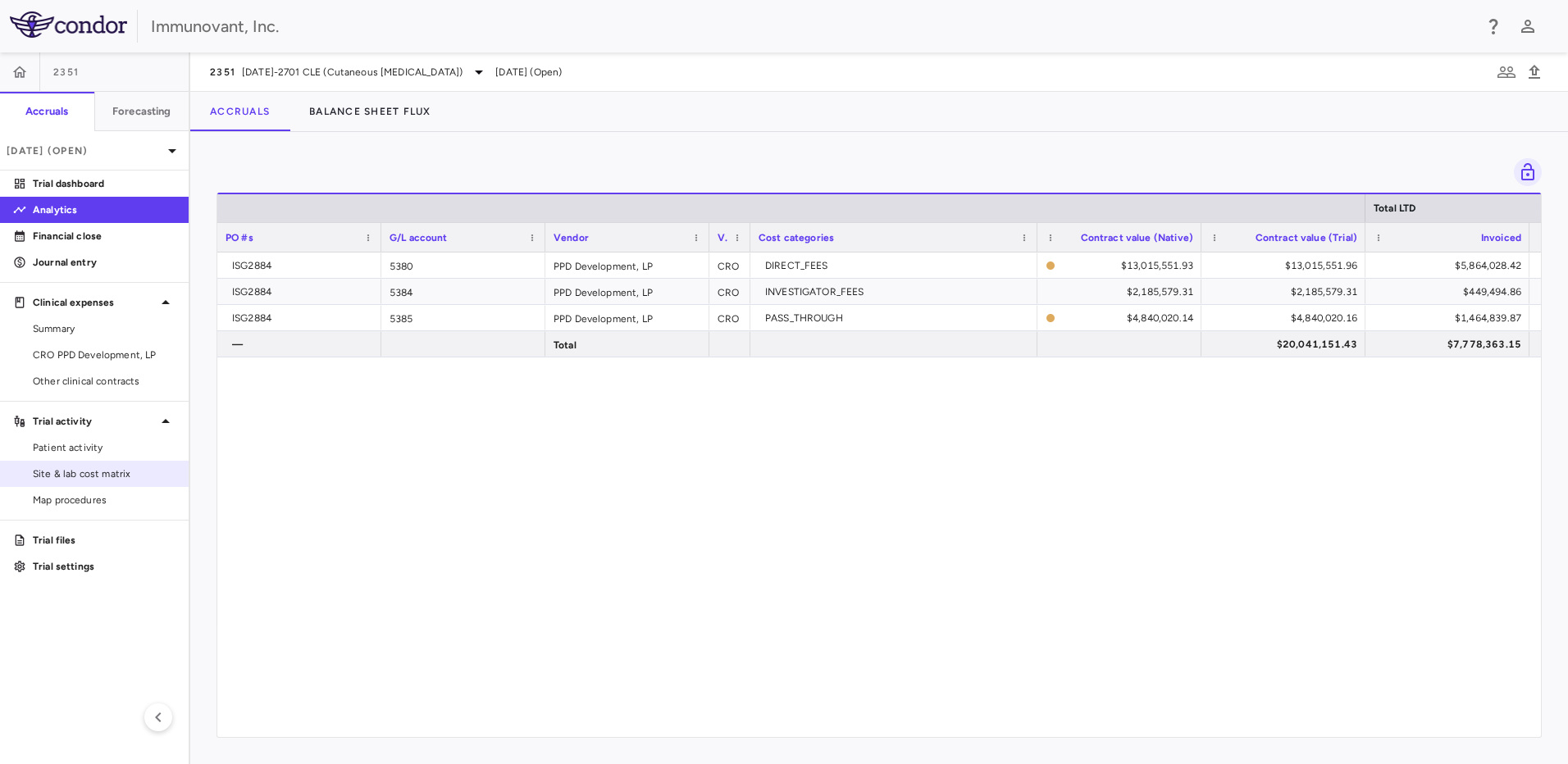
click at [63, 482] on link "Site & lab cost matrix" at bounding box center [94, 474] width 188 height 25
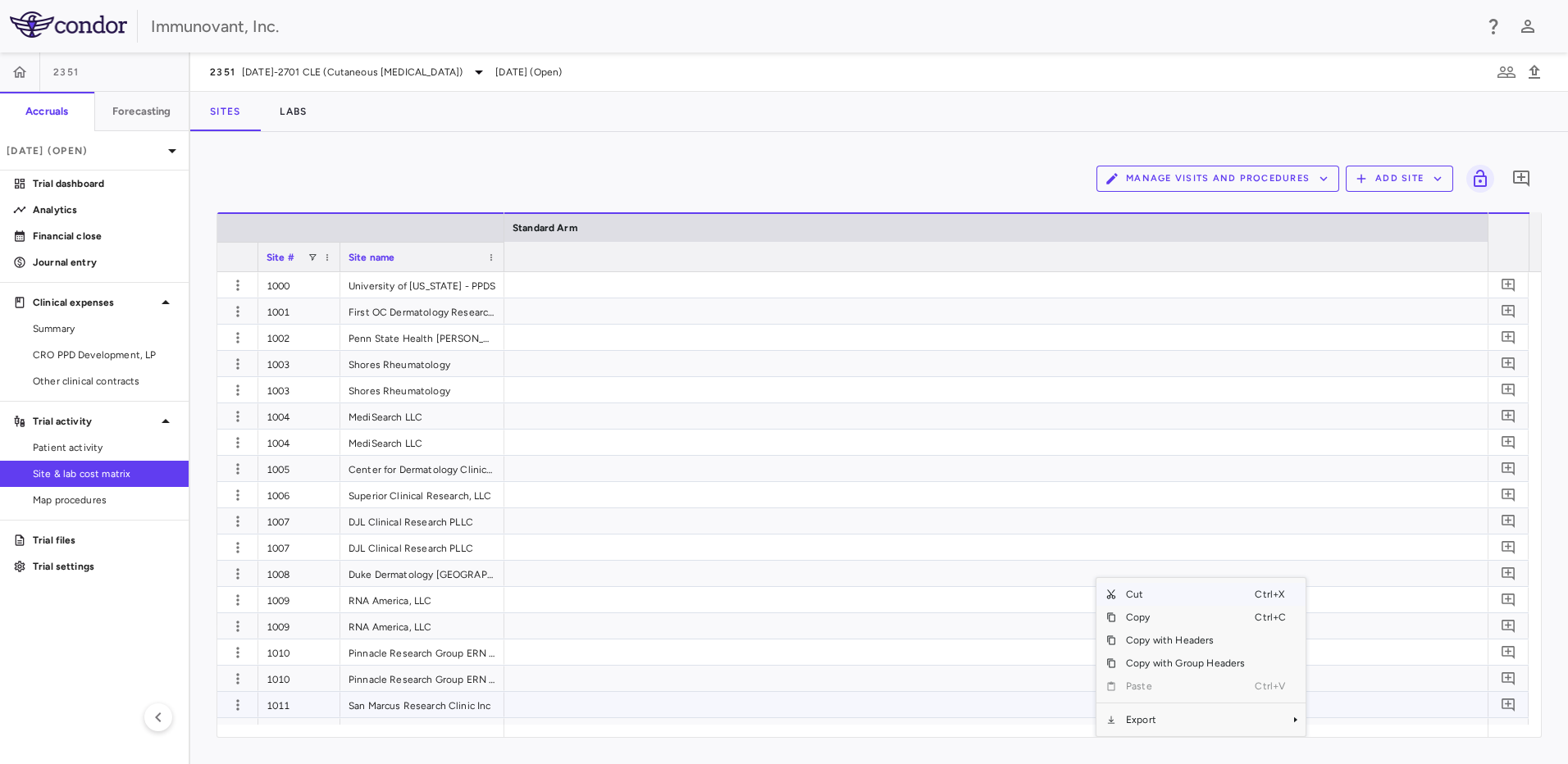
scroll to position [0, 5566]
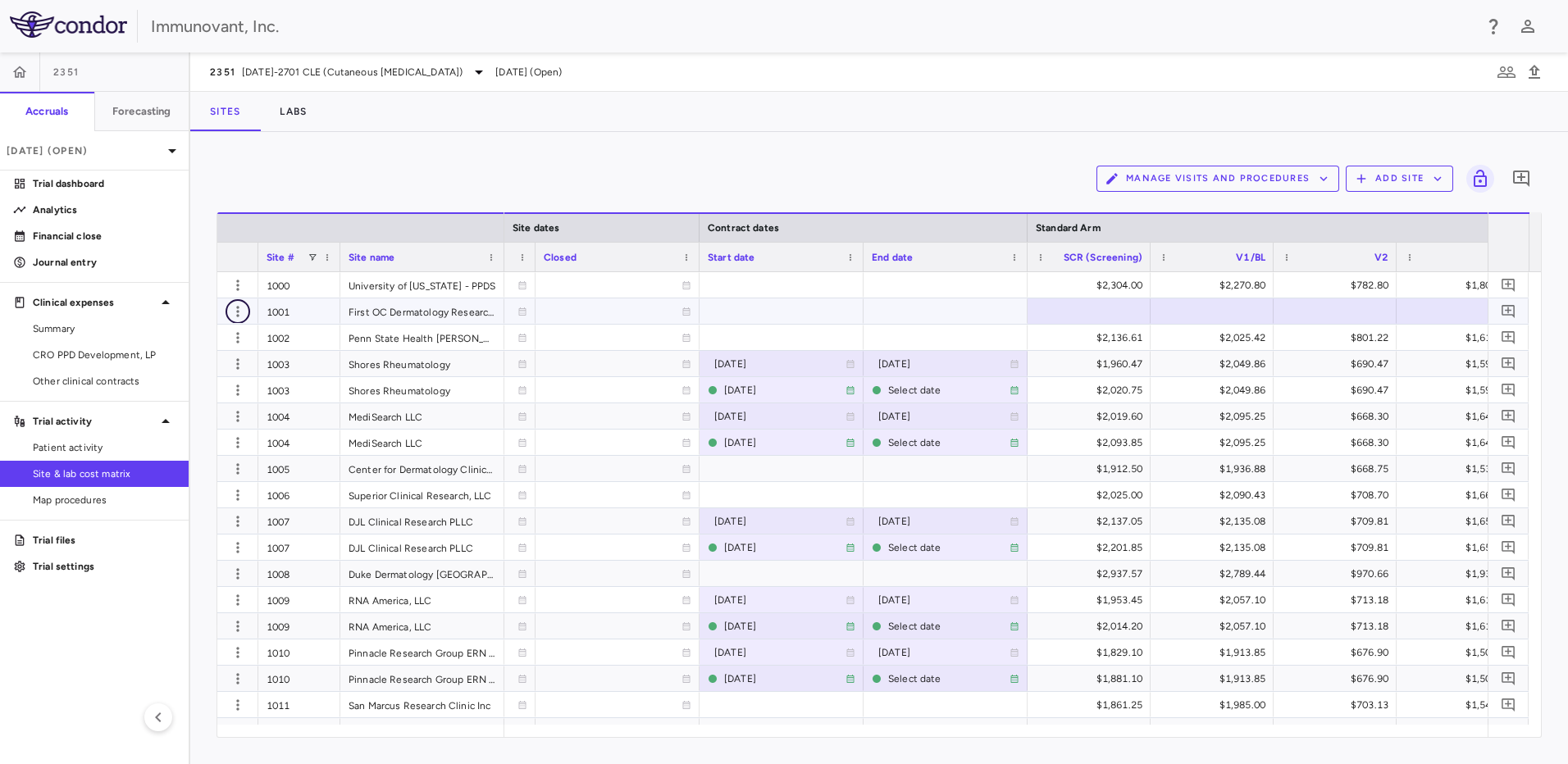
click at [237, 313] on icon "button" at bounding box center [238, 311] width 17 height 17
click at [256, 184] on div at bounding box center [784, 382] width 1568 height 764
click at [1105, 313] on div at bounding box center [1089, 310] width 107 height 24
click at [233, 308] on icon "button" at bounding box center [238, 311] width 17 height 17
click at [202, 385] on div "Edit site" at bounding box center [174, 375] width 153 height 30
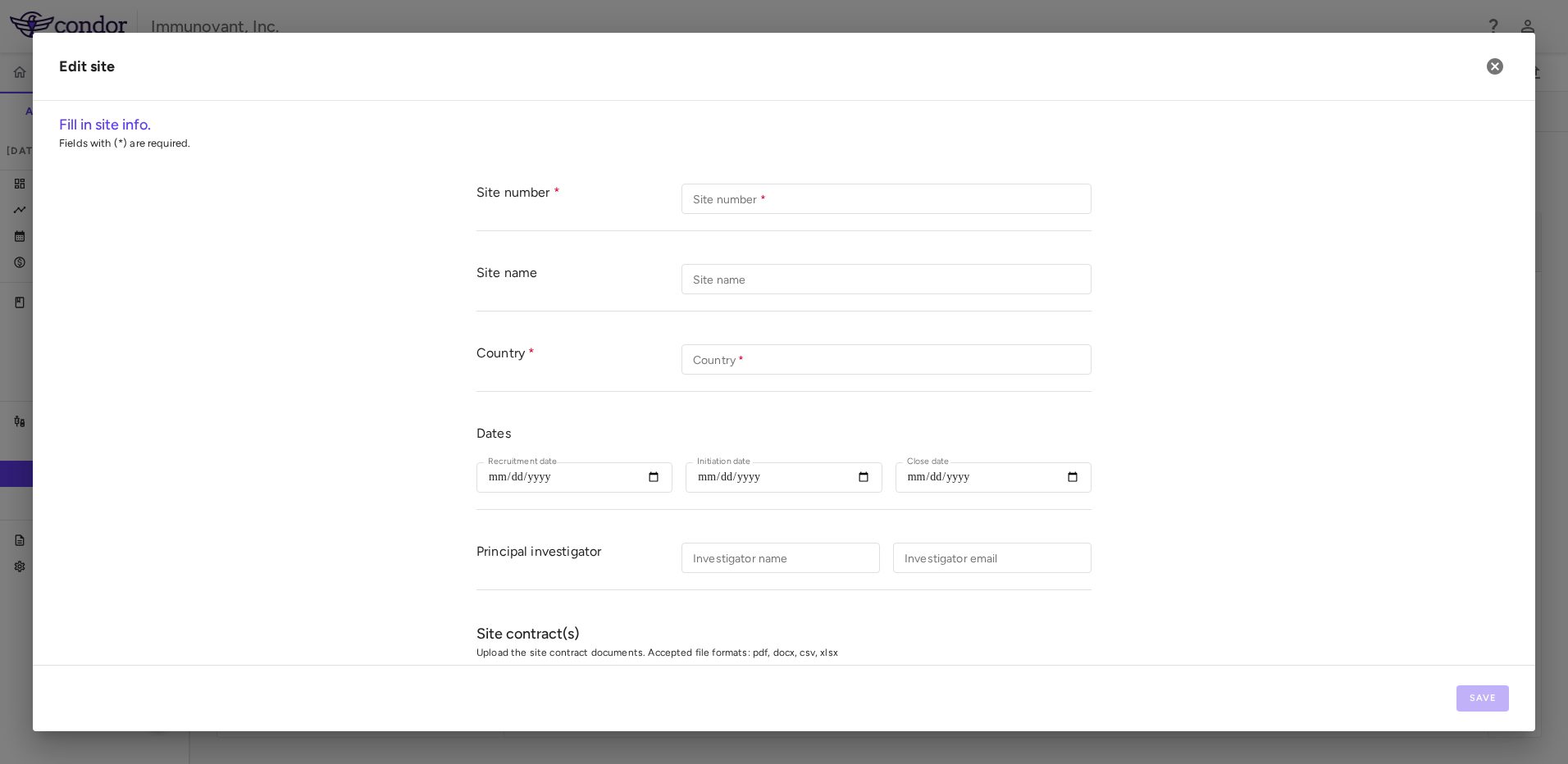
type input "****"
type input "**********"
type input "***"
type input "******"
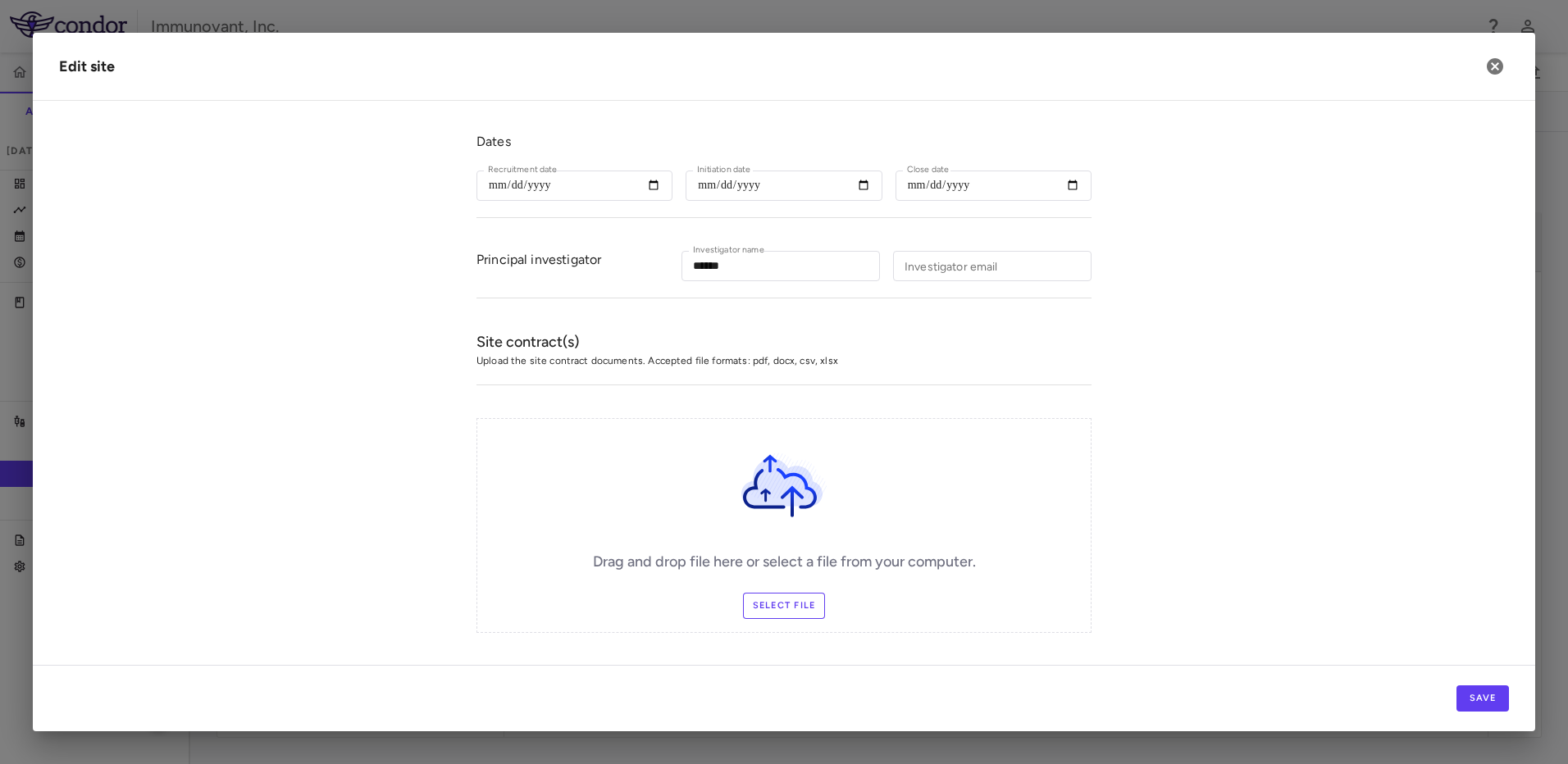
scroll to position [312, 0]
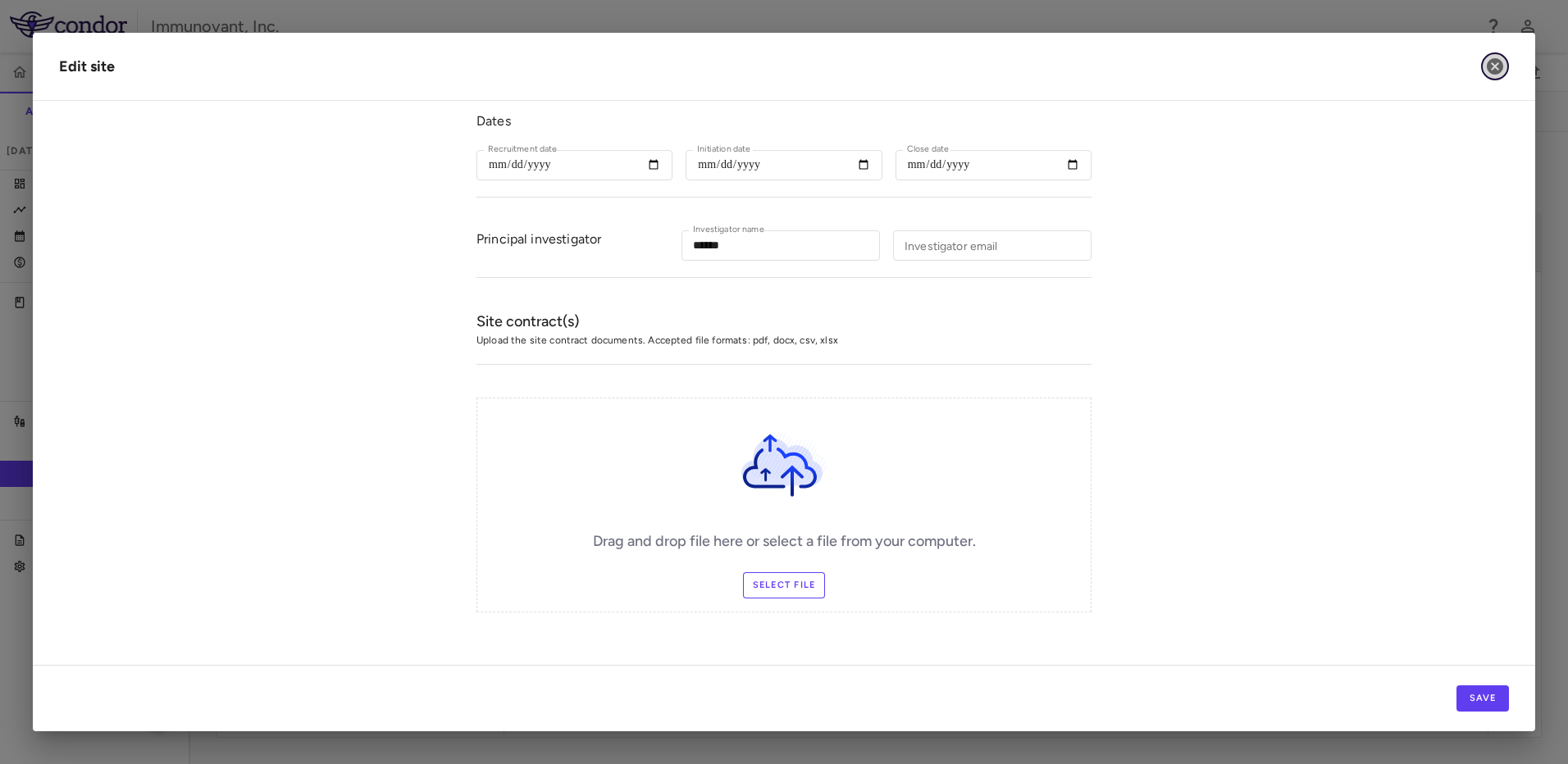
click at [1488, 69] on icon "button" at bounding box center [1494, 67] width 19 height 19
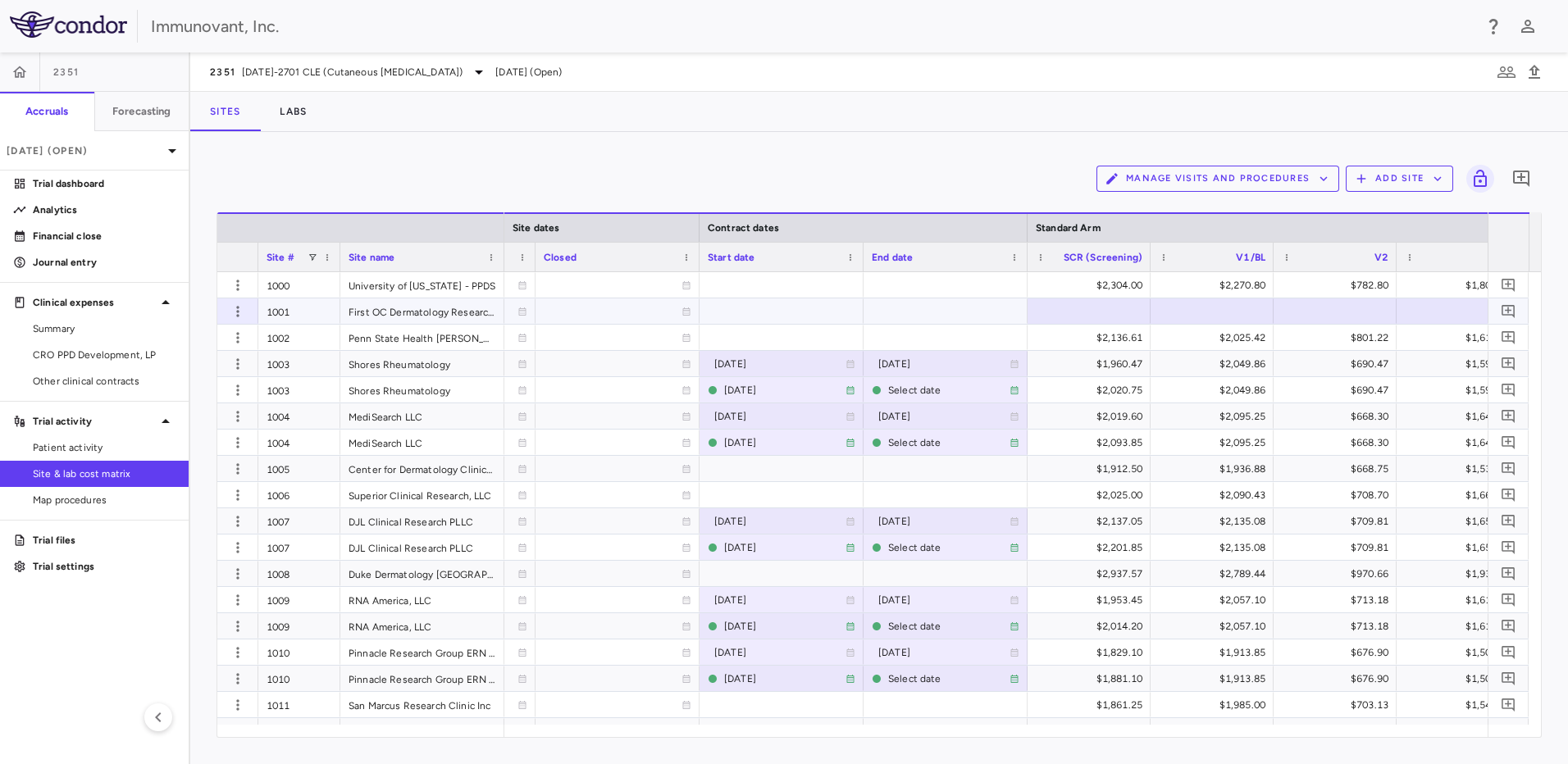
drag, startPoint x: 1104, startPoint y: 299, endPoint x: 1107, endPoint y: 312, distance: 13.3
click at [1107, 312] on div at bounding box center [1089, 310] width 107 height 24
type input "*"
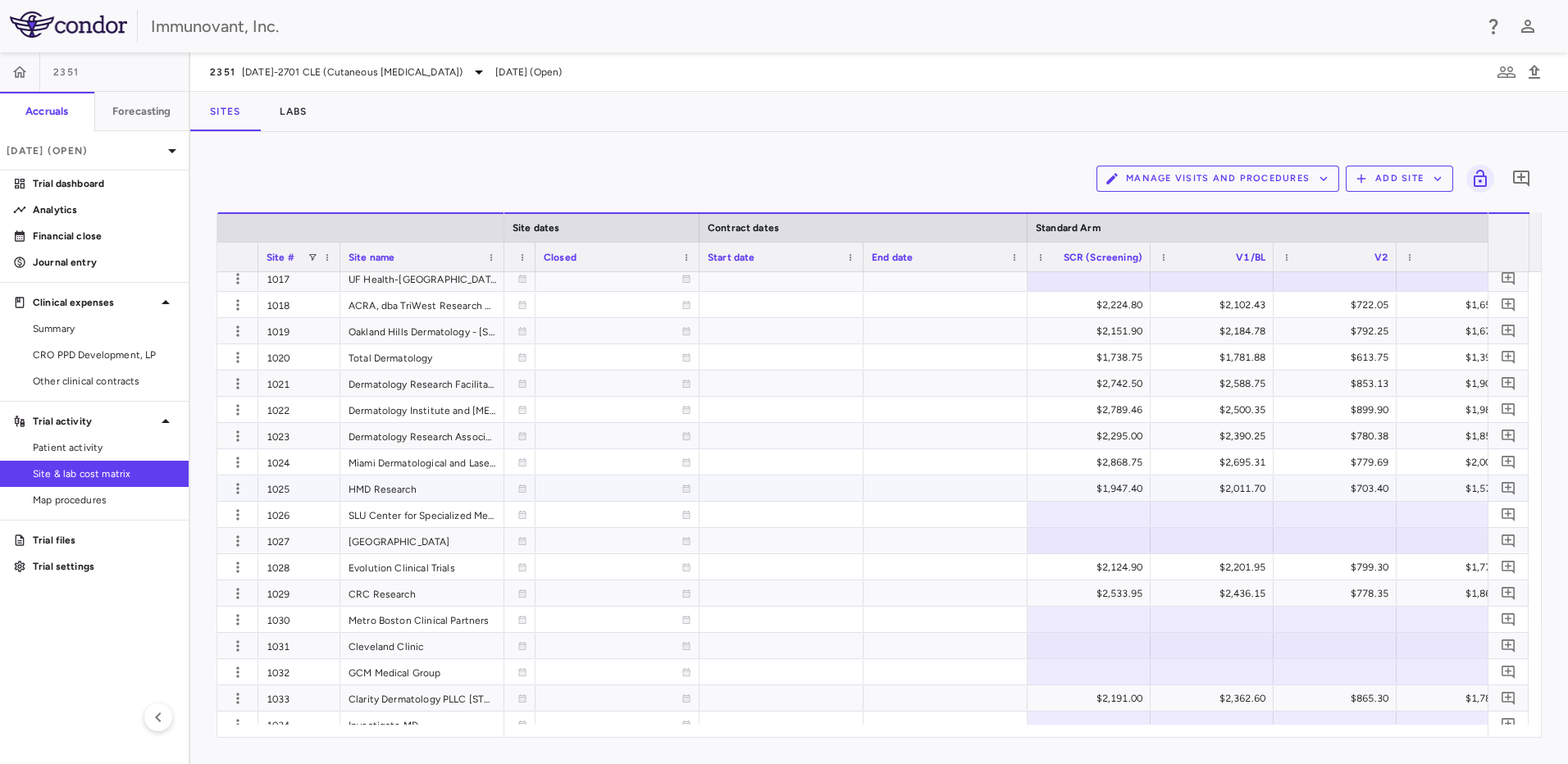
scroll to position [563, 0]
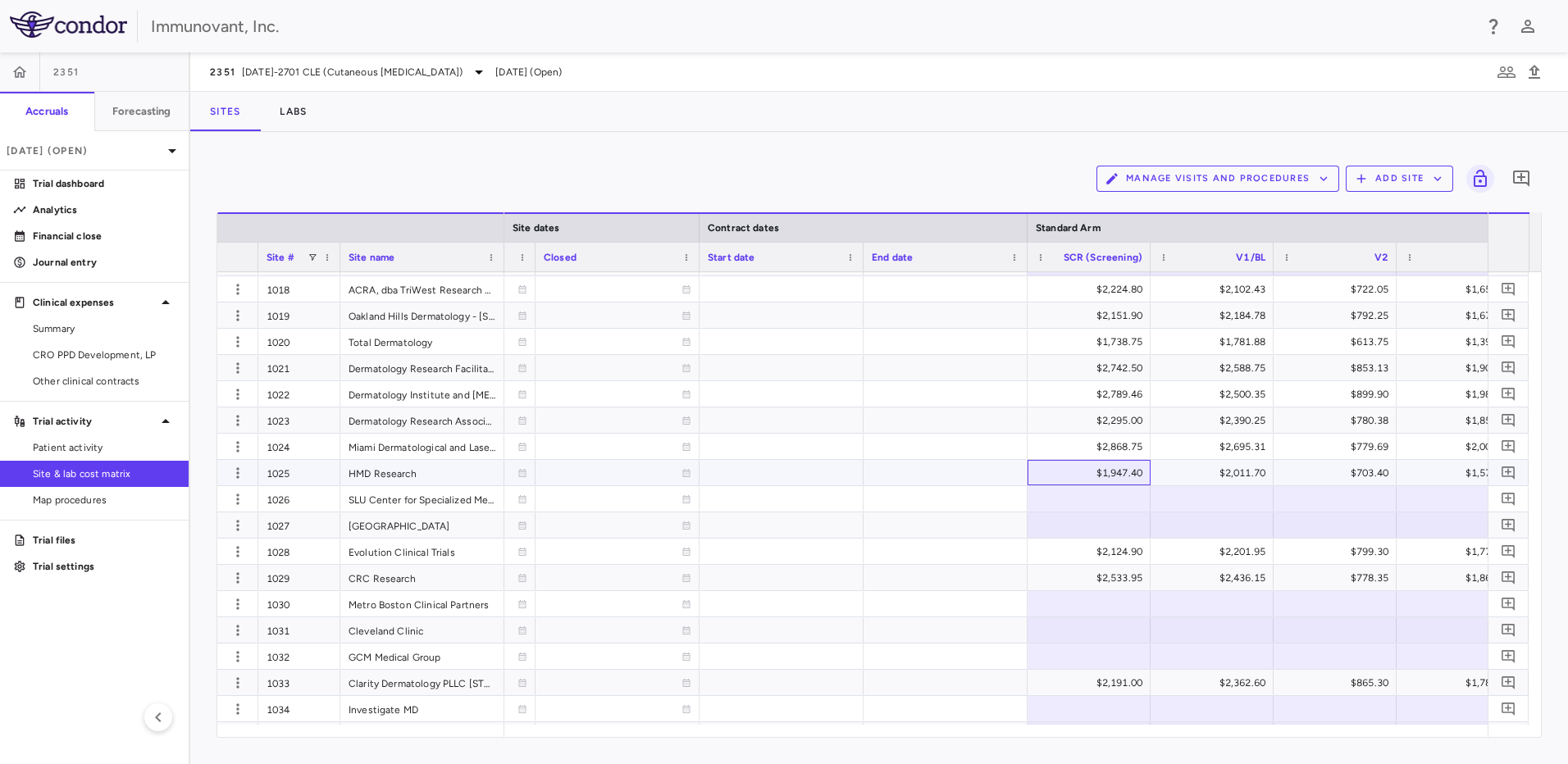
click at [1123, 473] on div "$1,947.40" at bounding box center [1092, 473] width 100 height 26
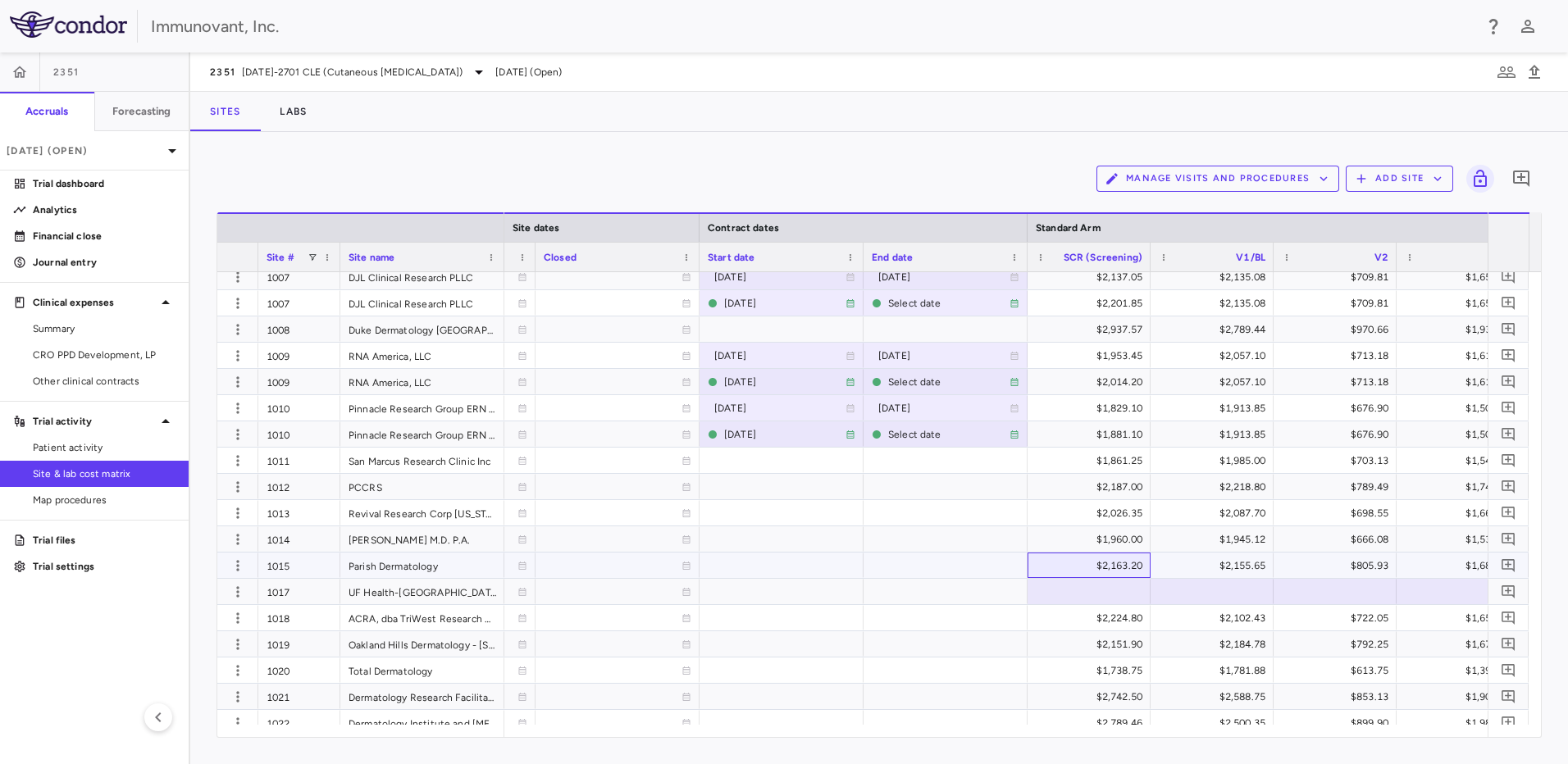
click at [1125, 569] on div "$2,163.20" at bounding box center [1092, 566] width 100 height 26
click at [230, 568] on icon "button" at bounding box center [238, 565] width 17 height 17
click at [204, 629] on div "Edit site" at bounding box center [174, 629] width 153 height 30
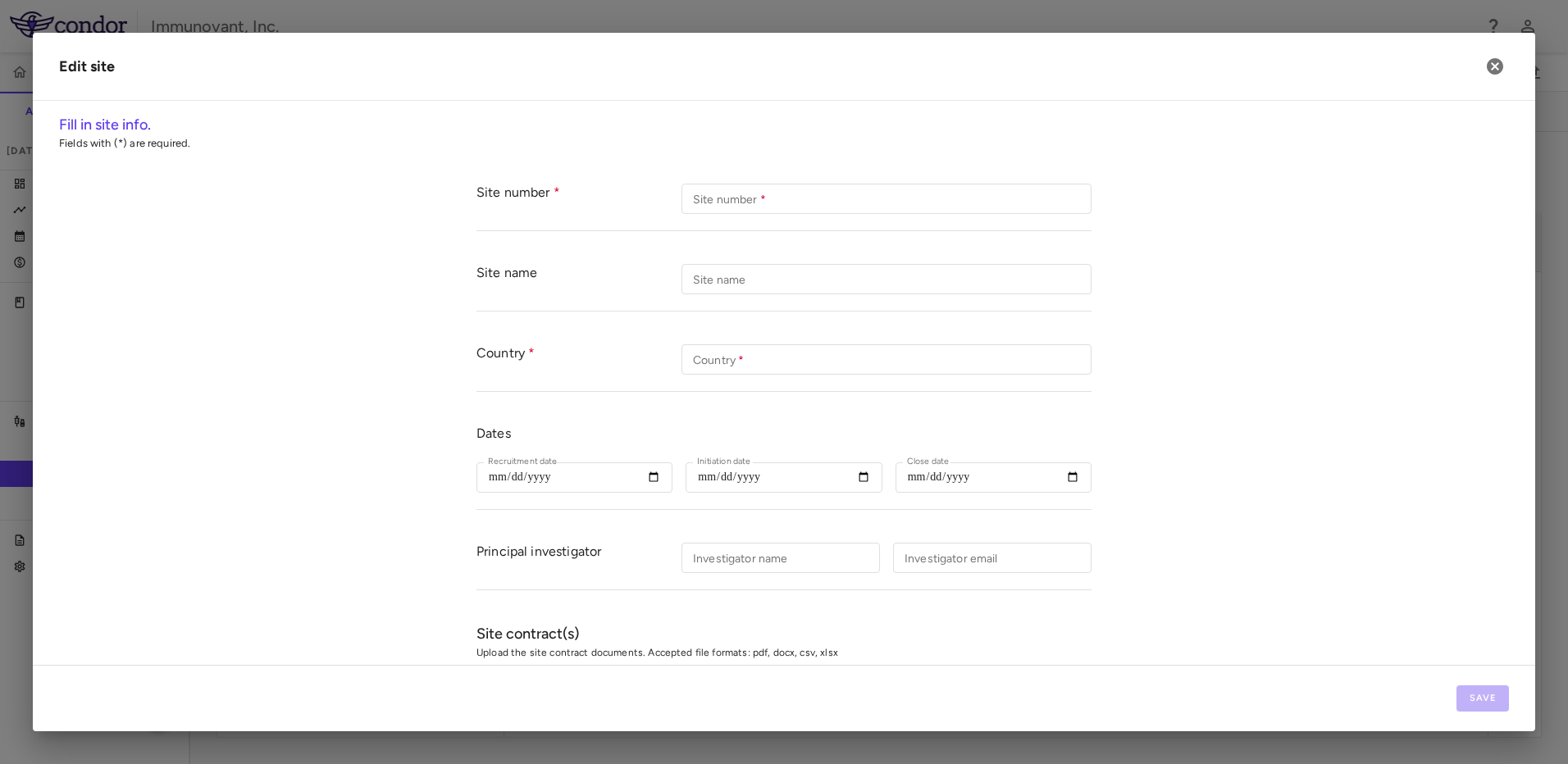
type input "****"
type input "**********"
type input "***"
type input "**********"
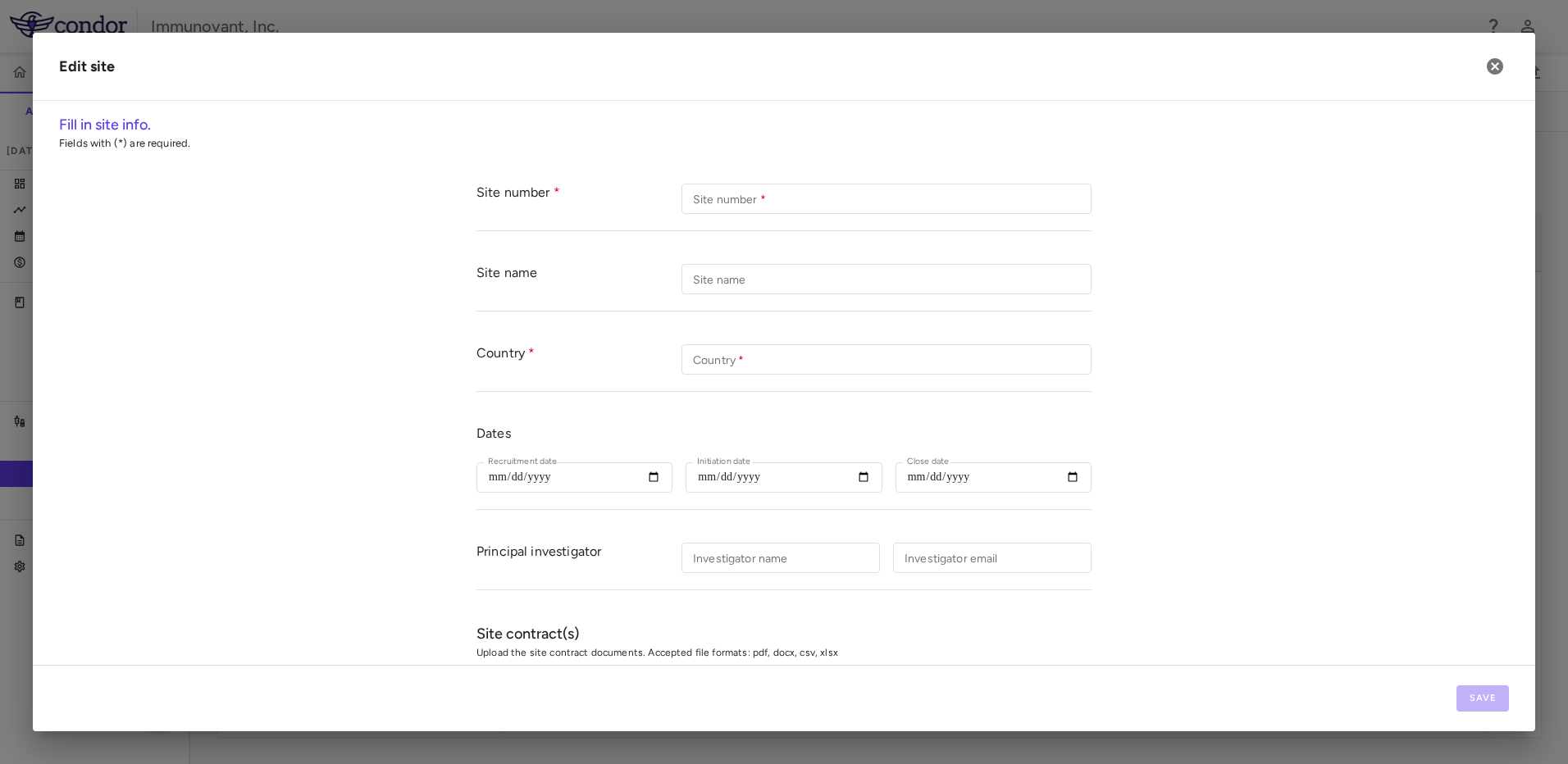
type input "******"
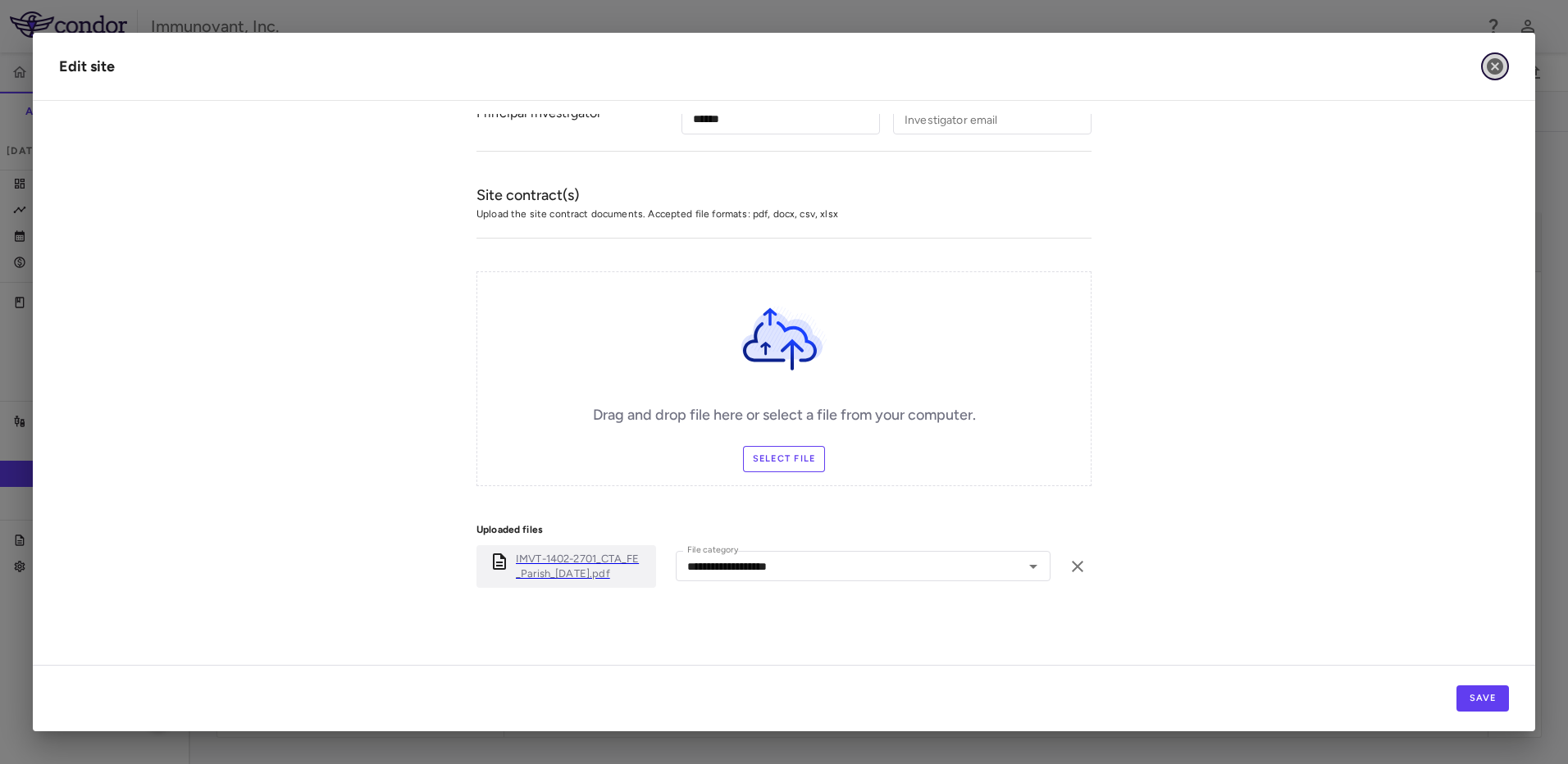
click at [1495, 64] on icon "button" at bounding box center [1494, 66] width 17 height 17
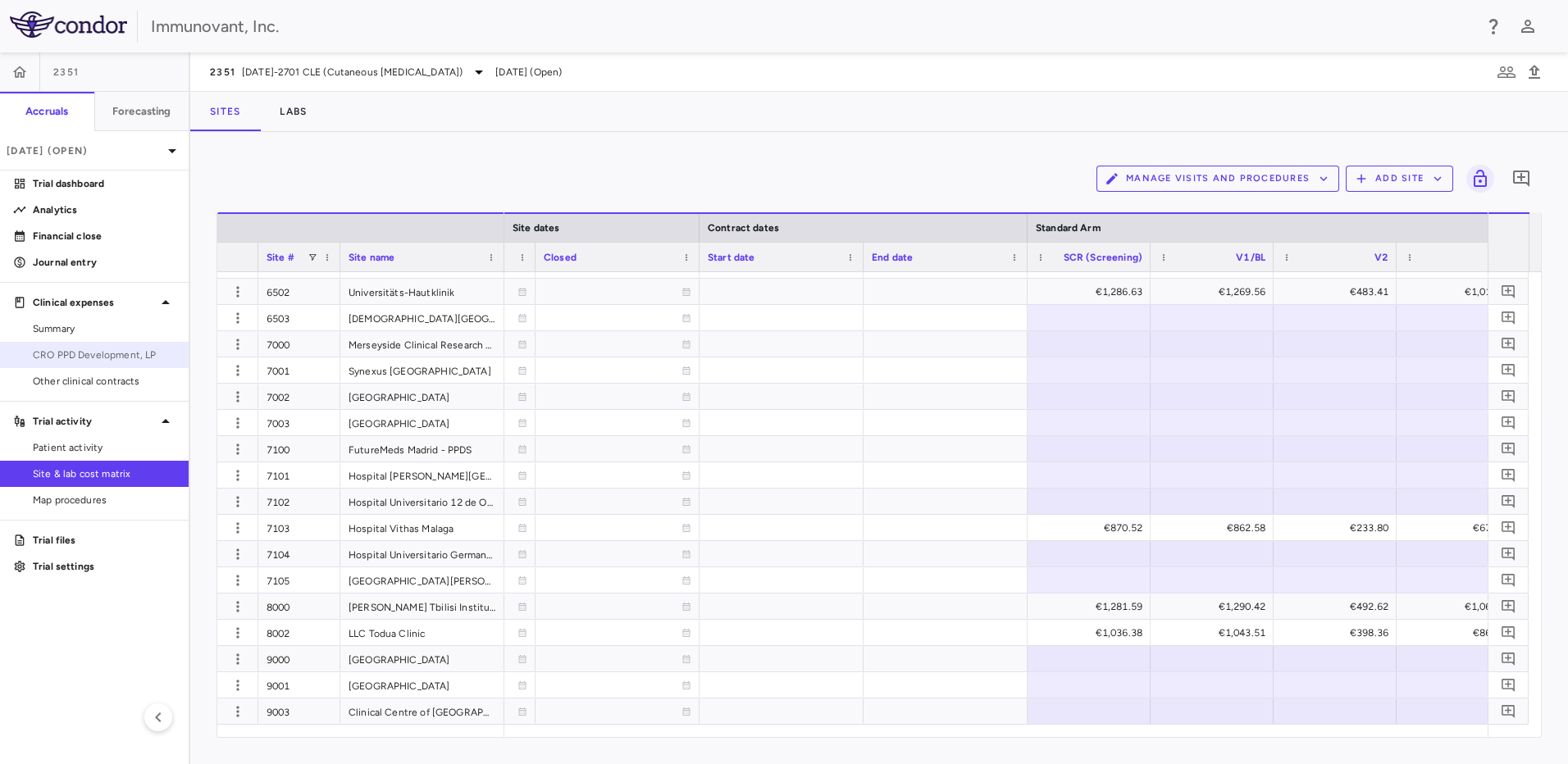
click at [115, 350] on span "CRO PPD Development, LP" at bounding box center [103, 355] width 143 height 15
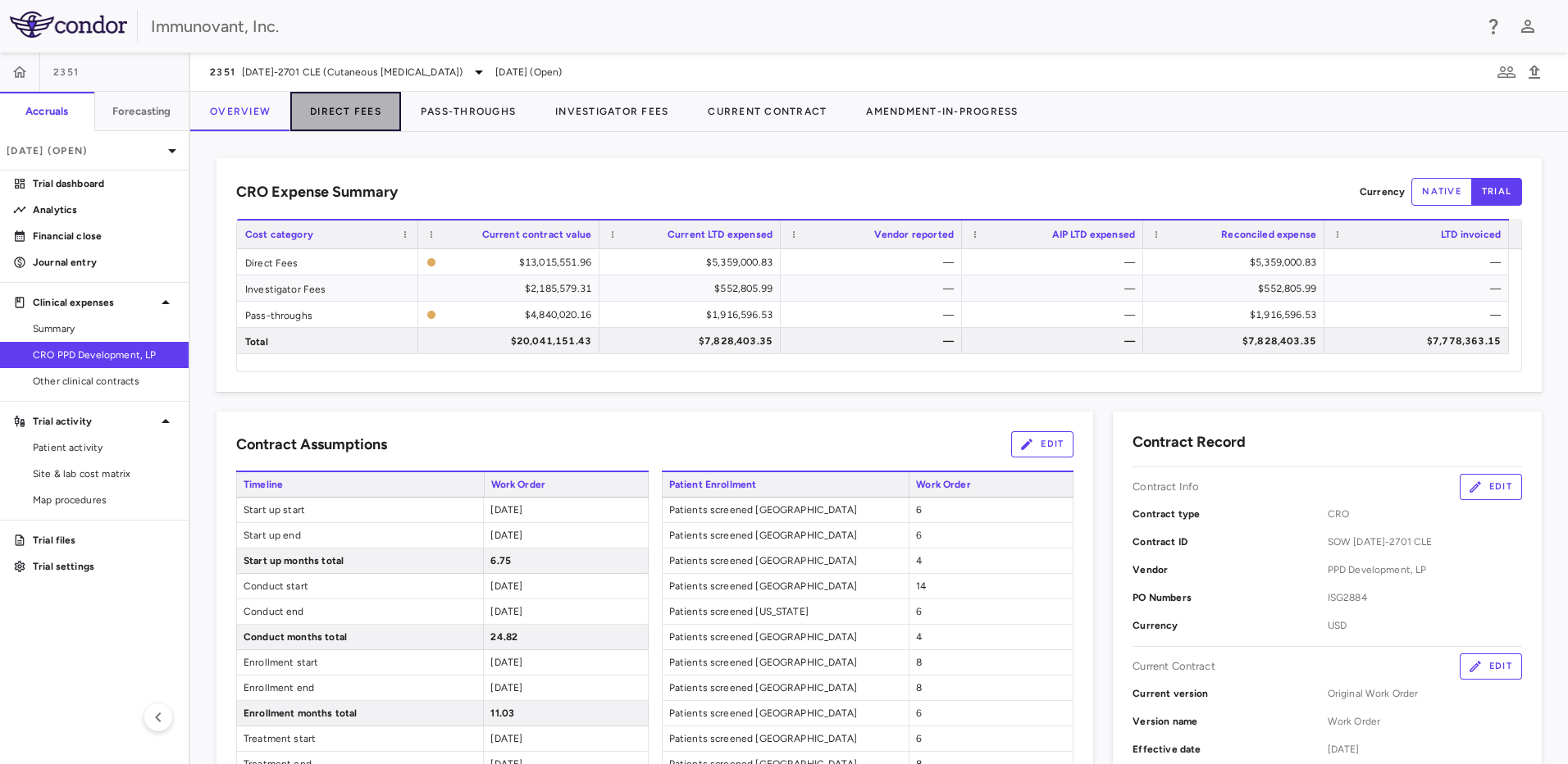
click at [363, 110] on button "Direct Fees" at bounding box center [345, 111] width 110 height 39
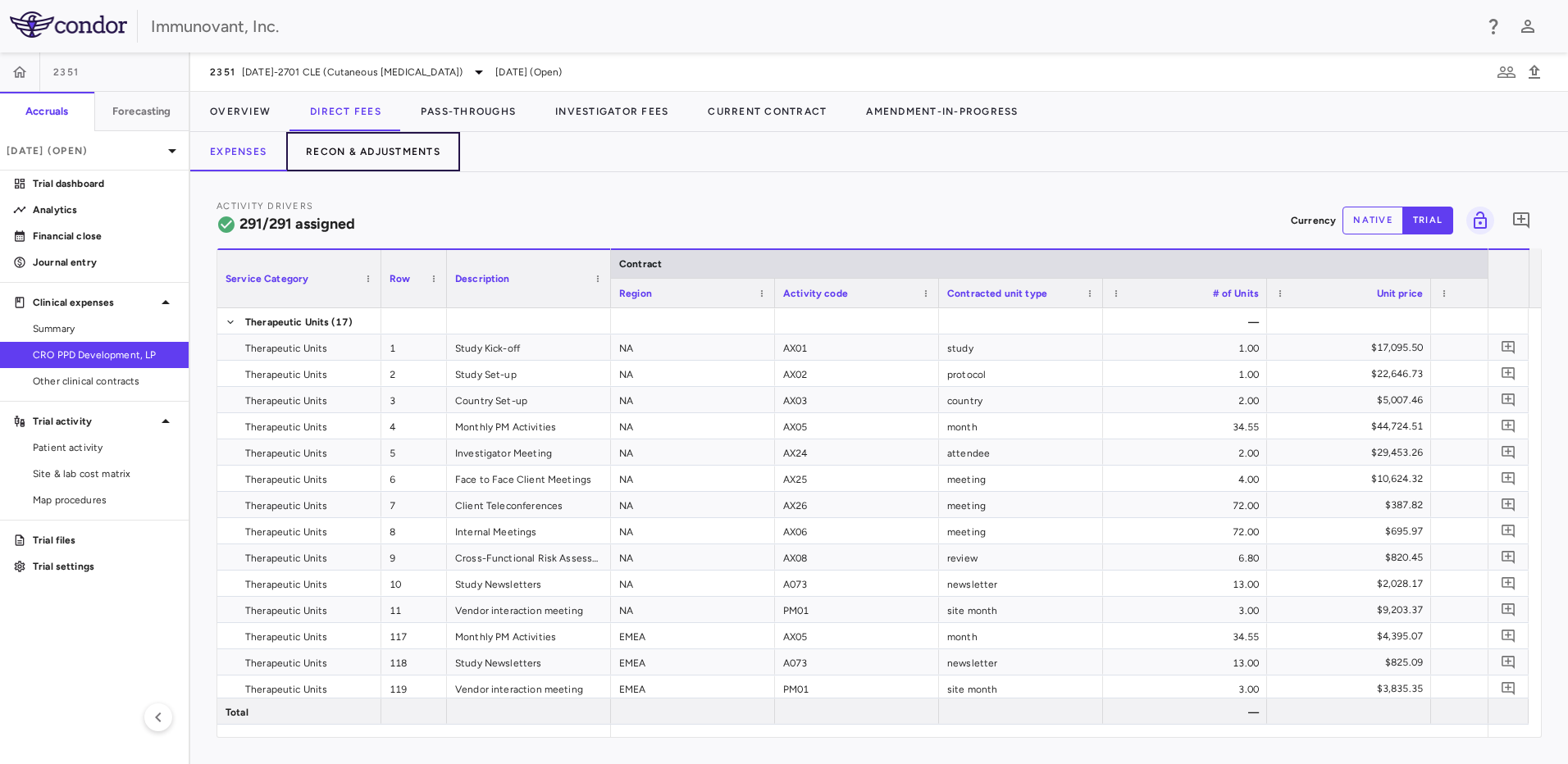
click at [378, 161] on button "Recon & Adjustments" at bounding box center [373, 152] width 174 height 39
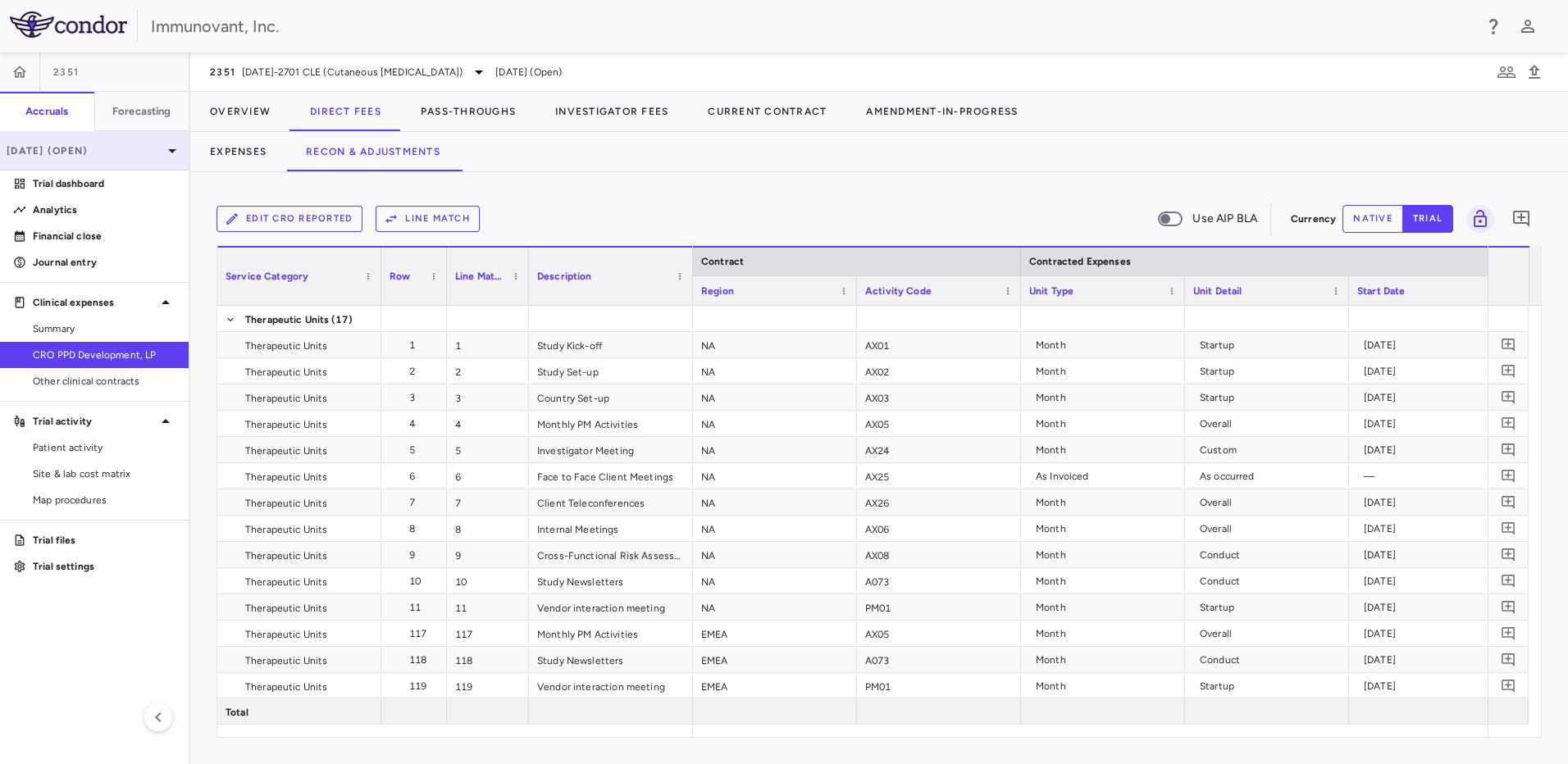
click at [110, 151] on p "[DATE] (Open)" at bounding box center [84, 151] width 156 height 15
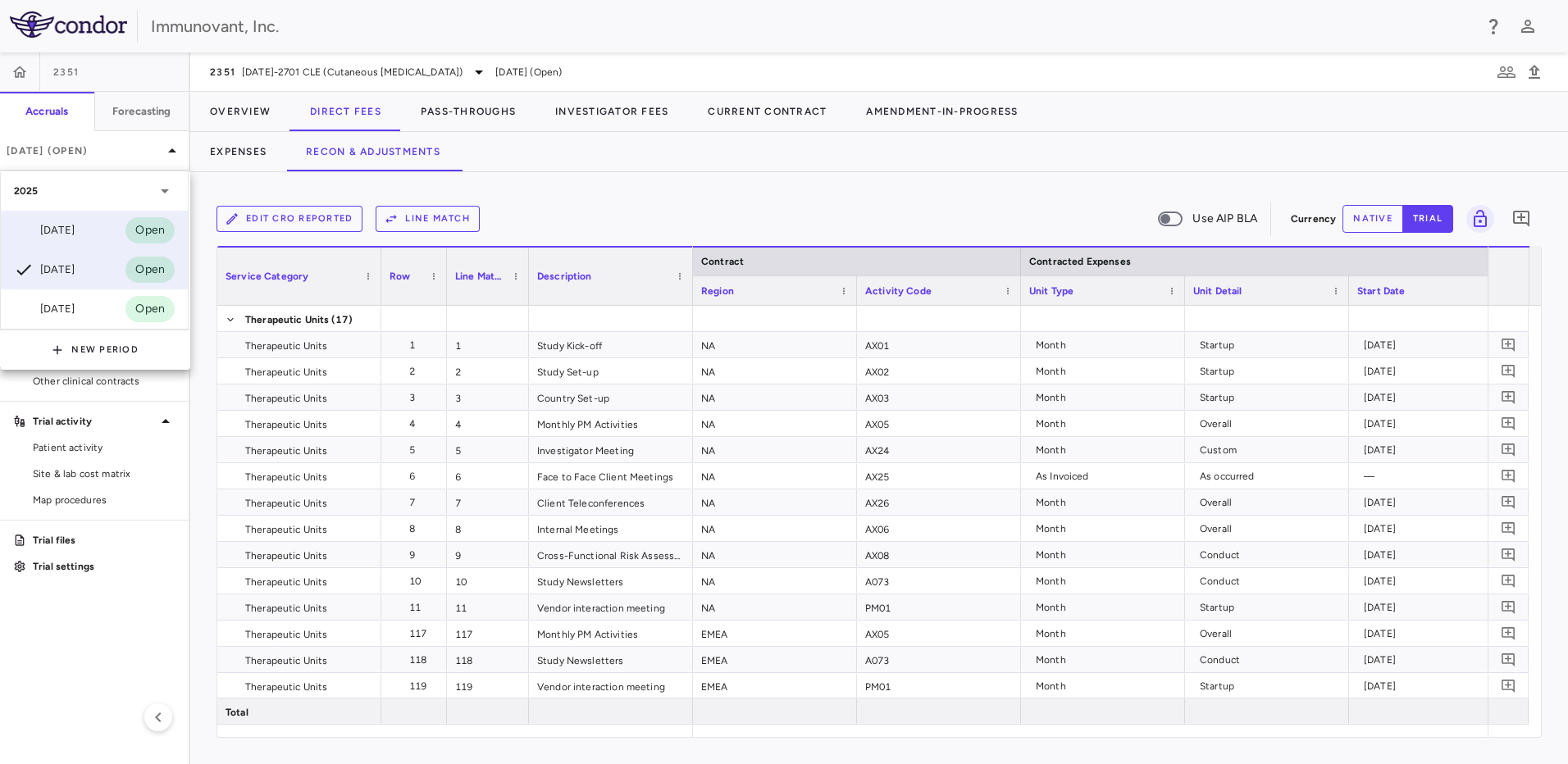
click at [103, 227] on div "[DATE] Open" at bounding box center [94, 230] width 187 height 39
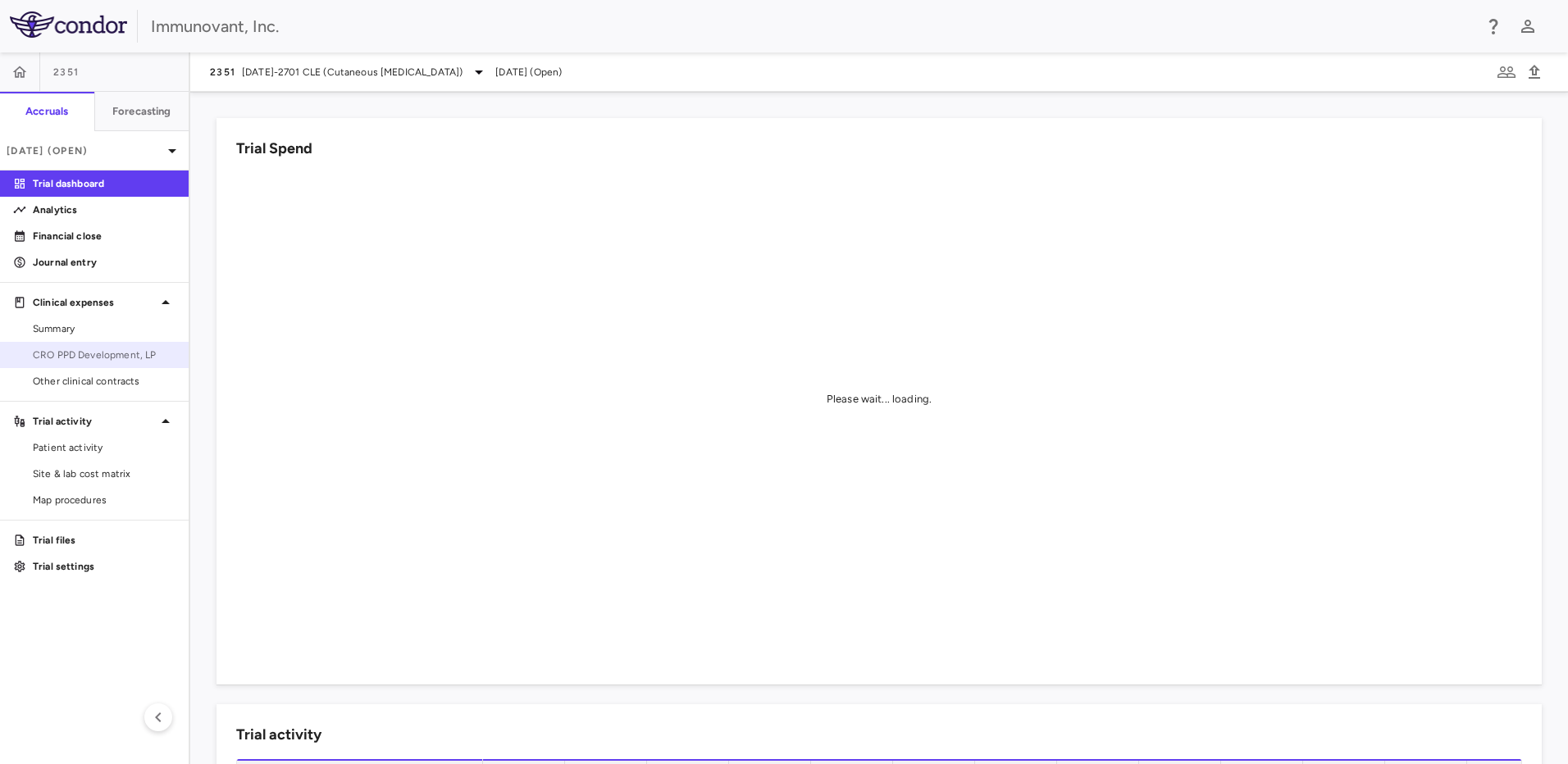
click at [131, 363] on link "CRO PPD Development, LP" at bounding box center [94, 355] width 188 height 25
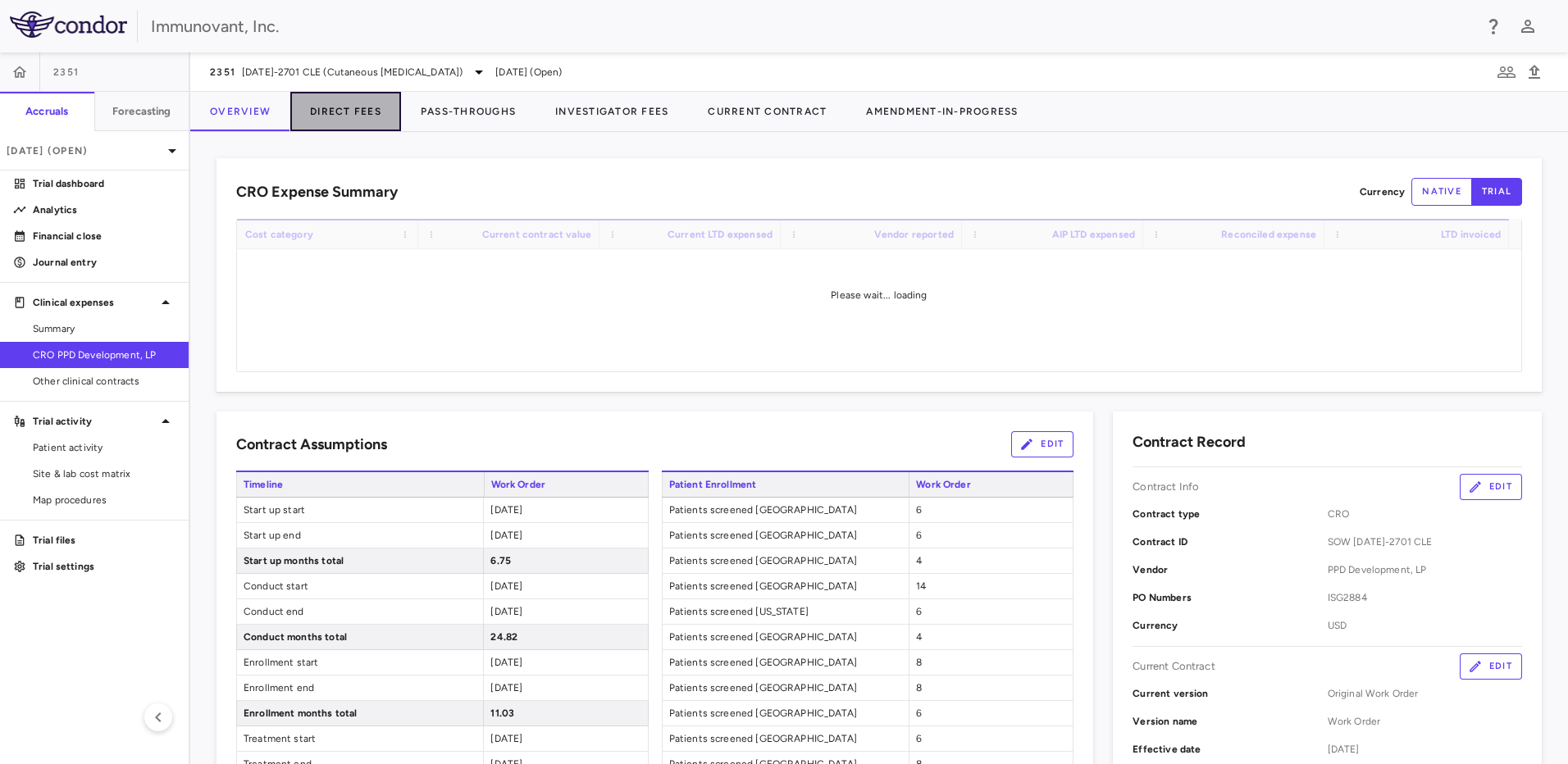
click at [361, 108] on button "Direct Fees" at bounding box center [345, 111] width 110 height 39
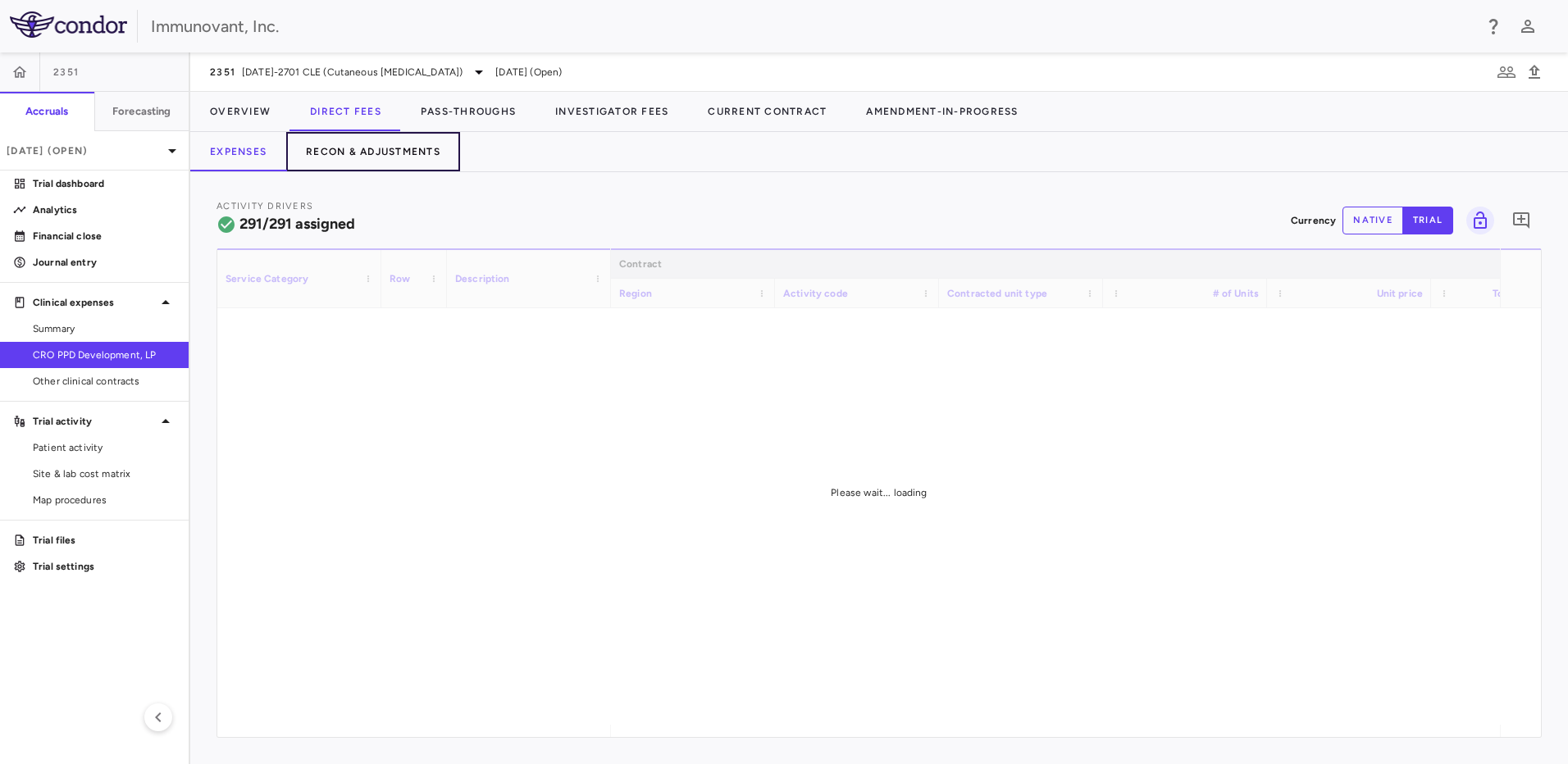
click at [408, 151] on button "Recon & Adjustments" at bounding box center [373, 152] width 174 height 39
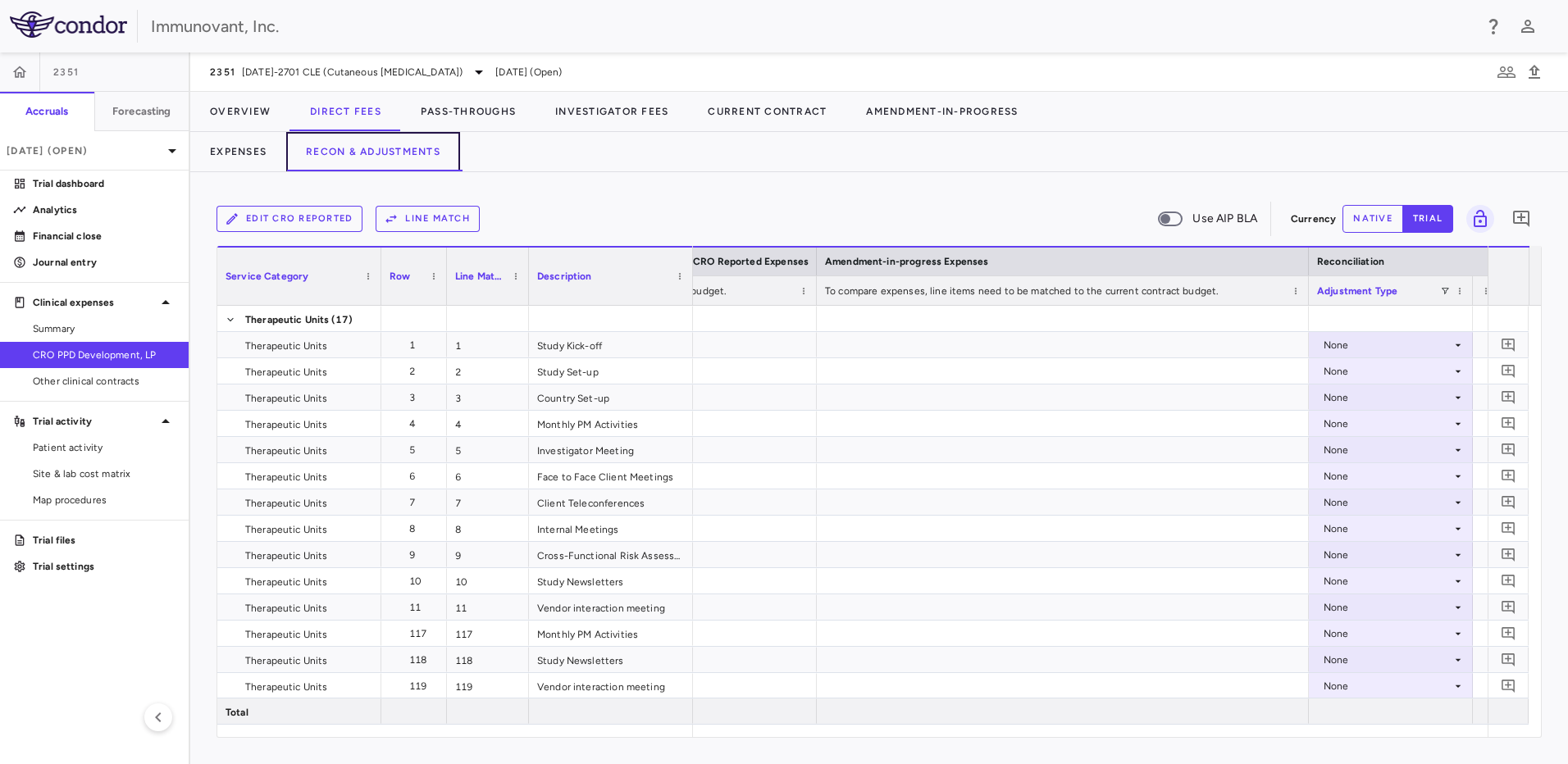
scroll to position [0, 1997]
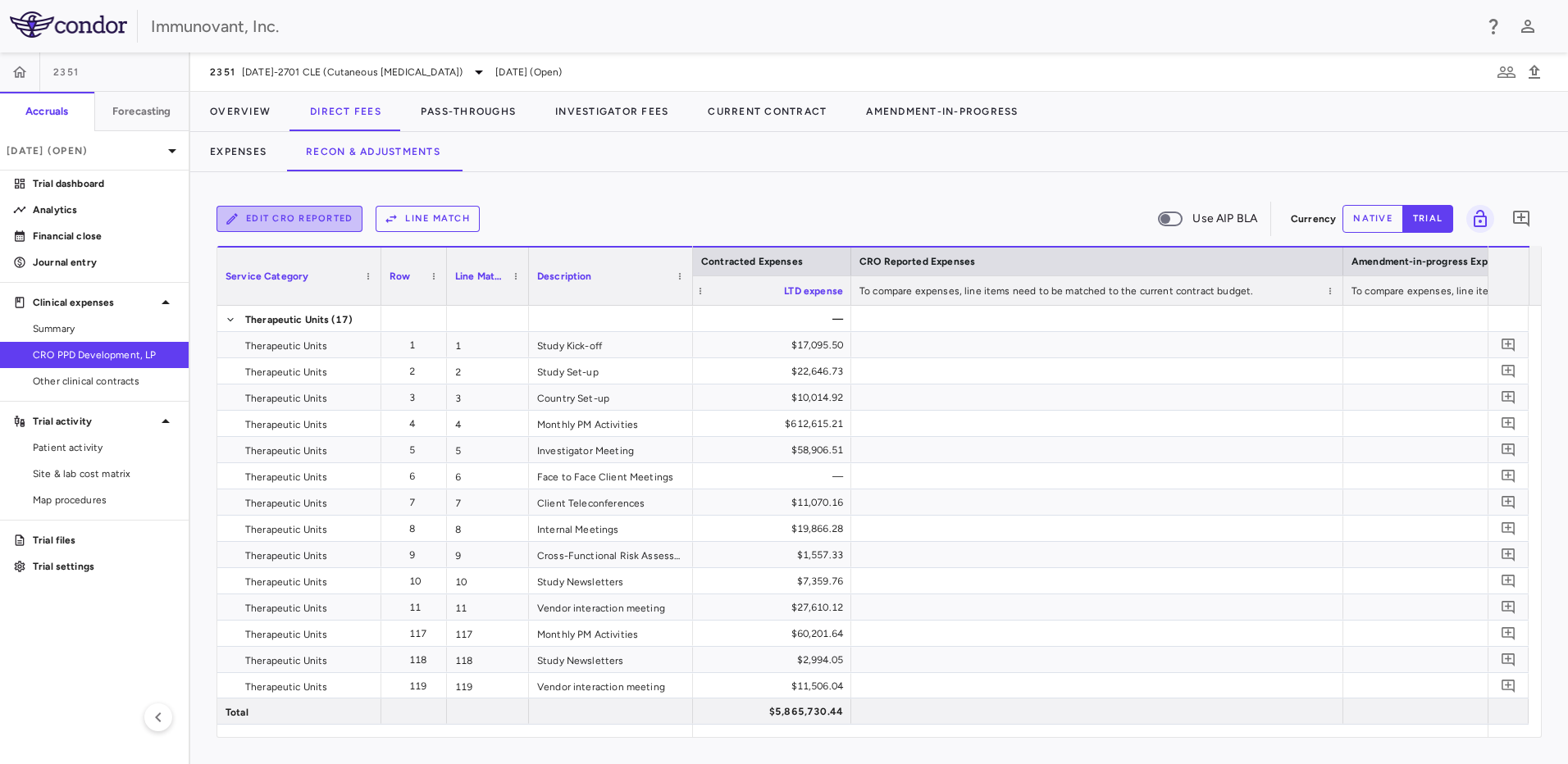
click at [266, 220] on button "Edit CRO reported" at bounding box center [289, 219] width 146 height 26
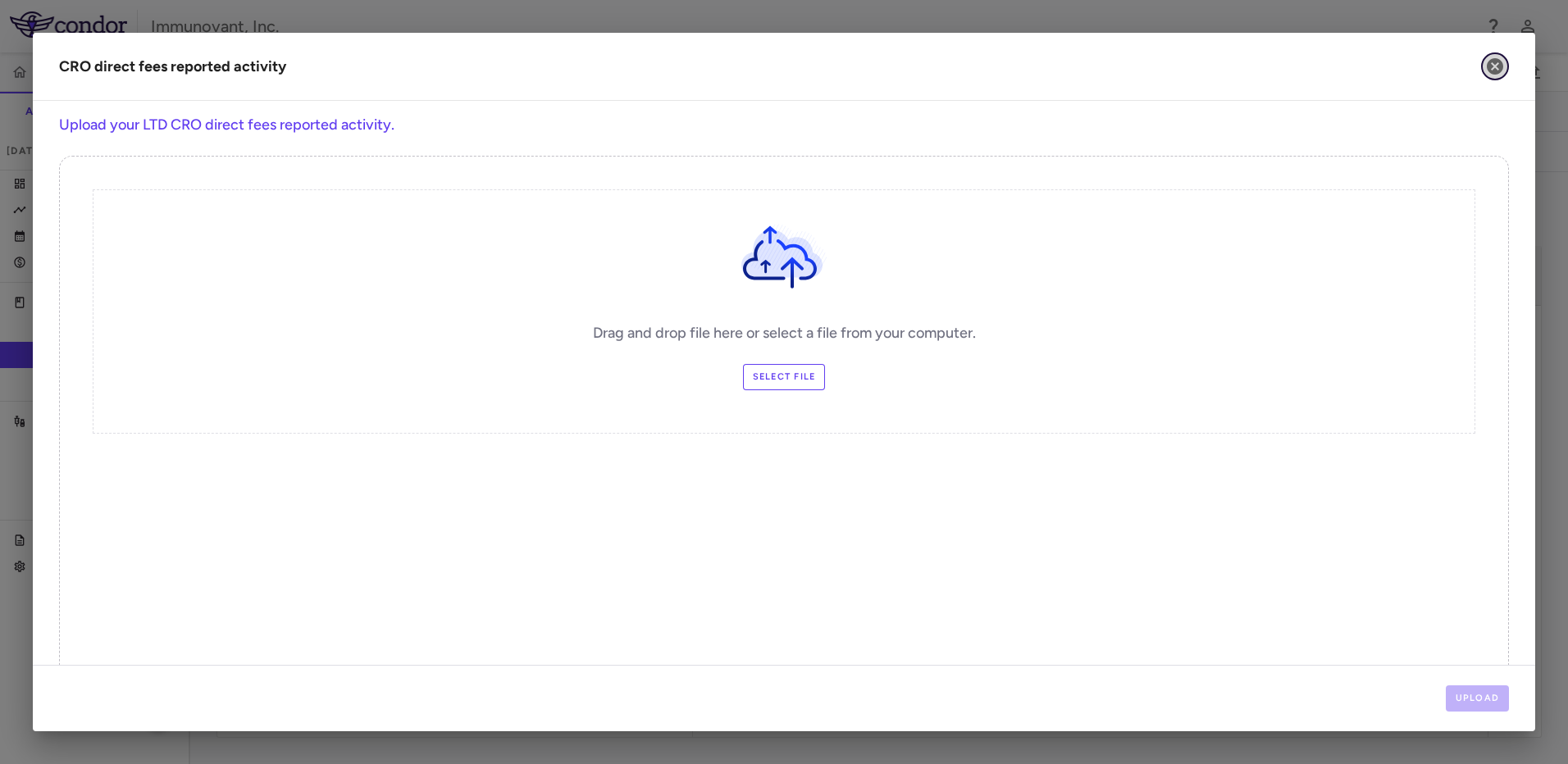
click at [1490, 71] on icon "button" at bounding box center [1494, 66] width 17 height 17
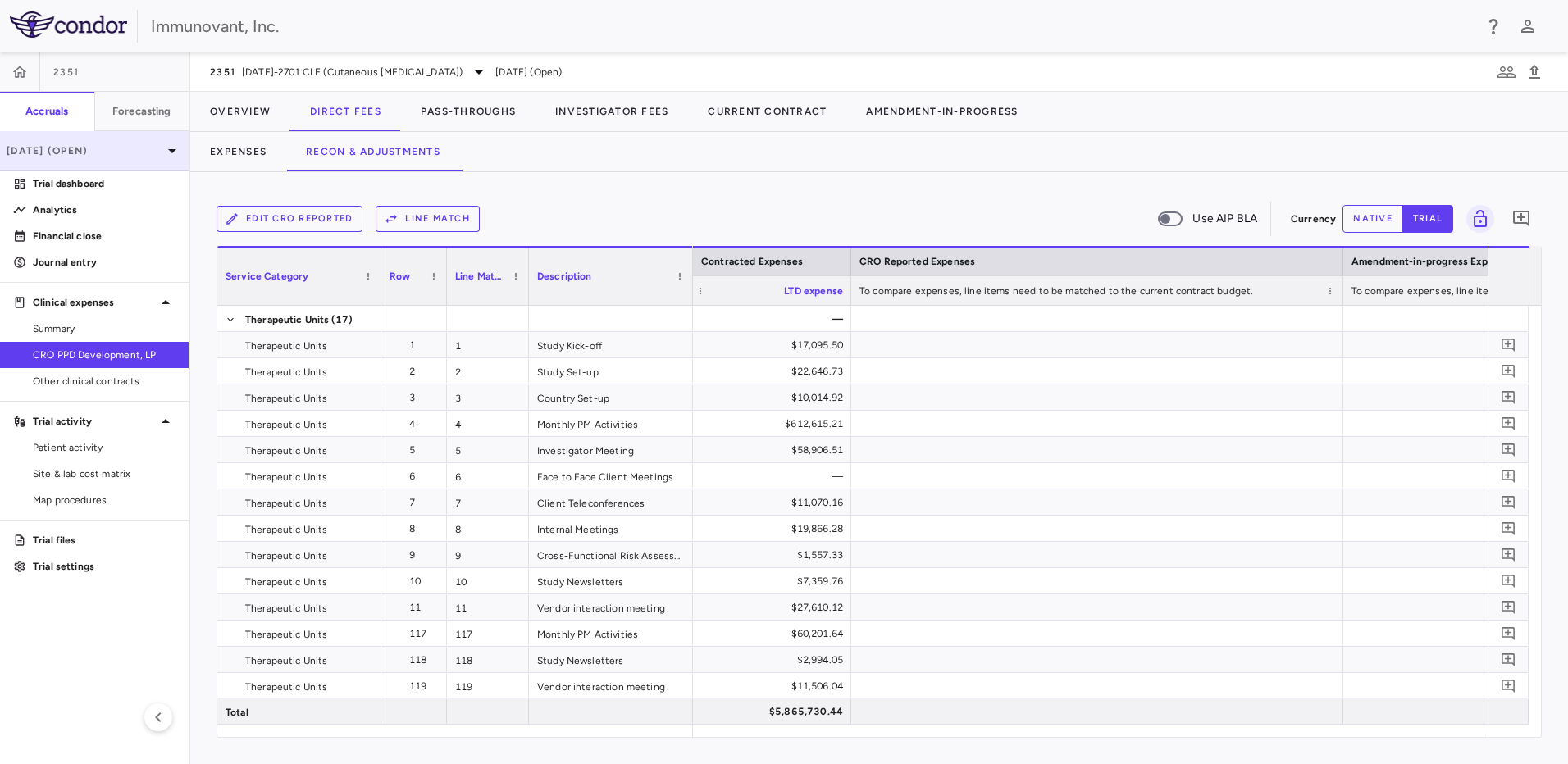
click at [111, 145] on p "[DATE] (Open)" at bounding box center [84, 151] width 156 height 15
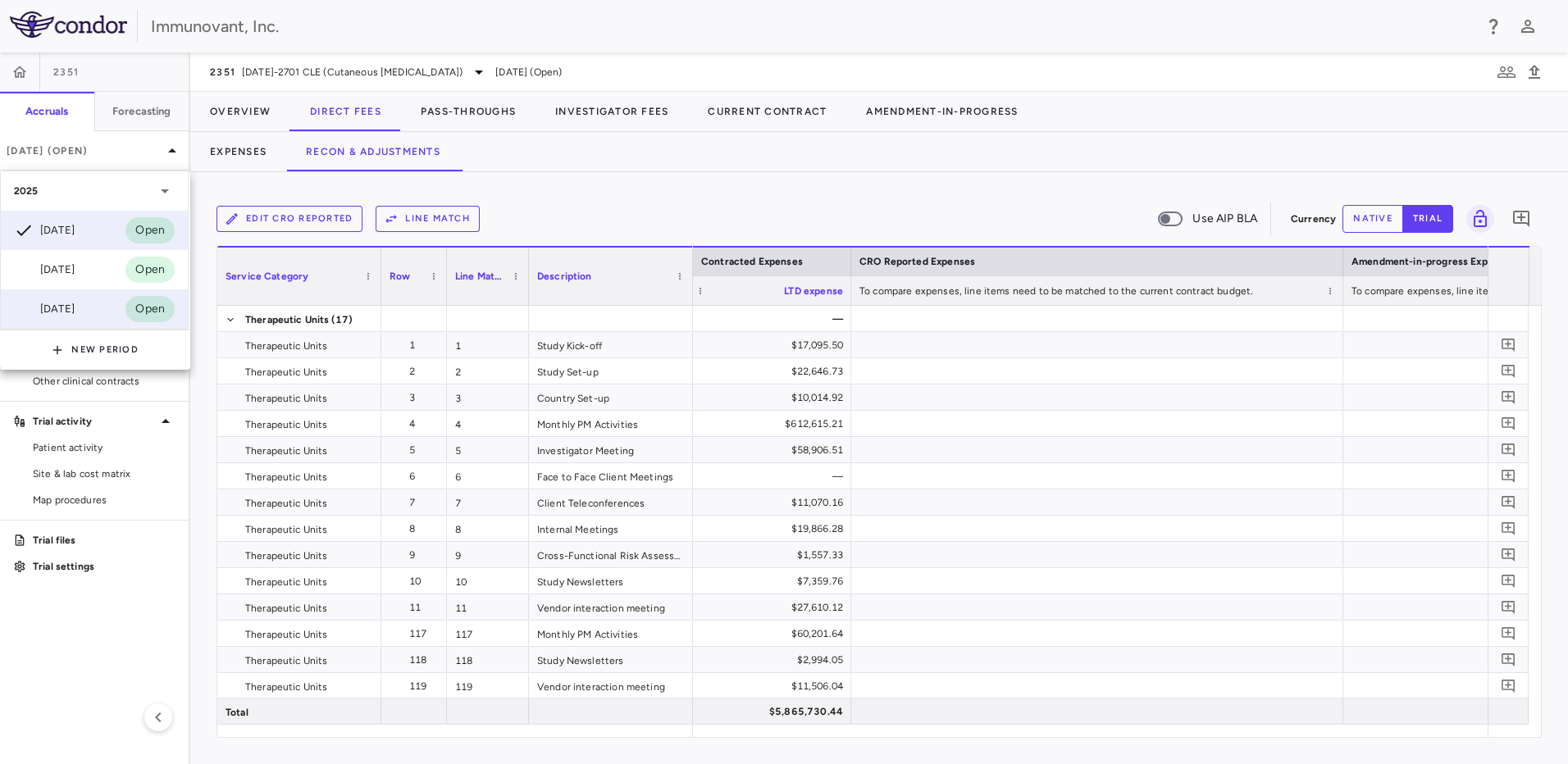
click at [69, 322] on div "[DATE] Open" at bounding box center [94, 308] width 187 height 39
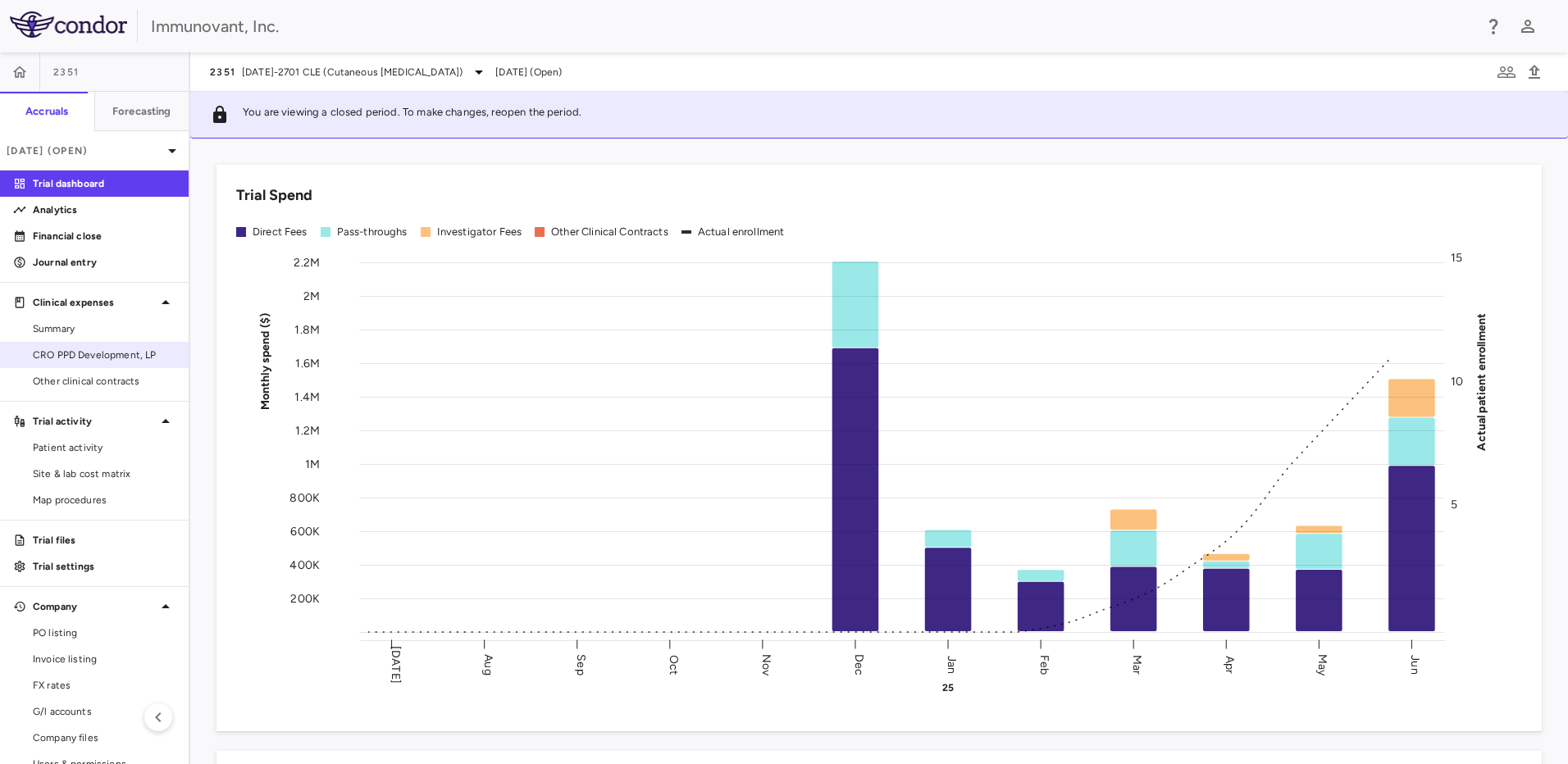
click at [101, 367] on div "CRO PPD Development, LP" at bounding box center [94, 355] width 188 height 26
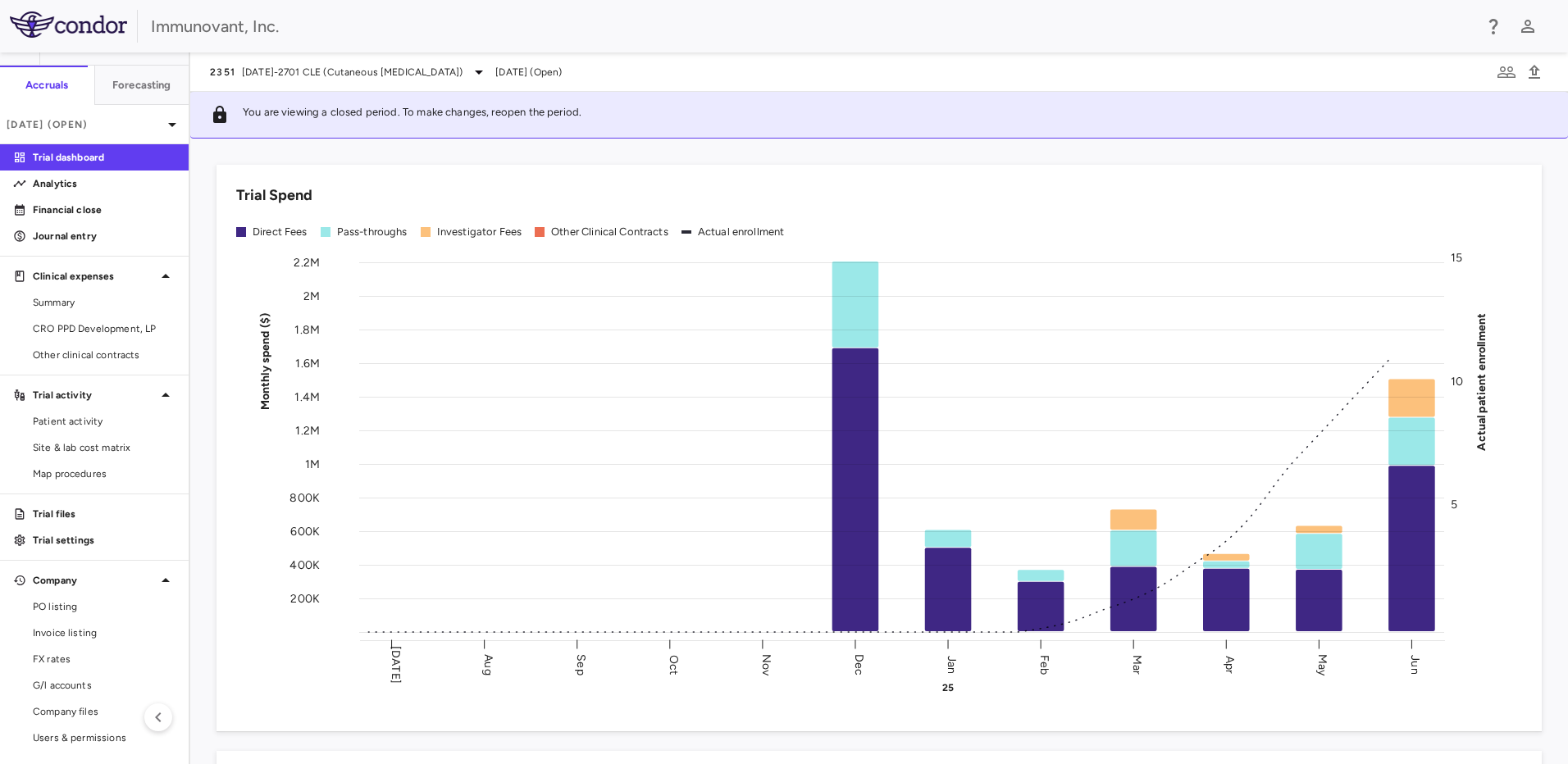
click at [56, 495] on aside "2351 Accruals Forecasting [DATE] (Open) Trial dashboard Analytics Financial clo…" at bounding box center [95, 408] width 190 height 711
click at [56, 517] on p "Trial files" at bounding box center [103, 513] width 143 height 15
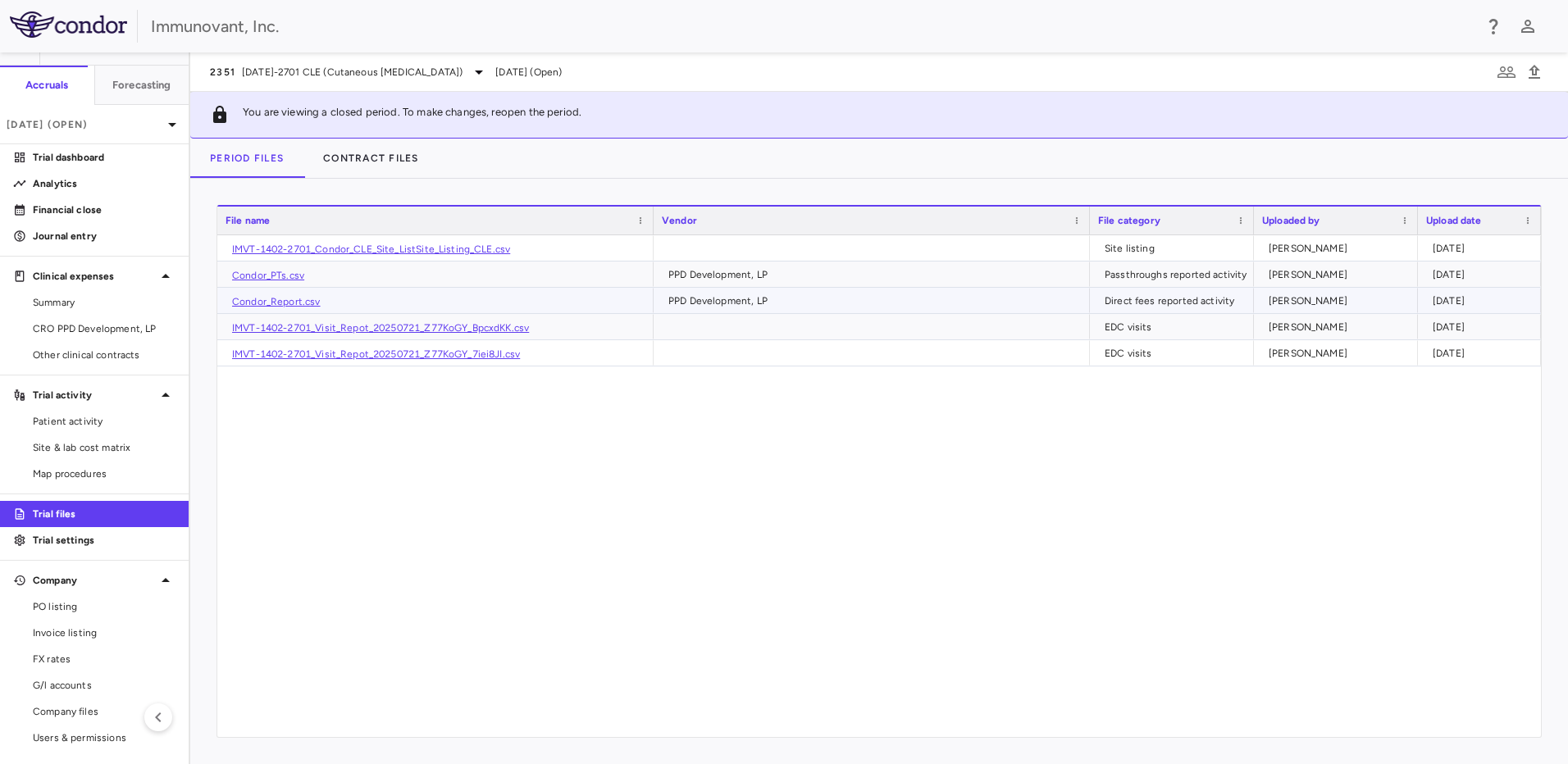
click at [312, 299] on link "Condor_Report.csv" at bounding box center [276, 301] width 89 height 11
click at [437, 473] on div "IMVT-1402-2701_Condor_CLE_Site_ListSite_Listing_CLE.csv Site listing [PERSON_NA…" at bounding box center [879, 485] width 1323 height 502
click at [394, 149] on button "Contract Files" at bounding box center [371, 158] width 135 height 39
